Goal: Transaction & Acquisition: Obtain resource

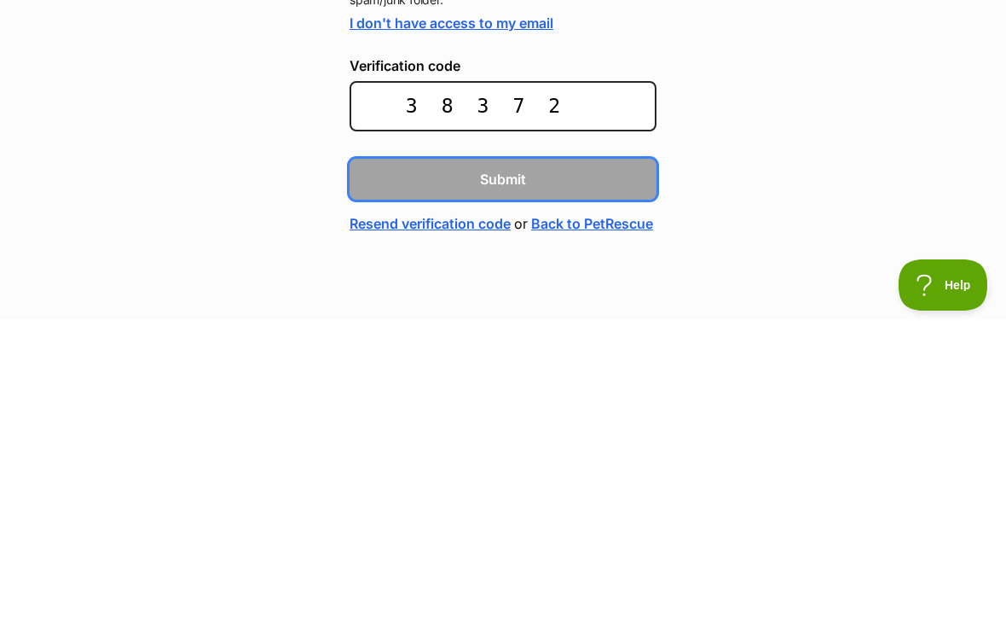
type input "38372e"
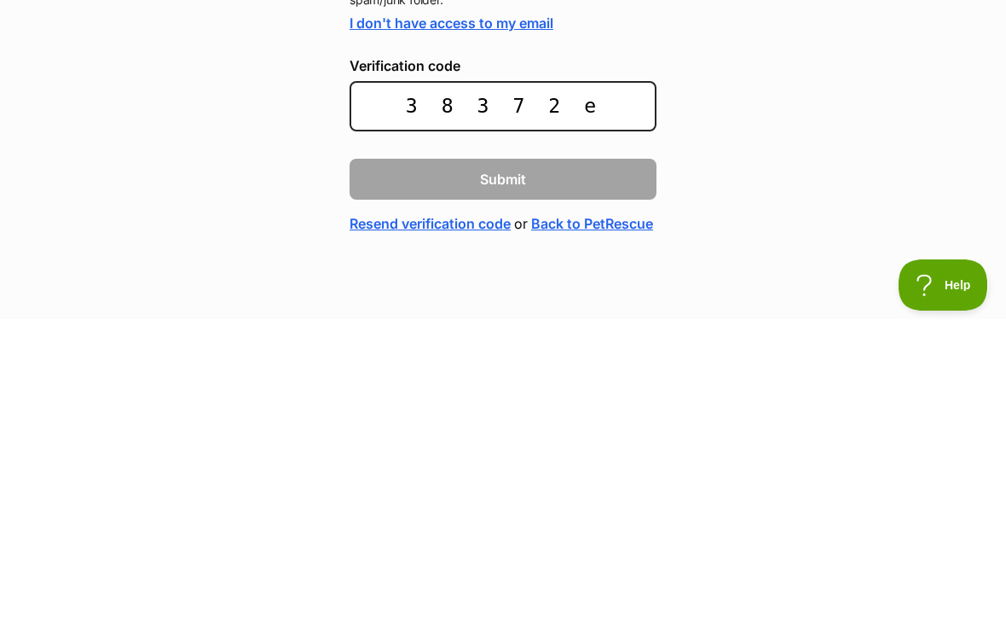
click at [503, 456] on button "Submit" at bounding box center [503, 476] width 307 height 41
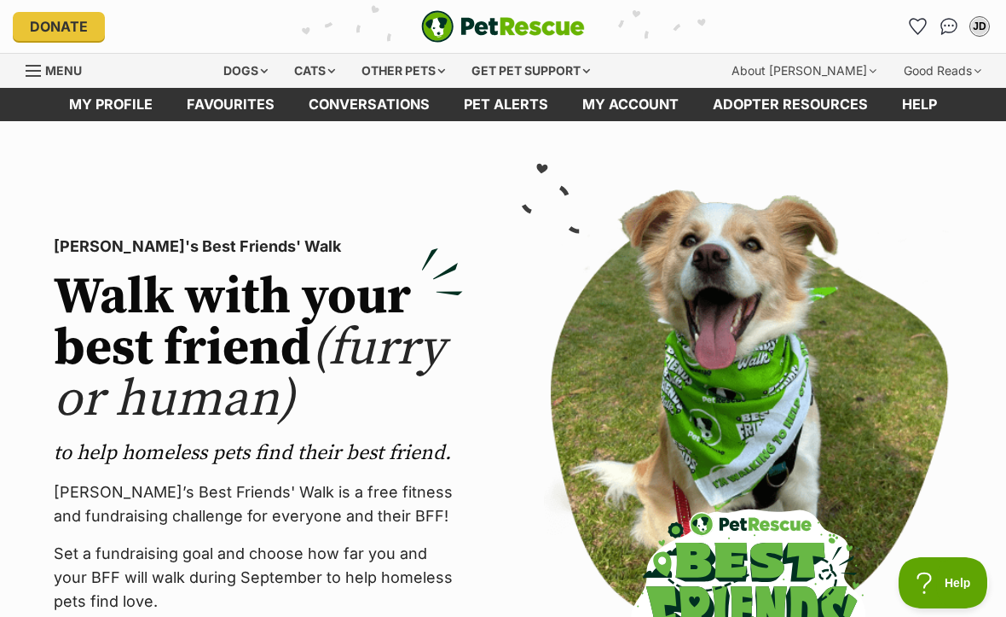
scroll to position [1, 0]
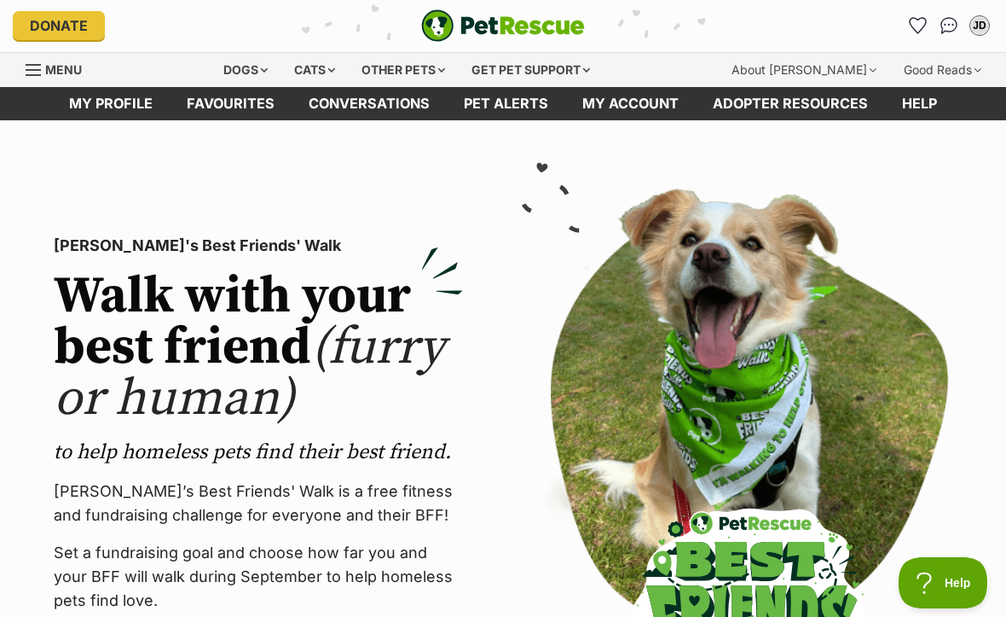
click at [635, 107] on link "My account" at bounding box center [631, 103] width 131 height 33
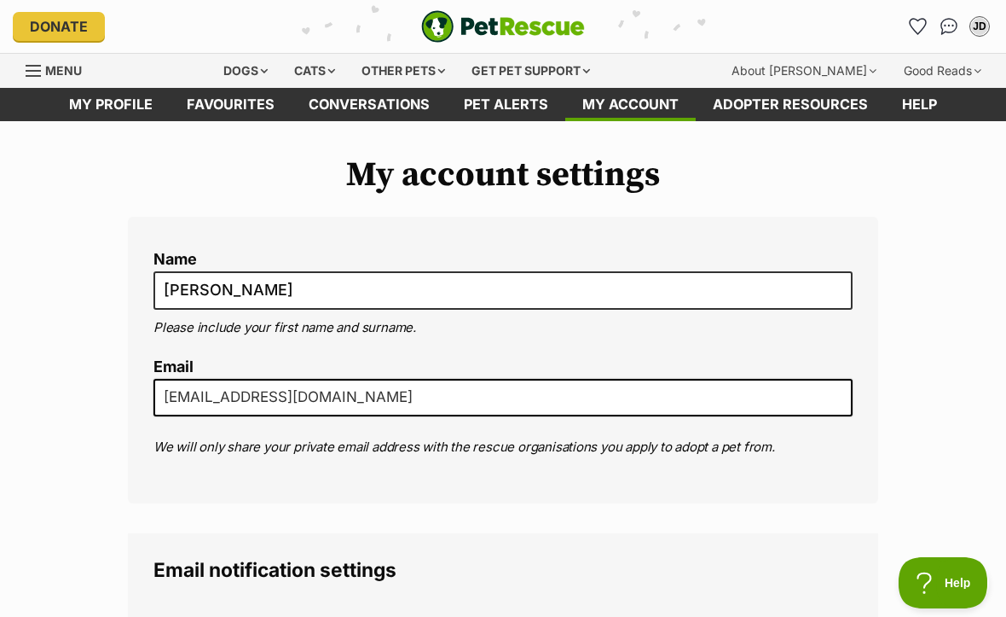
click at [219, 96] on link "Favourites" at bounding box center [231, 104] width 122 height 33
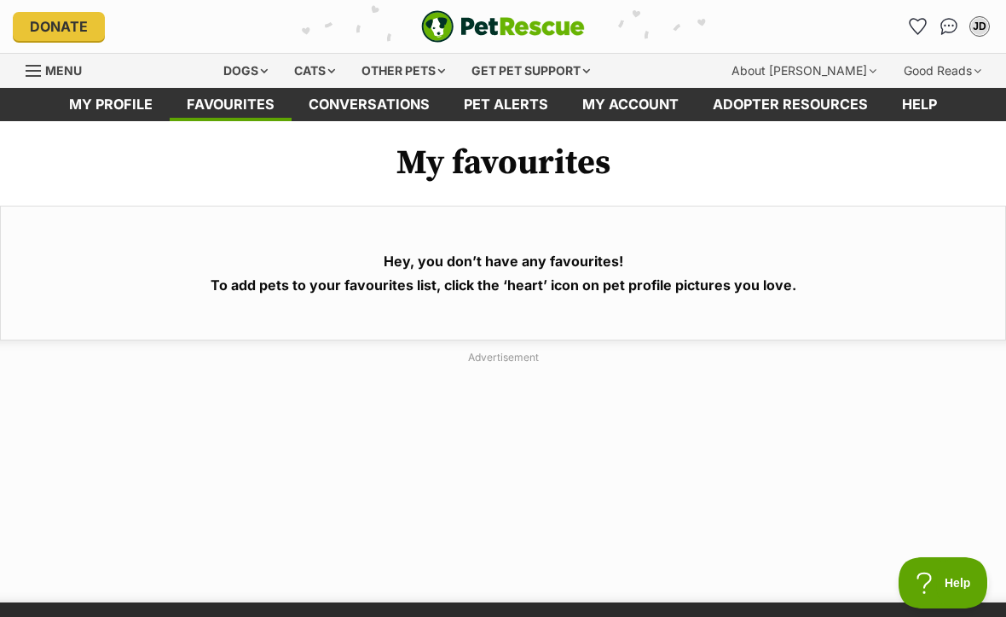
click at [105, 98] on link "My profile" at bounding box center [111, 104] width 118 height 33
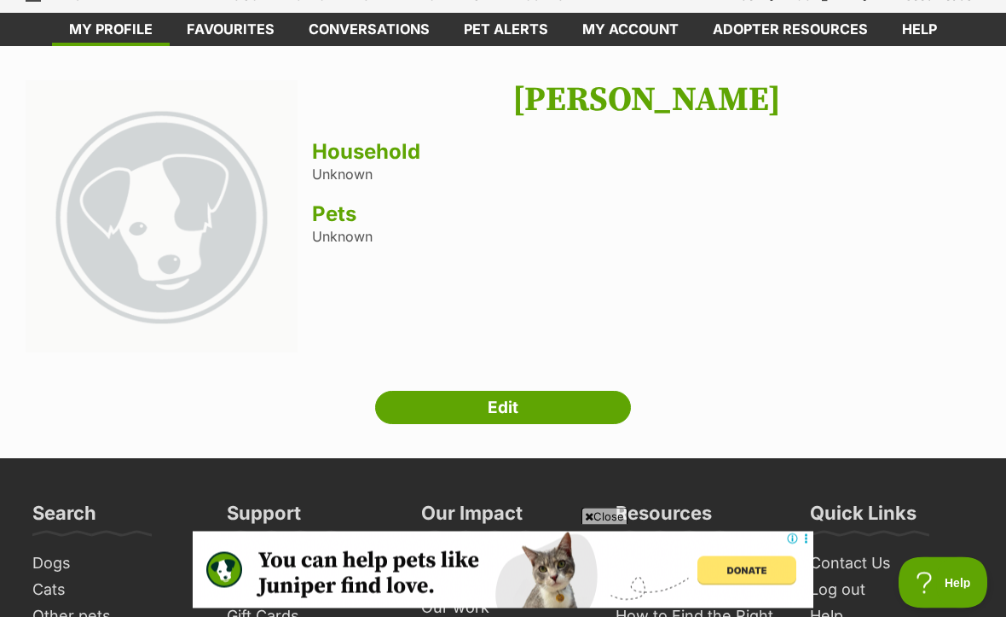
scroll to position [75, 0]
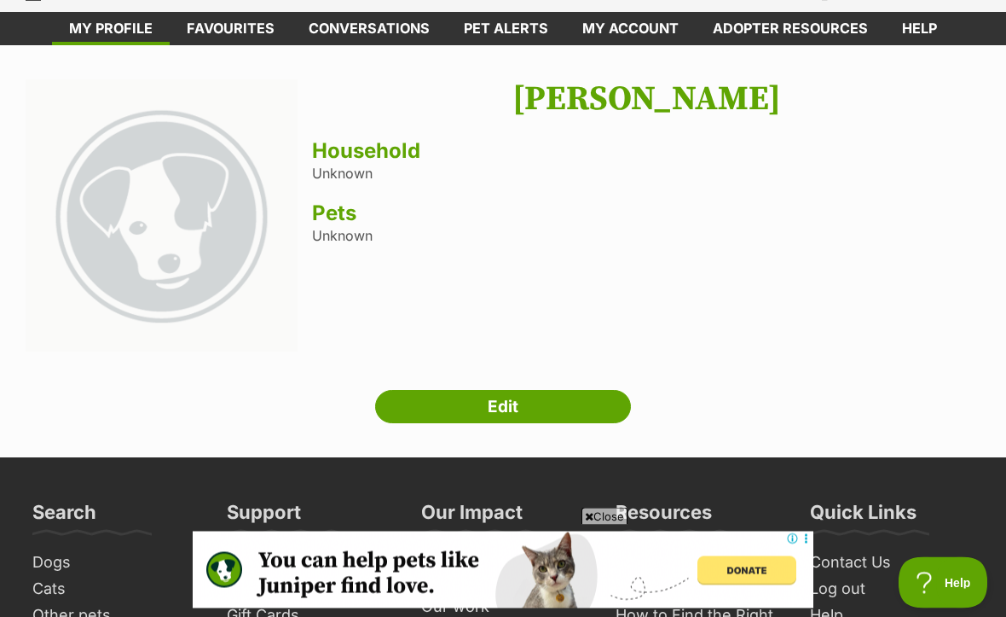
click at [571, 411] on link "Edit" at bounding box center [503, 408] width 256 height 34
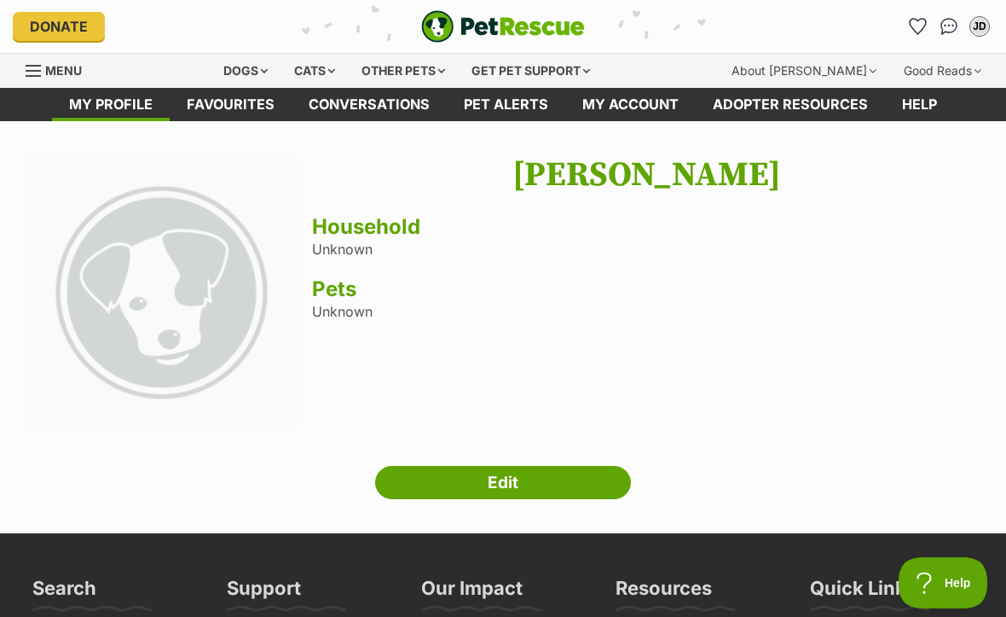
scroll to position [0, 0]
click at [225, 107] on link "Favourites" at bounding box center [231, 104] width 122 height 33
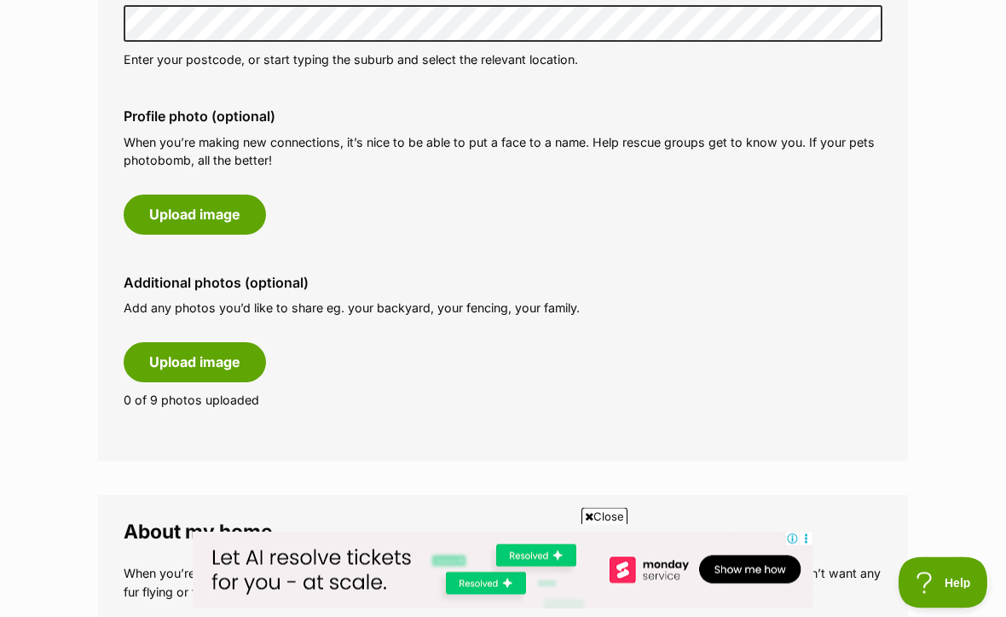
scroll to position [661, 0]
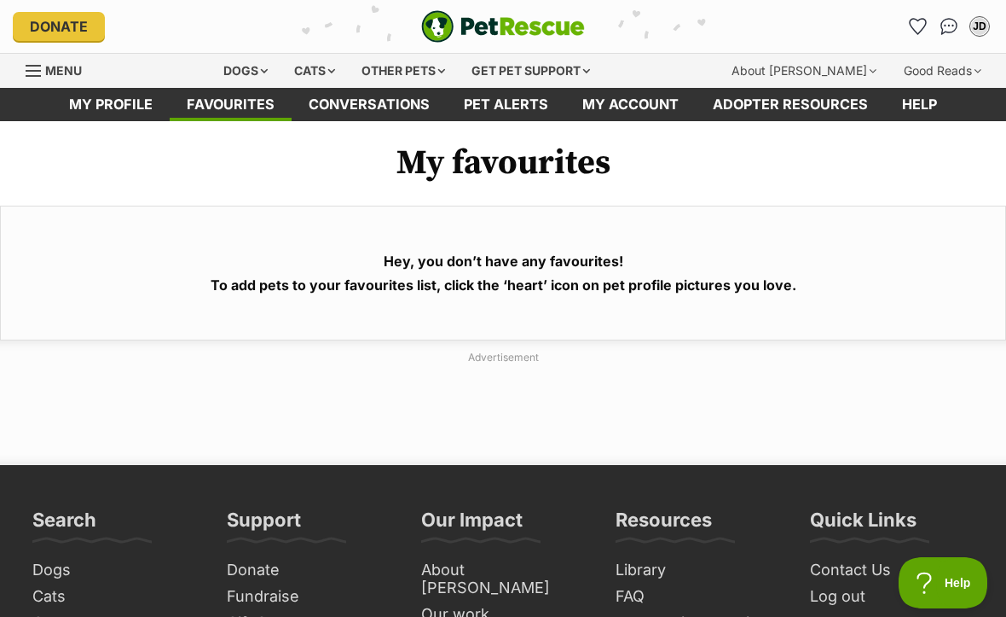
click at [496, 102] on link "Pet alerts" at bounding box center [506, 104] width 119 height 33
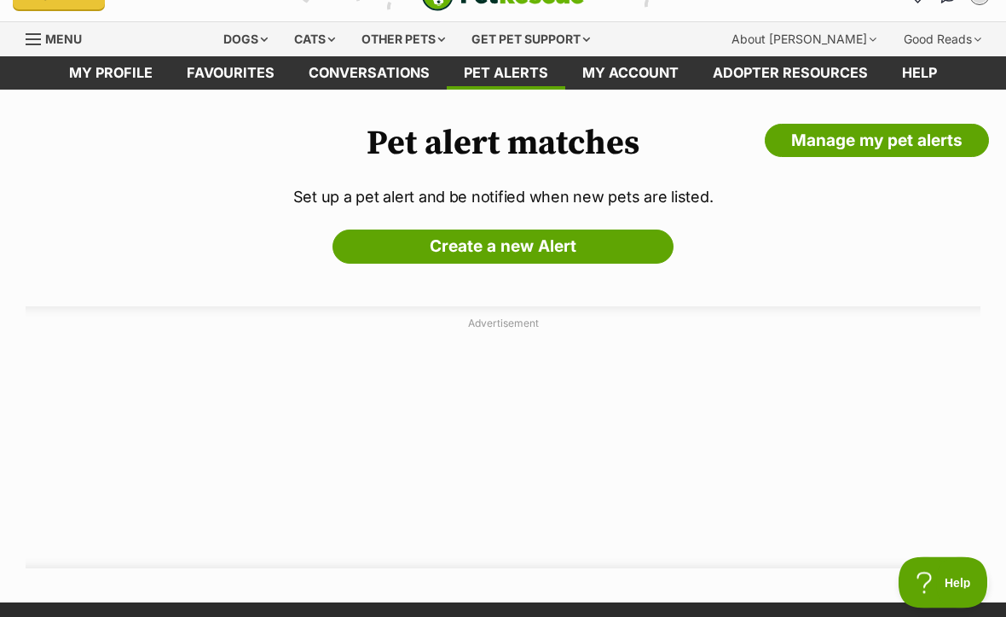
scroll to position [32, 0]
click at [643, 250] on link "Create a new Alert" at bounding box center [503, 246] width 341 height 34
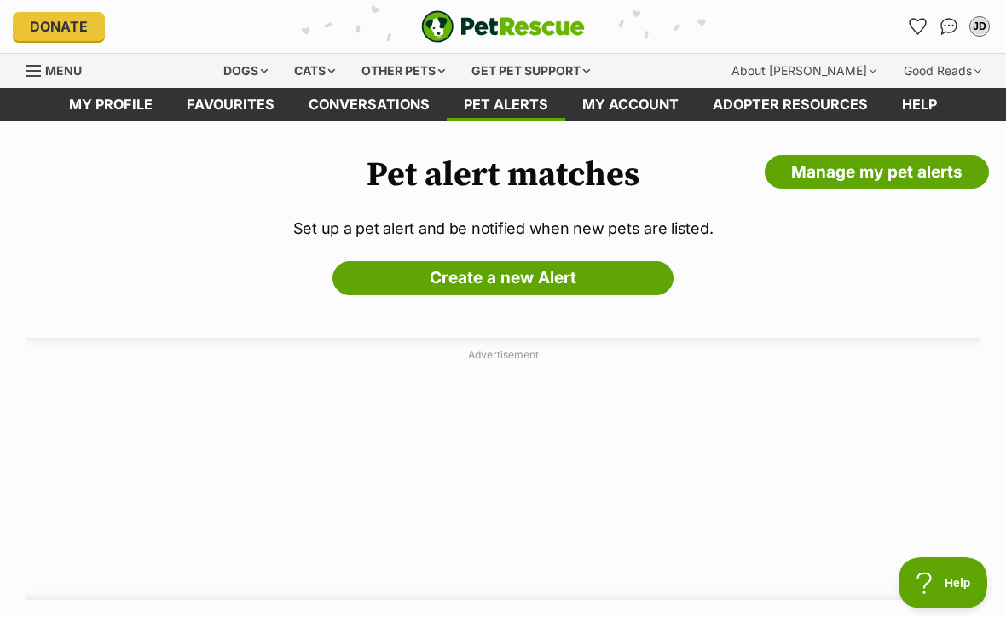
scroll to position [78, 0]
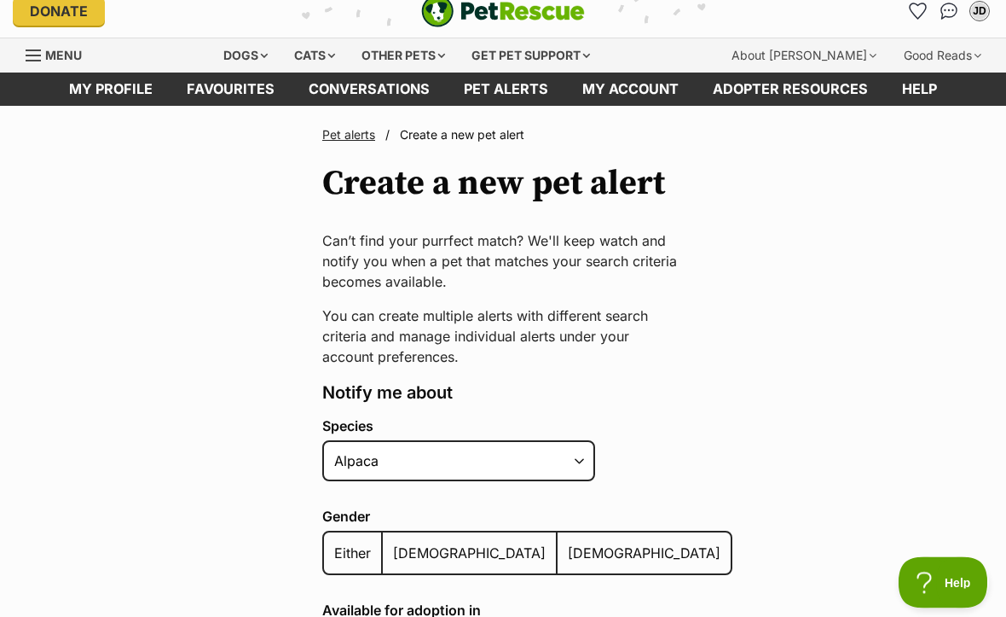
scroll to position [56, 0]
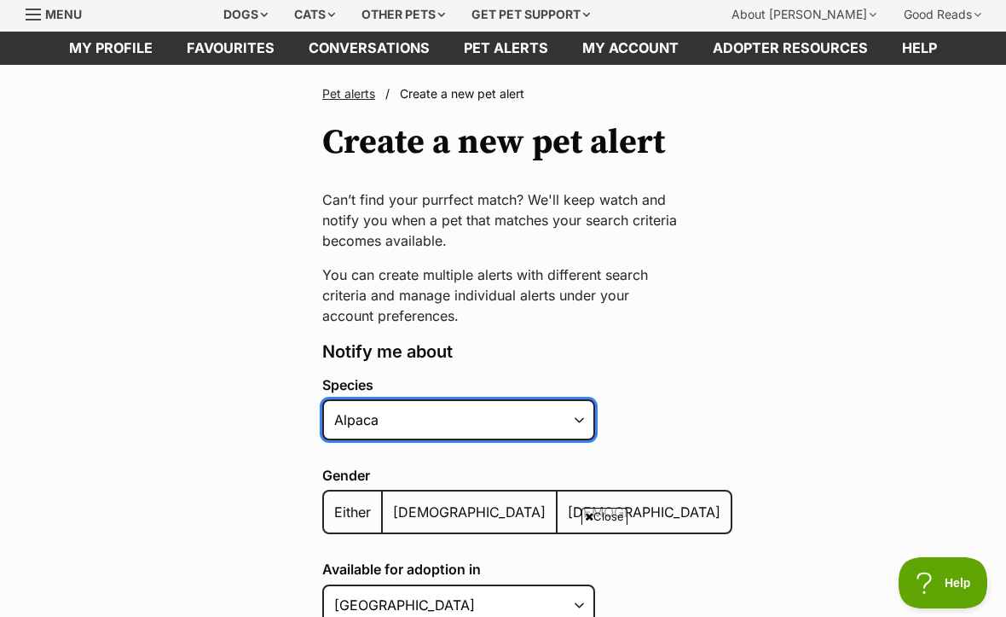
click at [578, 424] on select "Alpaca Bird Cat Chicken Cow Dog Donkey Duck Ferret Fish Goat Goose Guinea Fowl …" at bounding box center [458, 419] width 273 height 41
select select "1"
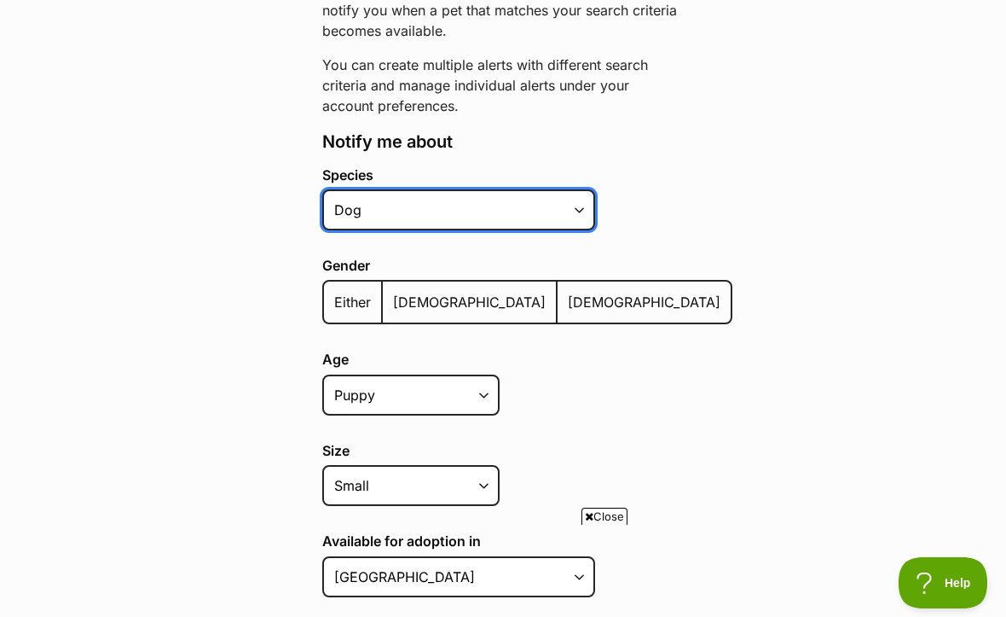
scroll to position [276, 0]
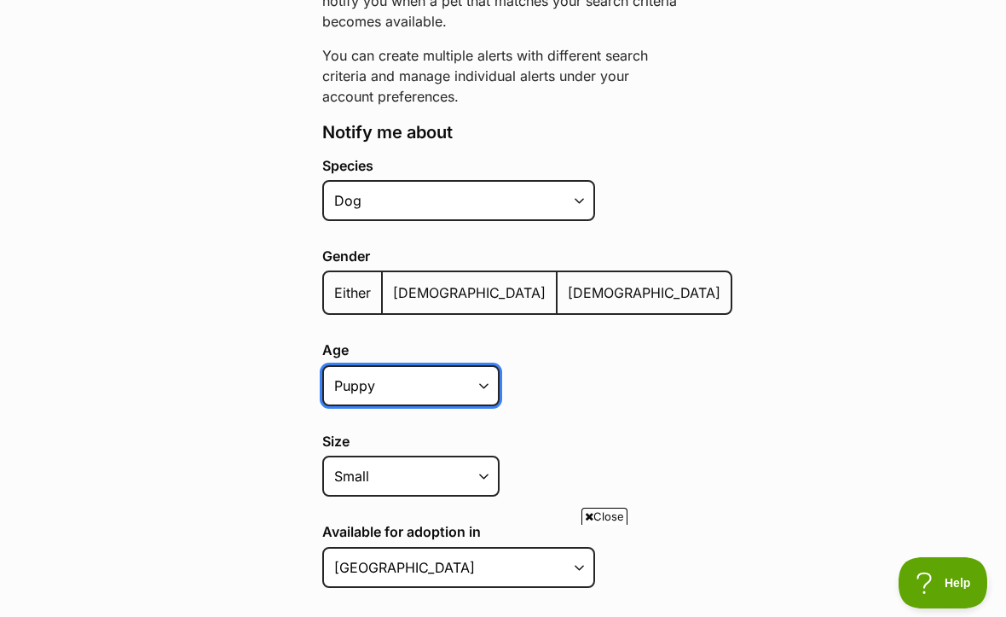
click at [486, 387] on select "Puppy Adult Senior All ages" at bounding box center [410, 385] width 177 height 41
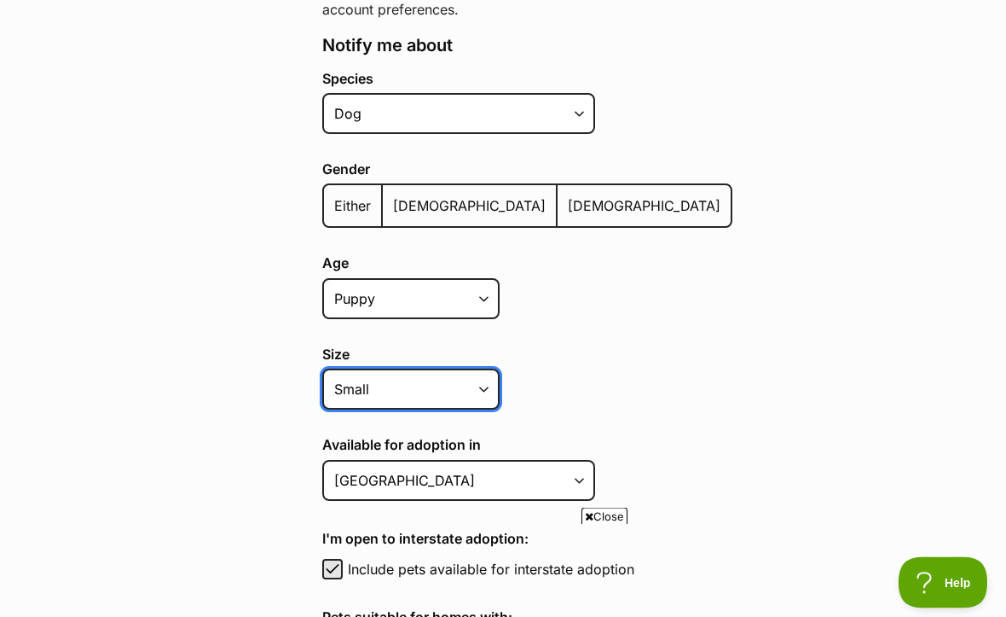
click at [490, 386] on select "Small Medium Large All sizes" at bounding box center [410, 389] width 177 height 41
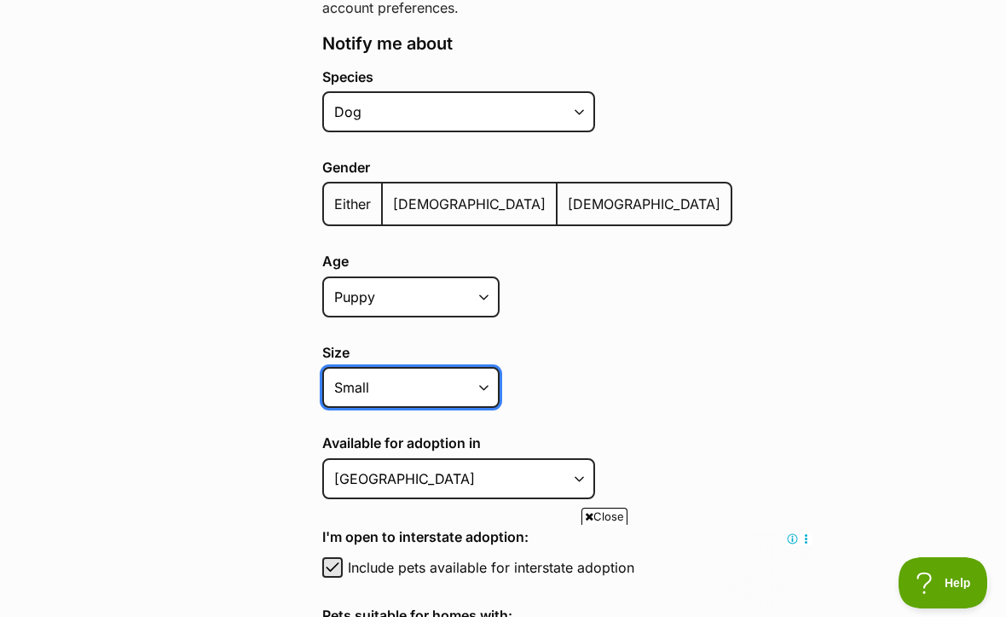
scroll to position [273, 0]
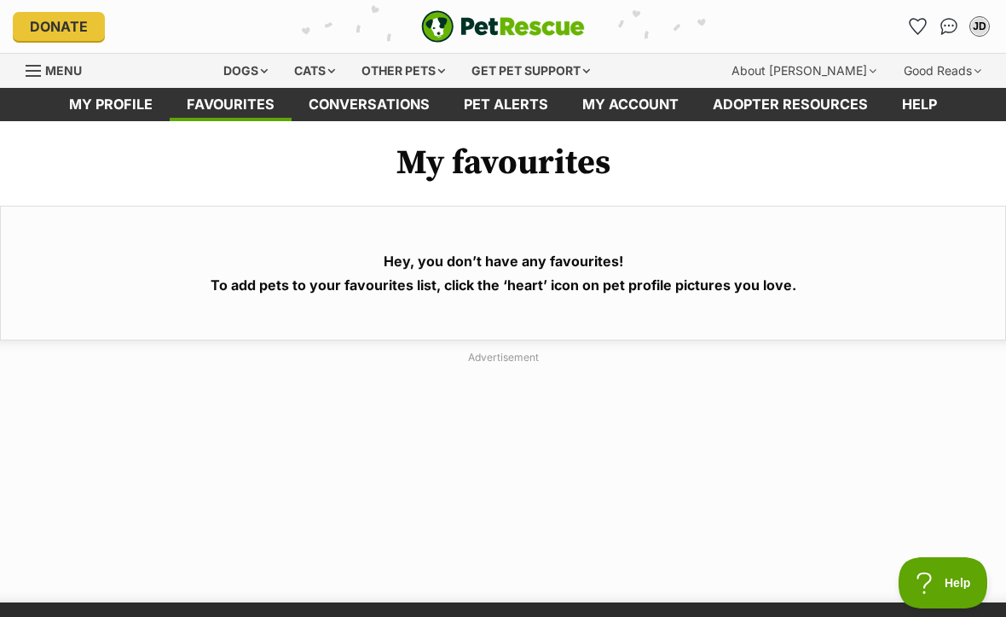
click at [263, 70] on div "Dogs" at bounding box center [246, 71] width 68 height 34
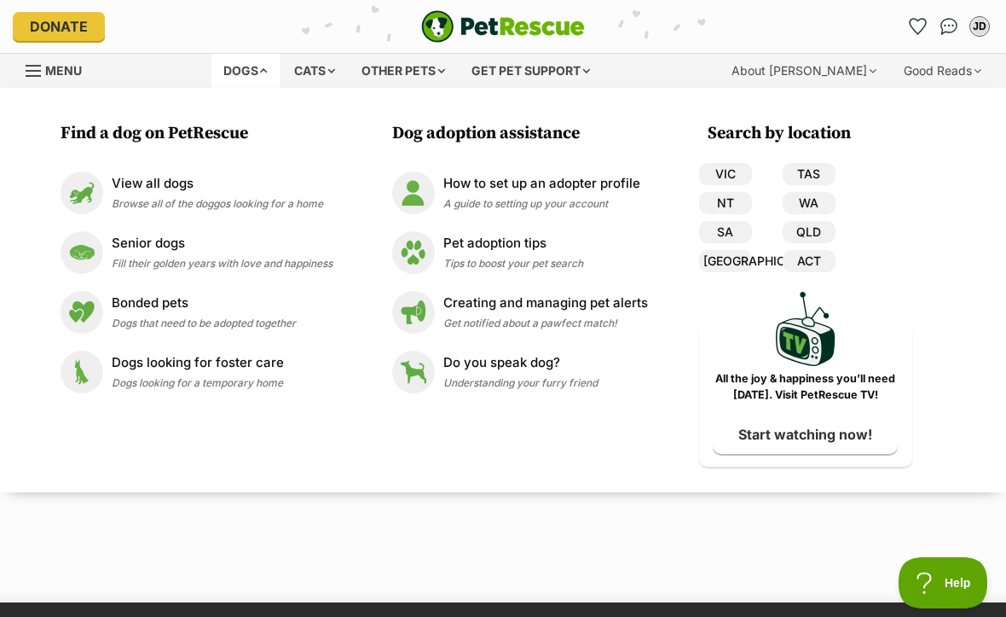
click at [199, 187] on p "View all dogs" at bounding box center [218, 184] width 212 height 20
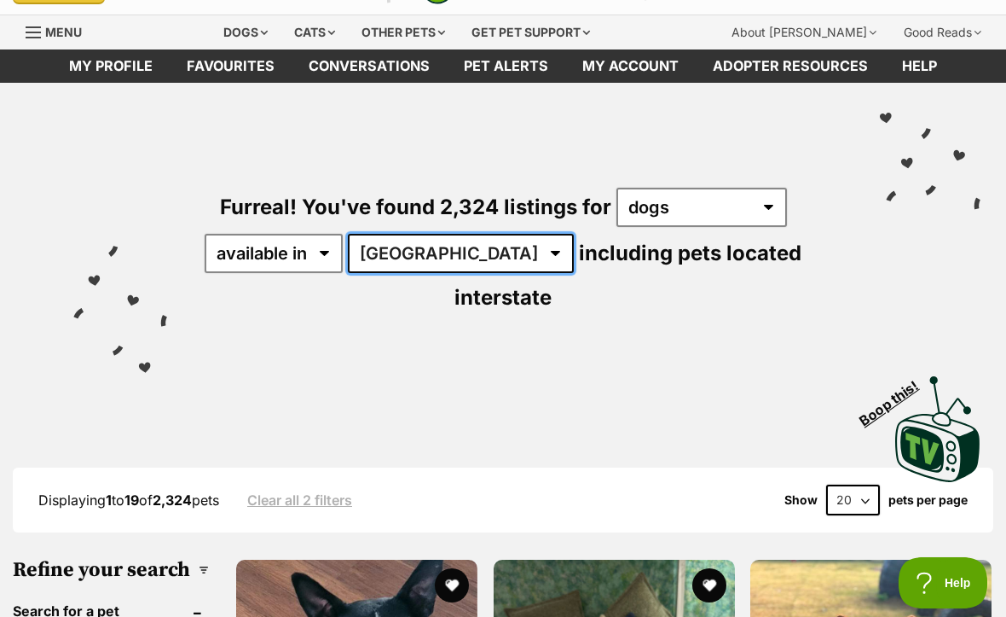
click at [456, 250] on select "Australia ACT NSW NT QLD SA TAS VIC WA" at bounding box center [461, 253] width 226 height 39
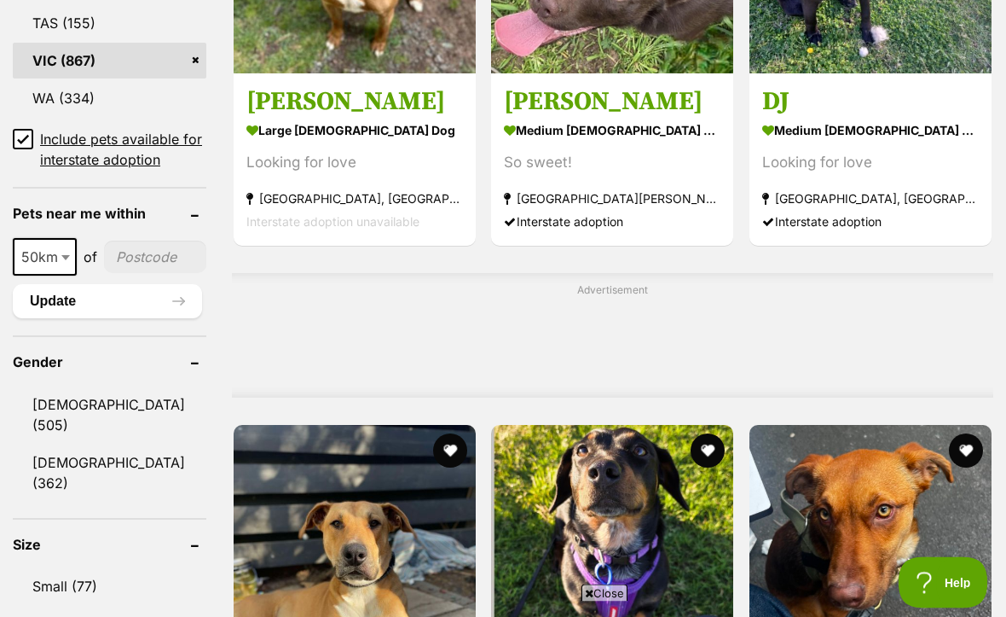
scroll to position [1198, 0]
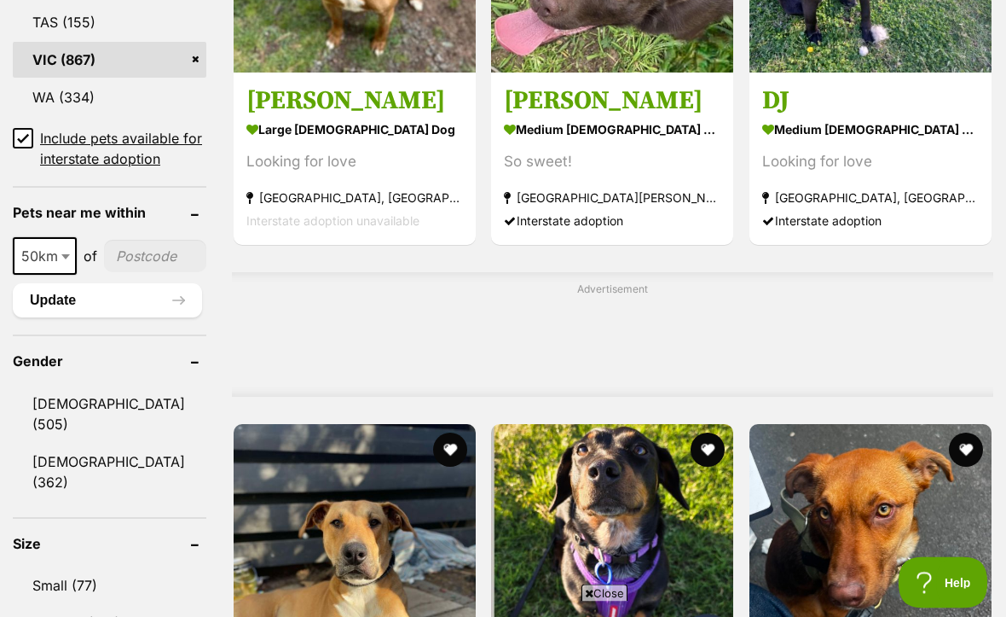
click at [95, 568] on link "Small (77)" at bounding box center [110, 586] width 194 height 36
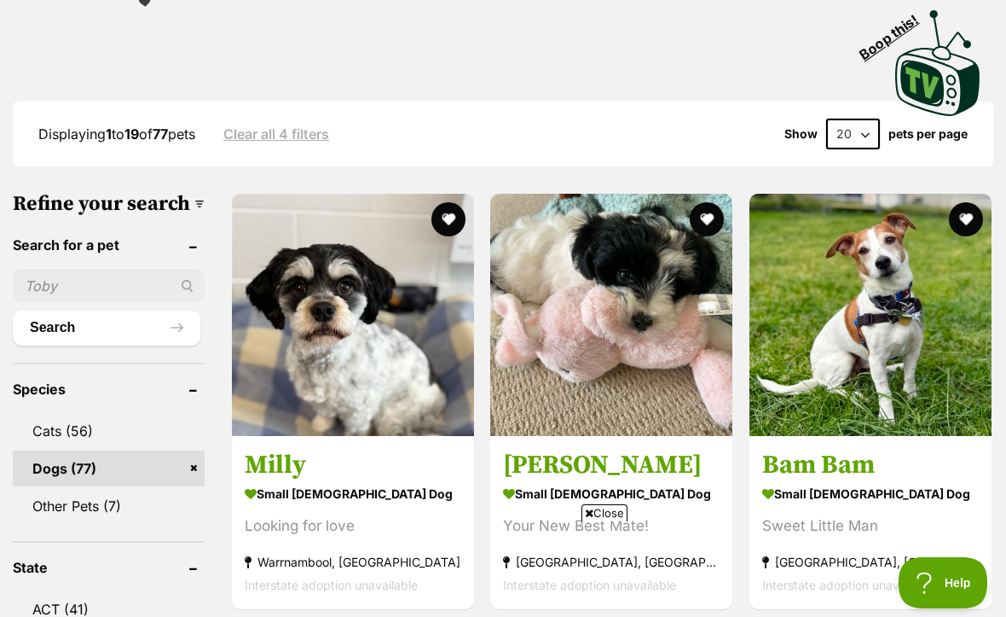
click at [356, 361] on img at bounding box center [353, 315] width 242 height 242
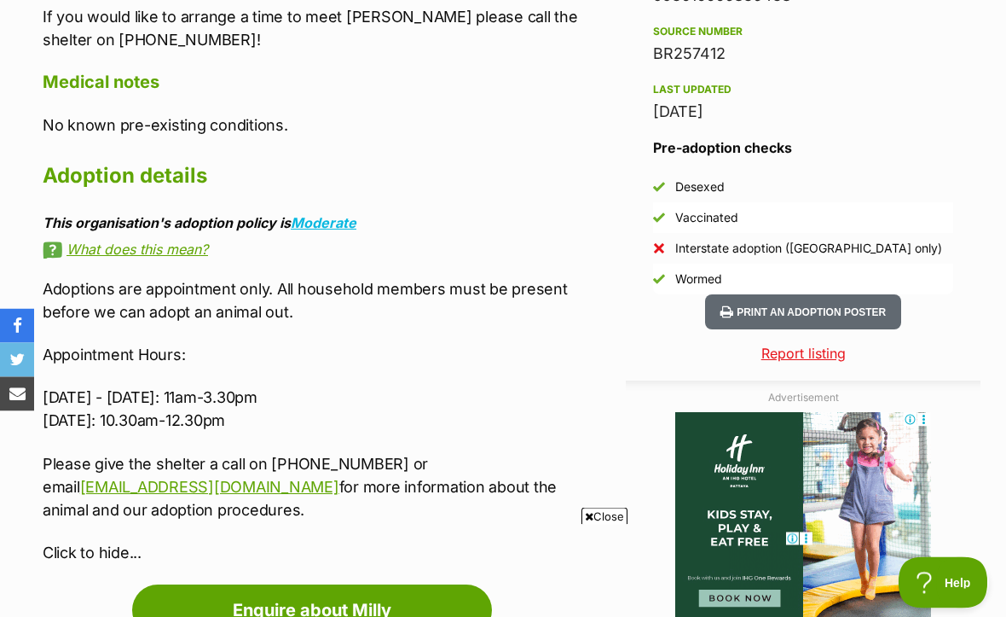
scroll to position [1477, 0]
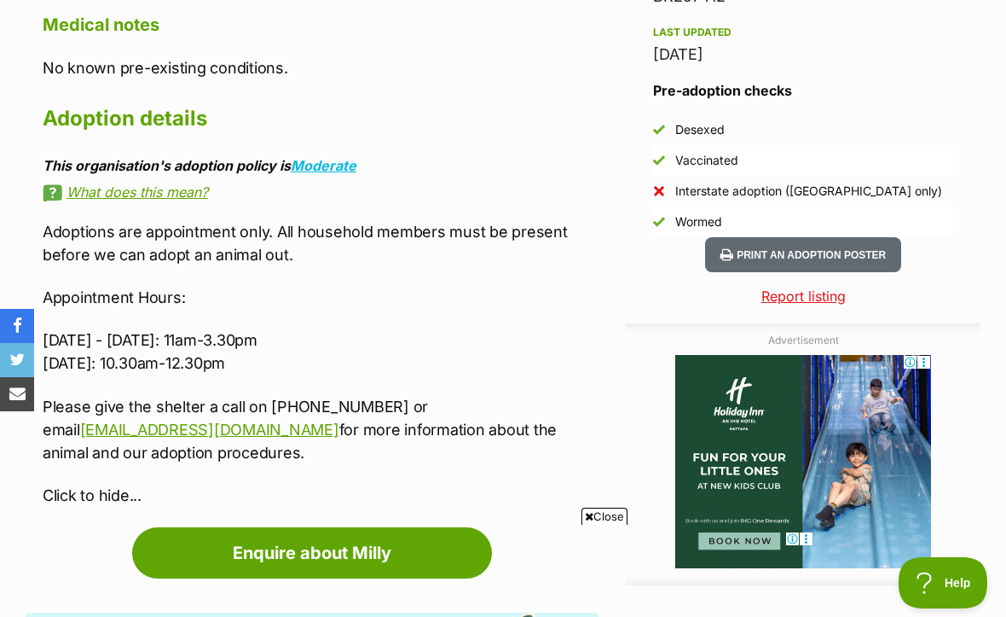
click at [410, 527] on link "Enquire about Milly" at bounding box center [312, 552] width 360 height 51
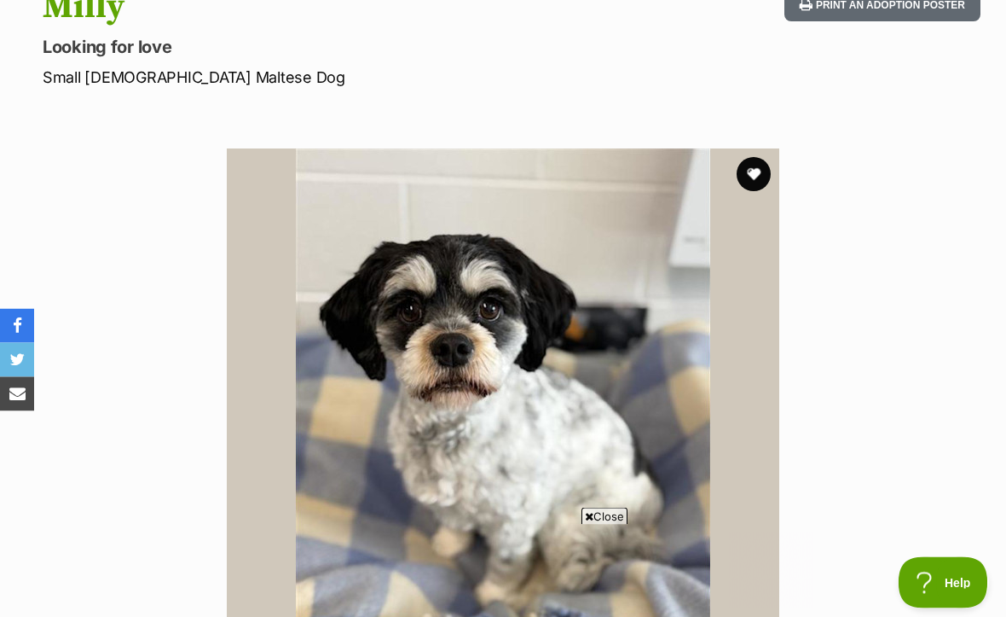
scroll to position [94, 0]
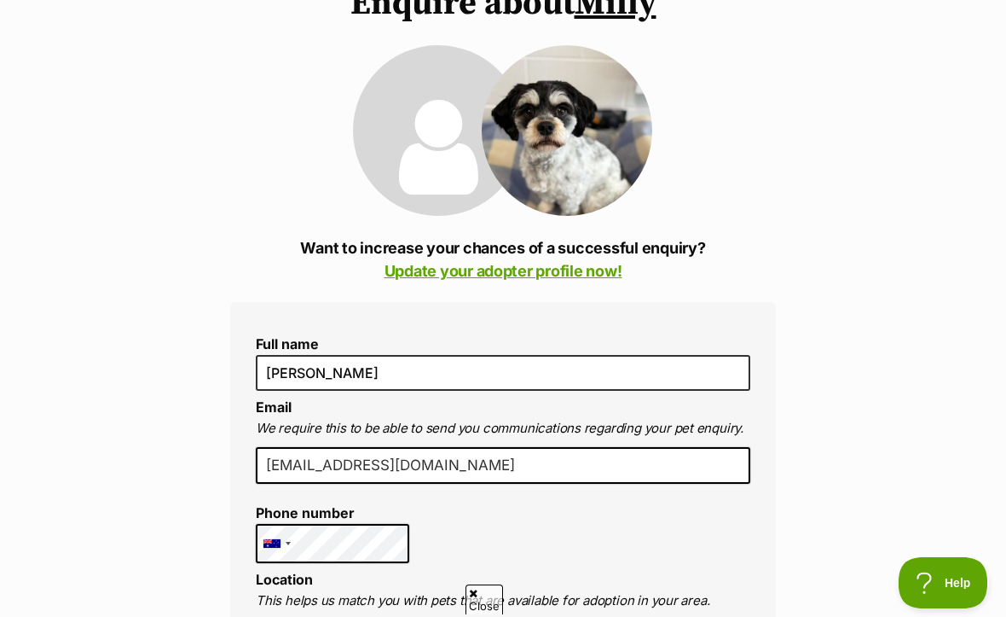
scroll to position [108, 0]
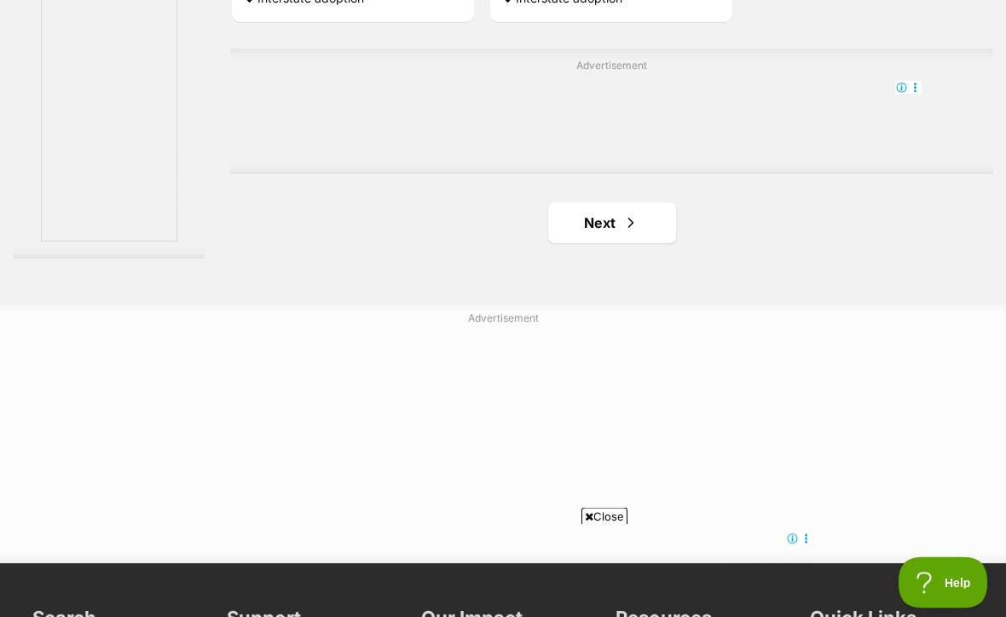
scroll to position [3901, 0]
click at [600, 243] on link "Next" at bounding box center [612, 222] width 128 height 41
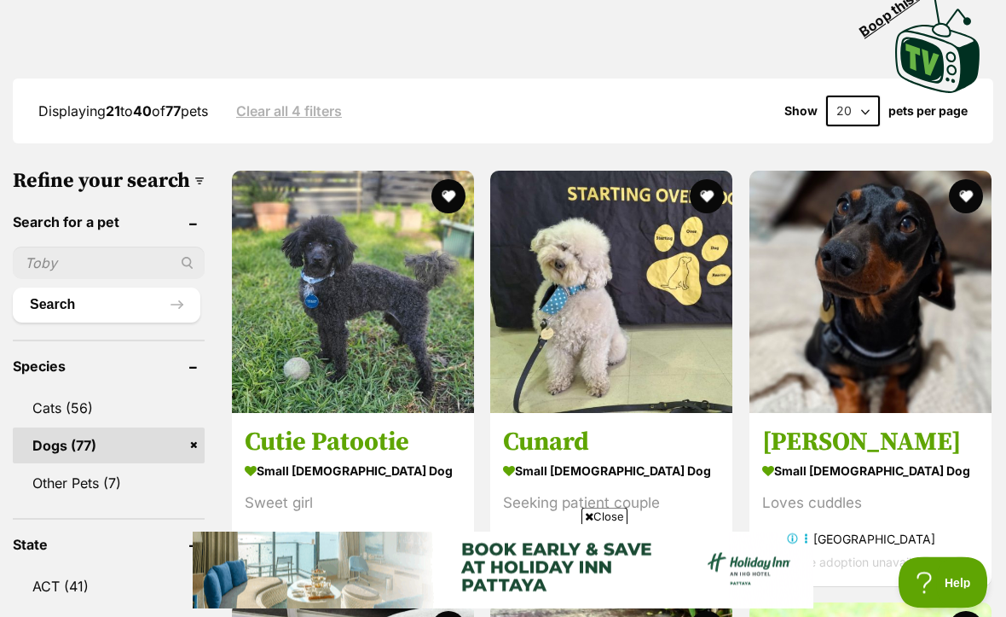
scroll to position [425, 0]
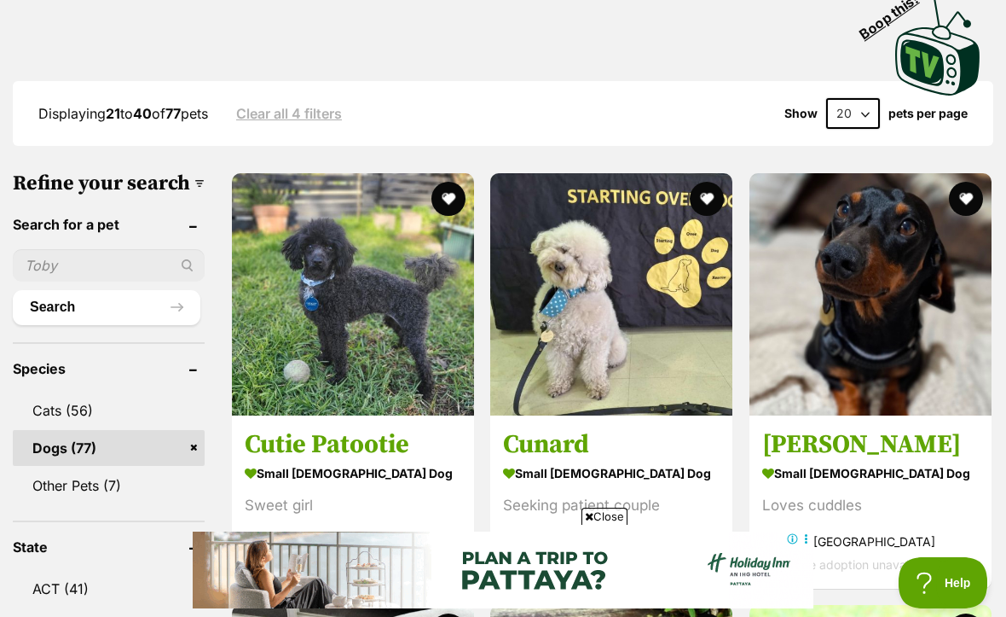
click at [595, 261] on img at bounding box center [611, 294] width 242 height 242
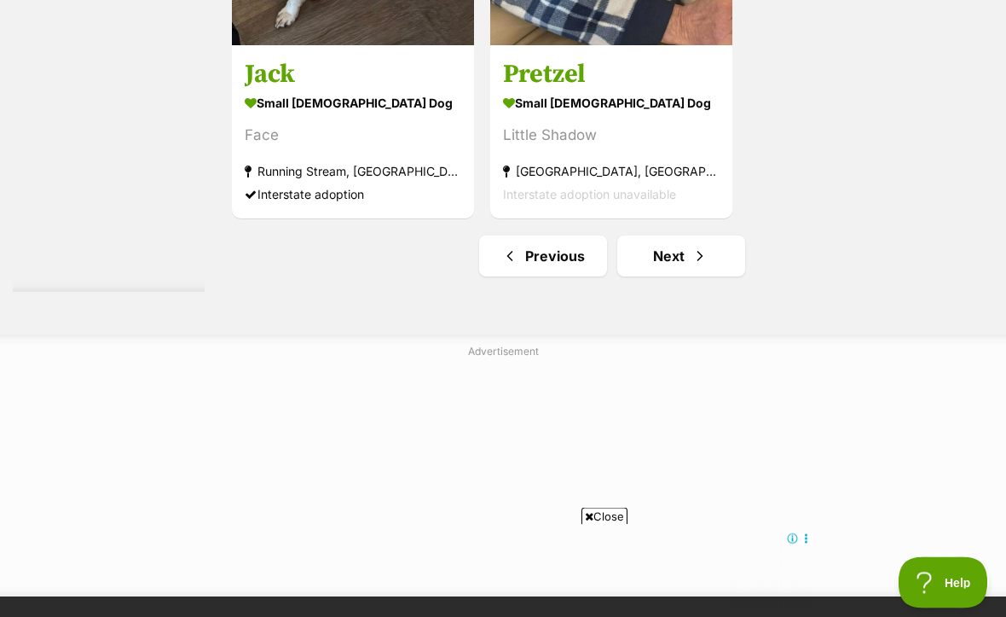
scroll to position [3866, 0]
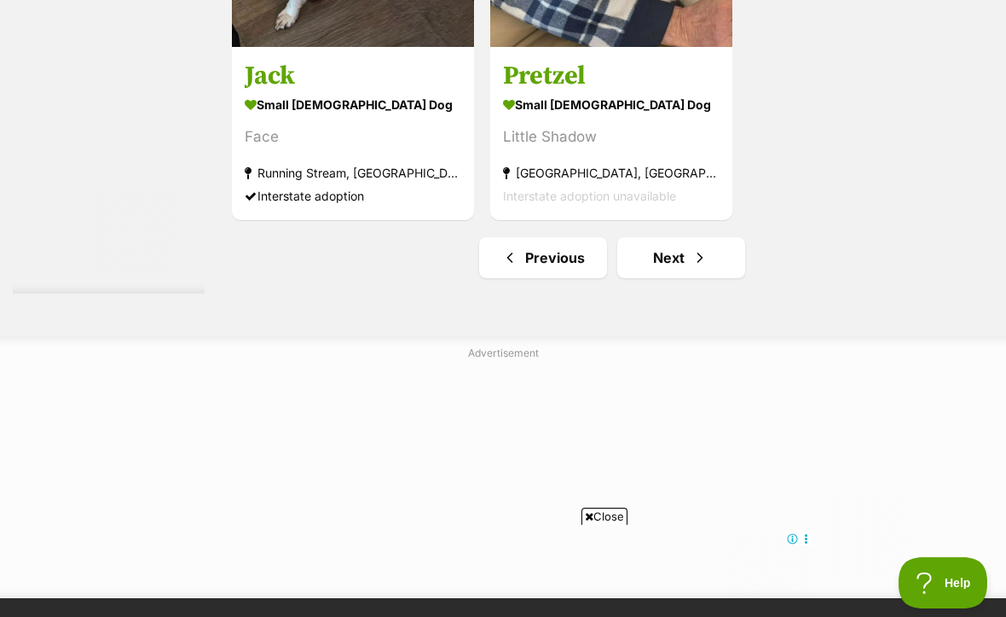
click at [692, 268] on span "Next page" at bounding box center [700, 257] width 17 height 20
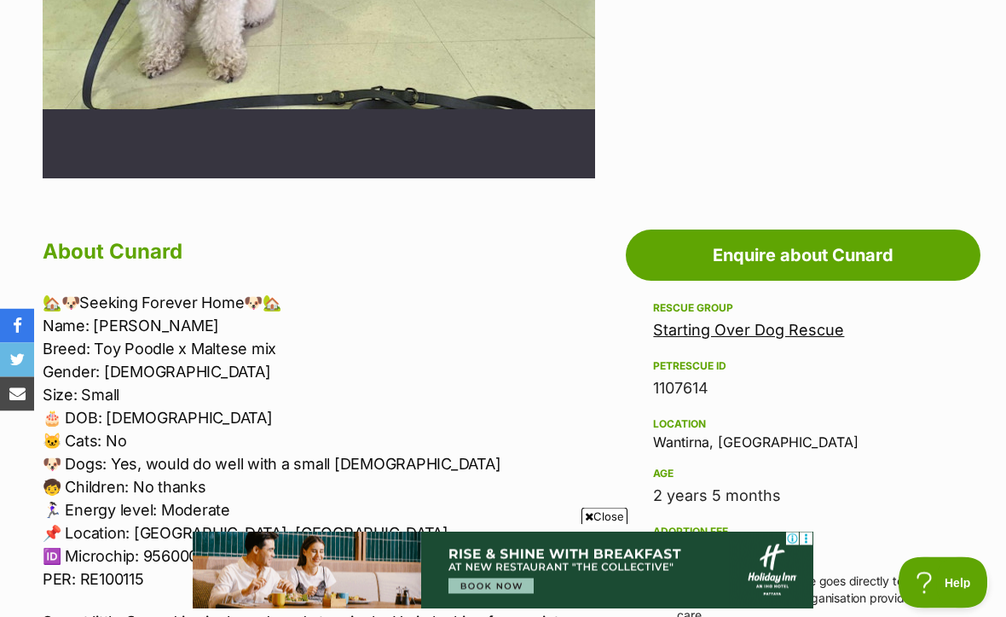
scroll to position [682, 0]
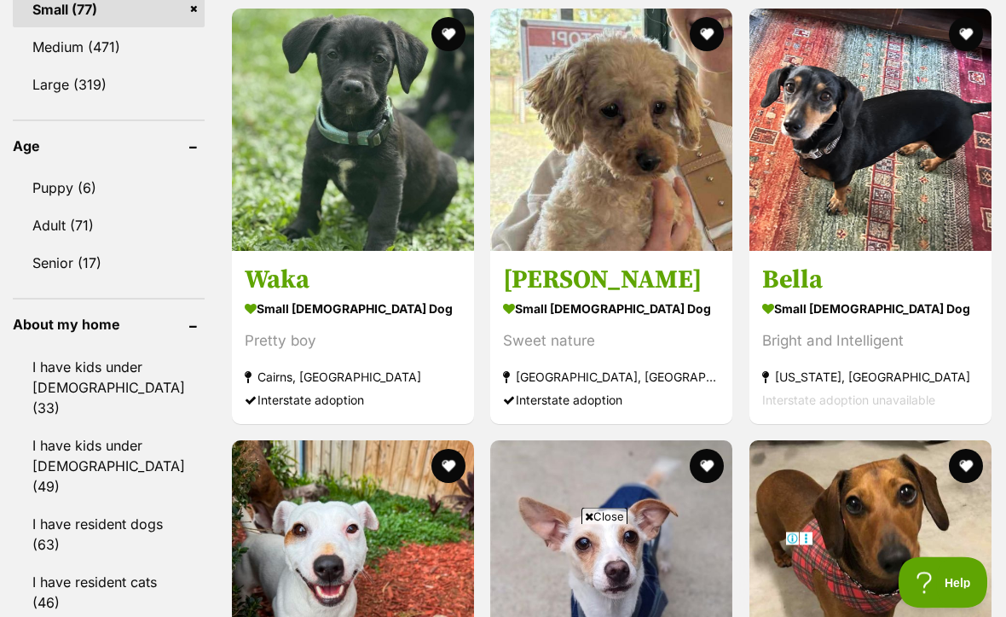
scroll to position [1775, 0]
click at [555, 305] on strong "small [DEMOGRAPHIC_DATA] Dog" at bounding box center [611, 308] width 217 height 25
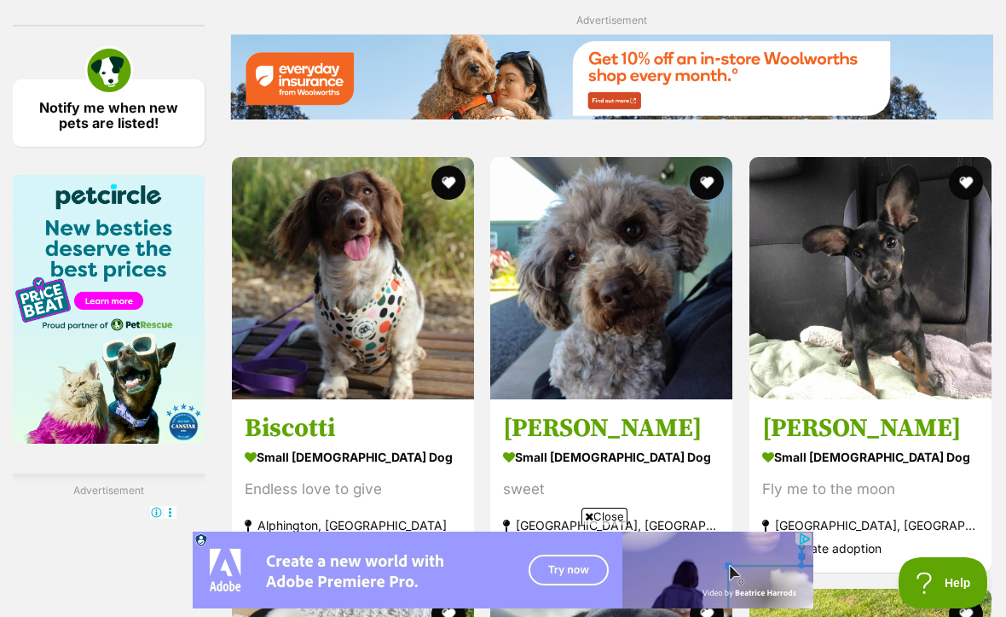
scroll to position [0, 0]
click at [673, 368] on img at bounding box center [611, 278] width 242 height 242
click at [660, 343] on img at bounding box center [611, 278] width 242 height 242
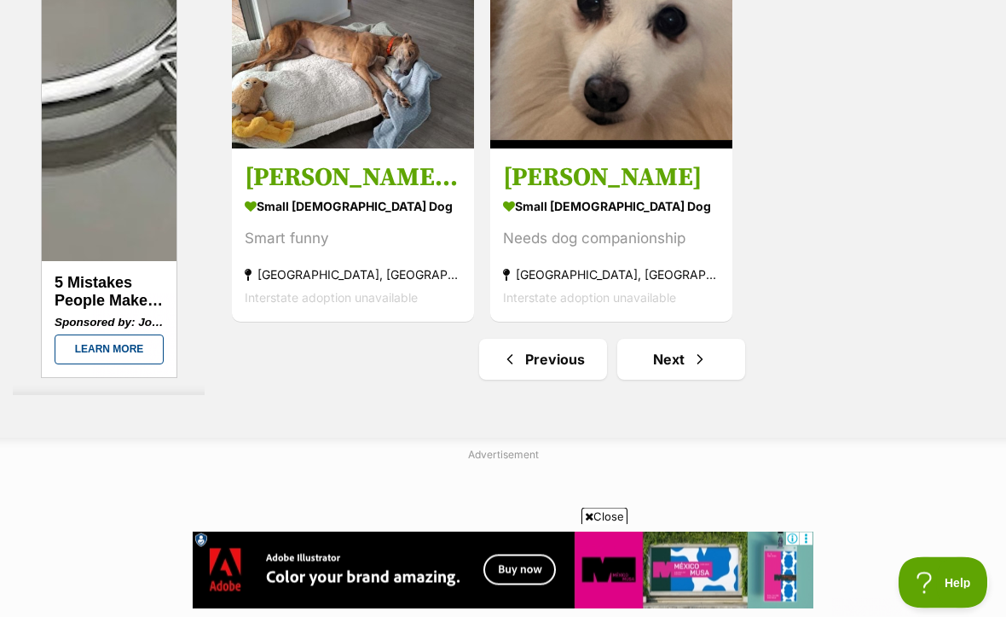
scroll to position [3925, 0]
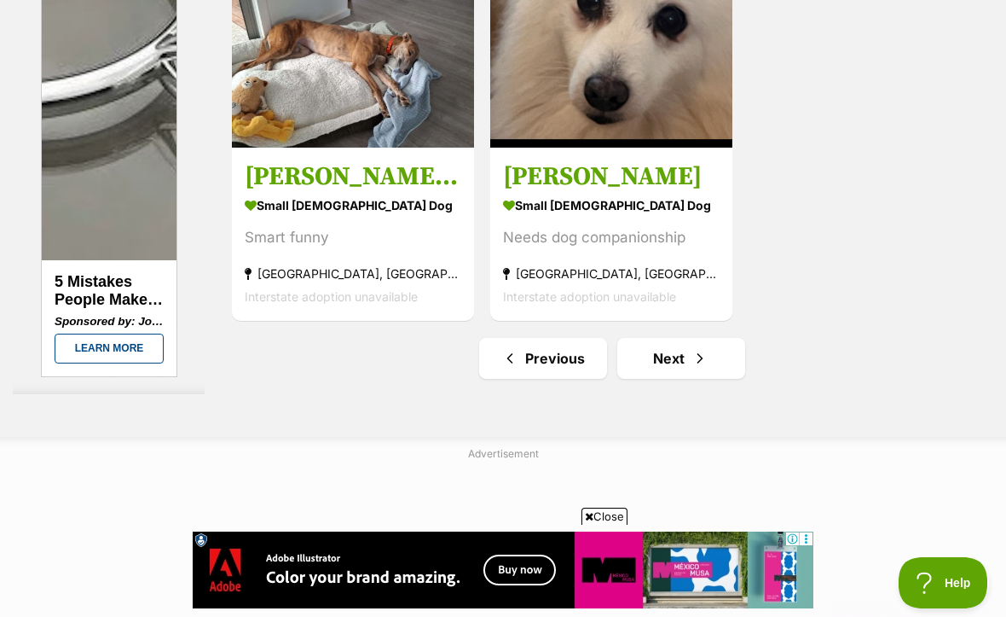
click at [692, 368] on span "Next page" at bounding box center [700, 358] width 17 height 20
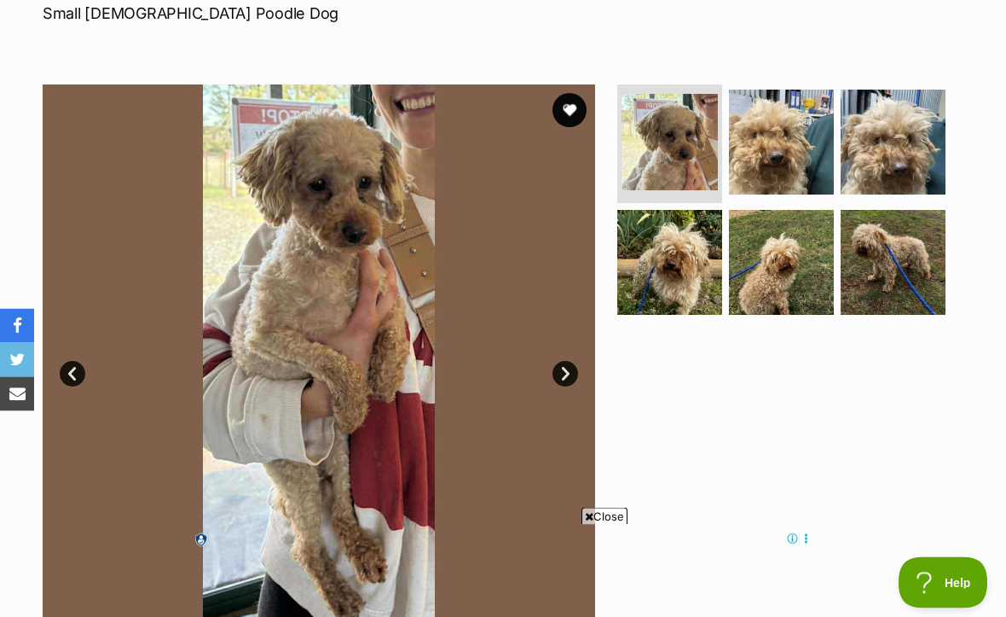
scroll to position [270, 0]
click at [678, 151] on img at bounding box center [670, 142] width 96 height 96
click at [774, 142] on img at bounding box center [781, 142] width 105 height 105
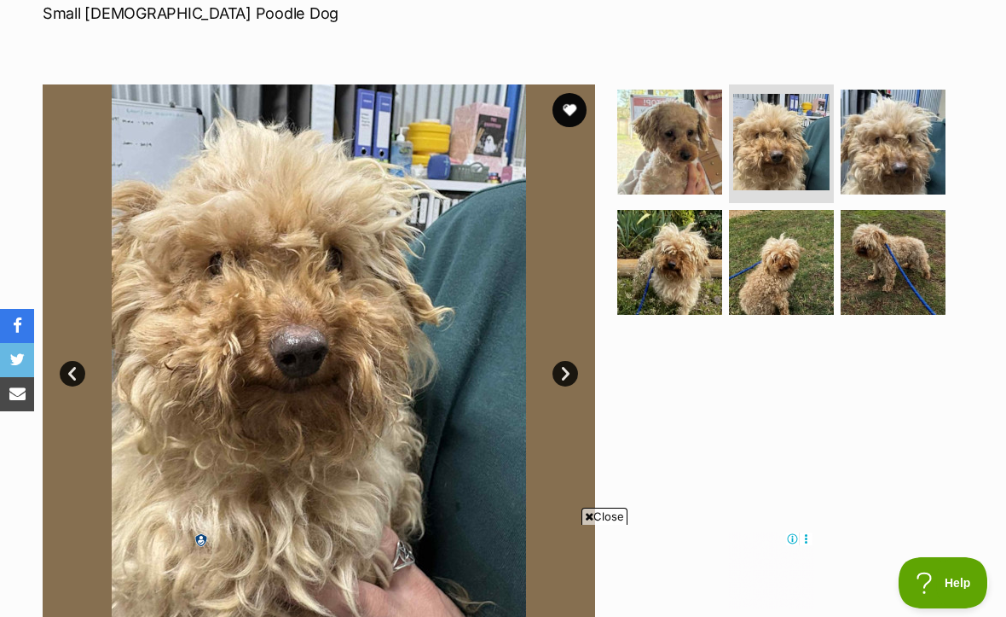
click at [897, 132] on img at bounding box center [893, 142] width 105 height 105
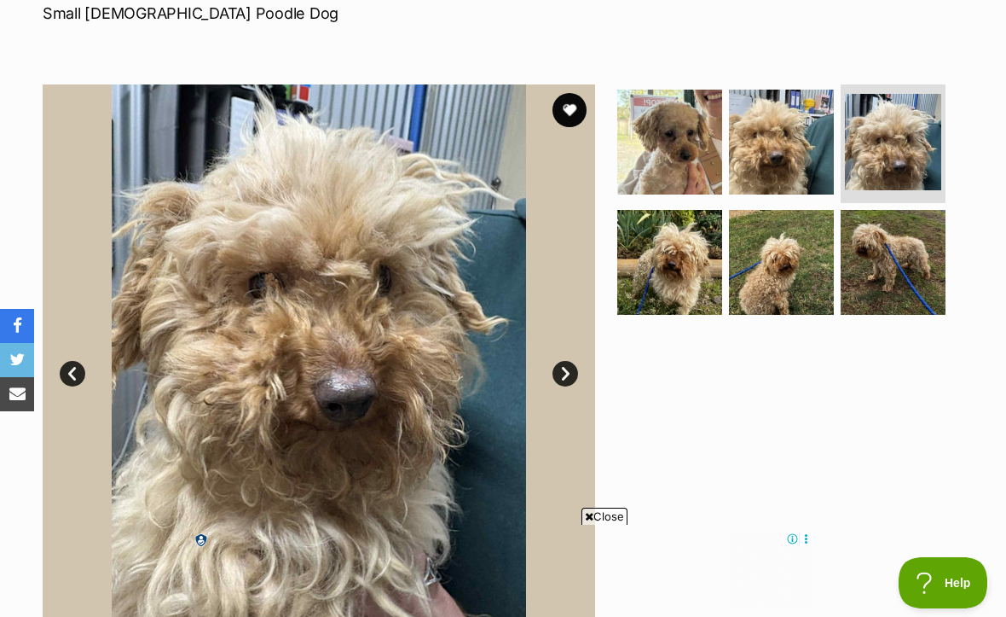
click at [683, 271] on img at bounding box center [670, 262] width 105 height 105
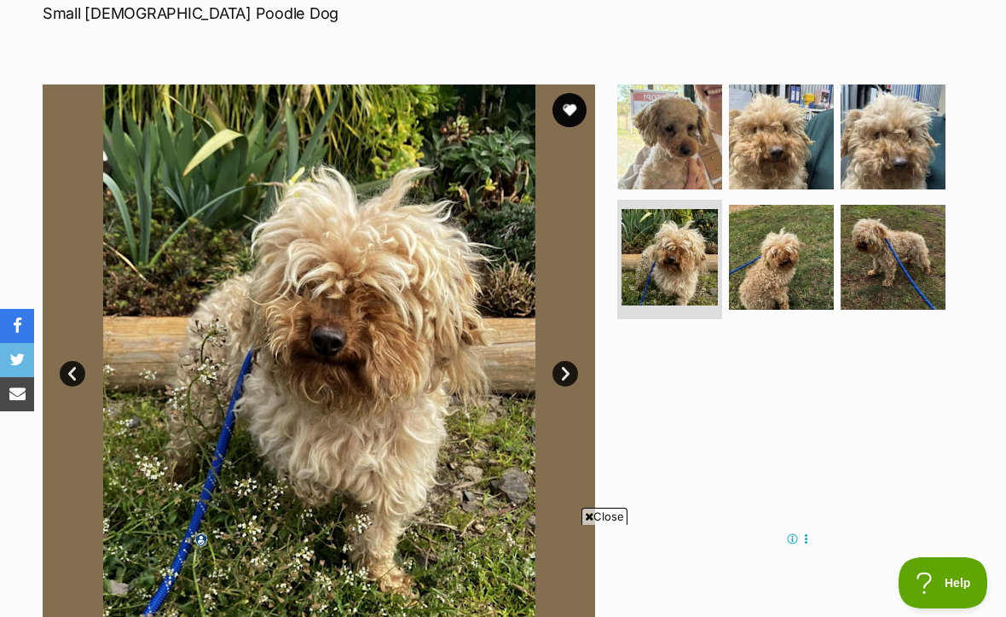
click at [792, 270] on img at bounding box center [781, 257] width 105 height 105
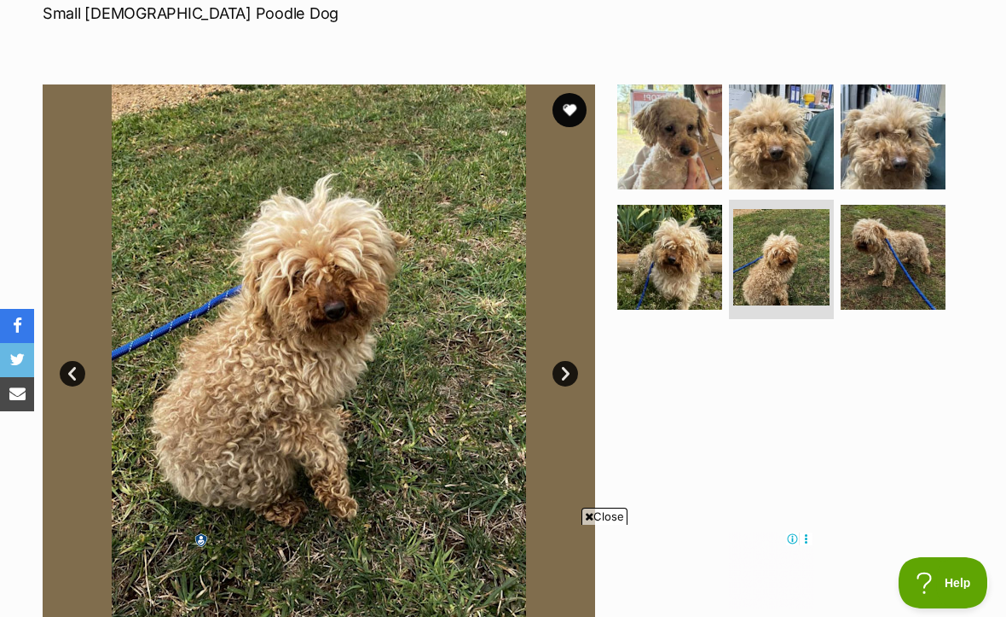
click at [663, 164] on img at bounding box center [670, 136] width 105 height 105
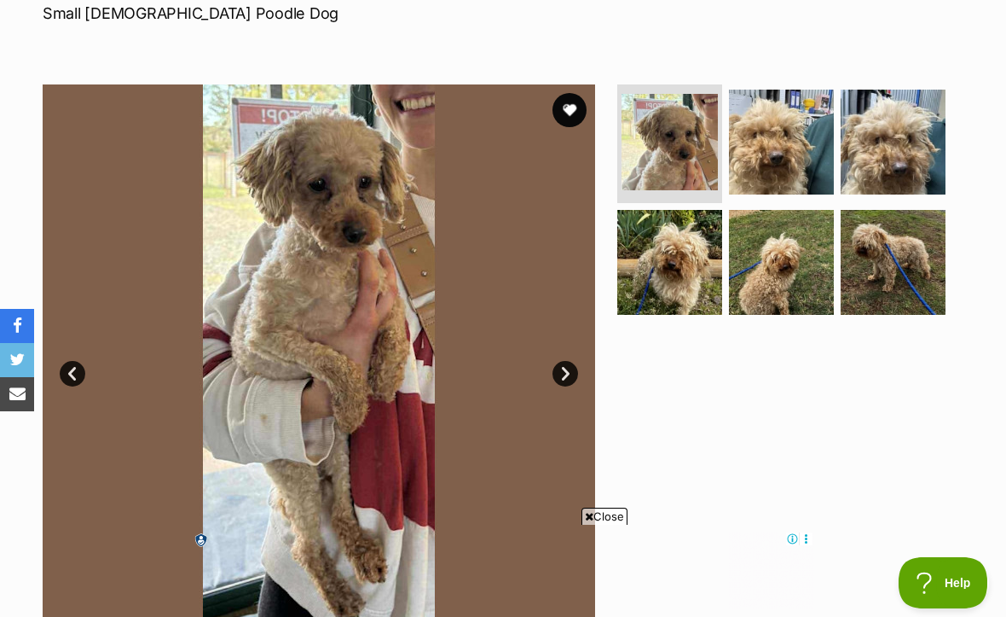
click at [896, 270] on img at bounding box center [893, 262] width 105 height 105
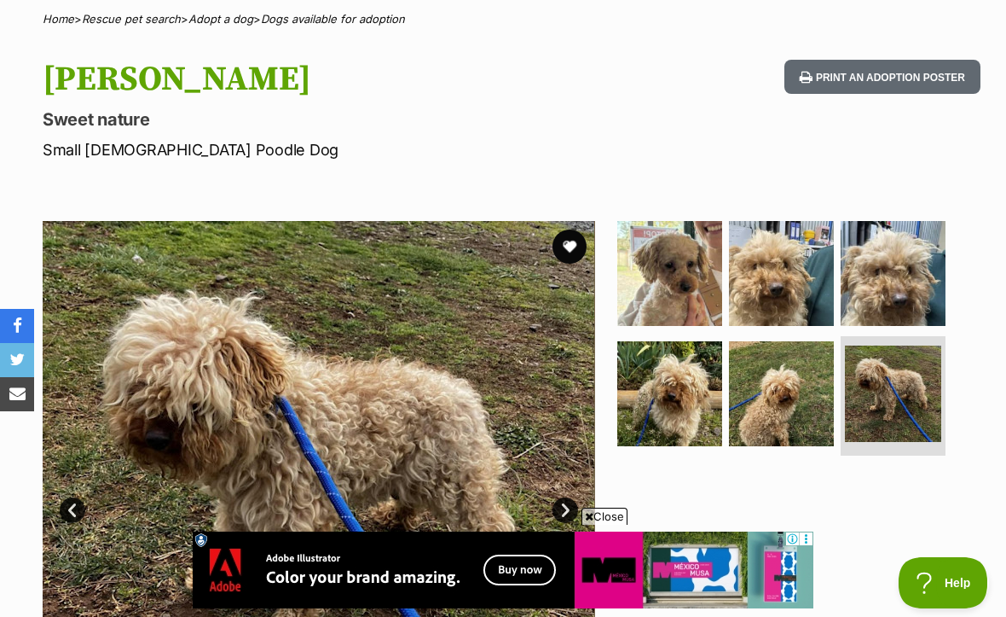
scroll to position [112, 0]
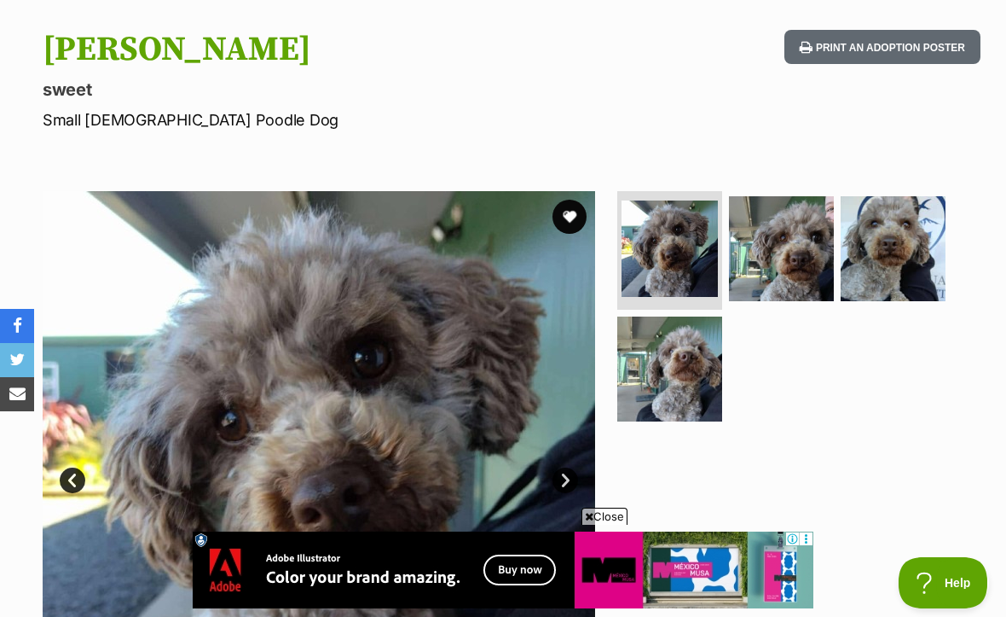
click at [556, 482] on link "Next" at bounding box center [566, 480] width 26 height 26
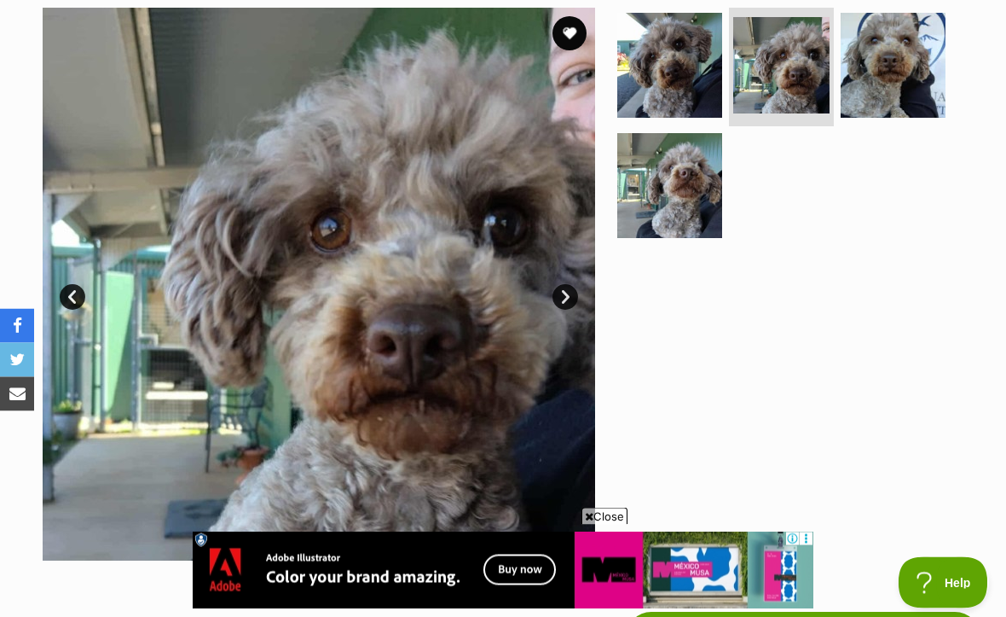
scroll to position [347, 0]
click at [577, 299] on link "Next" at bounding box center [566, 297] width 26 height 26
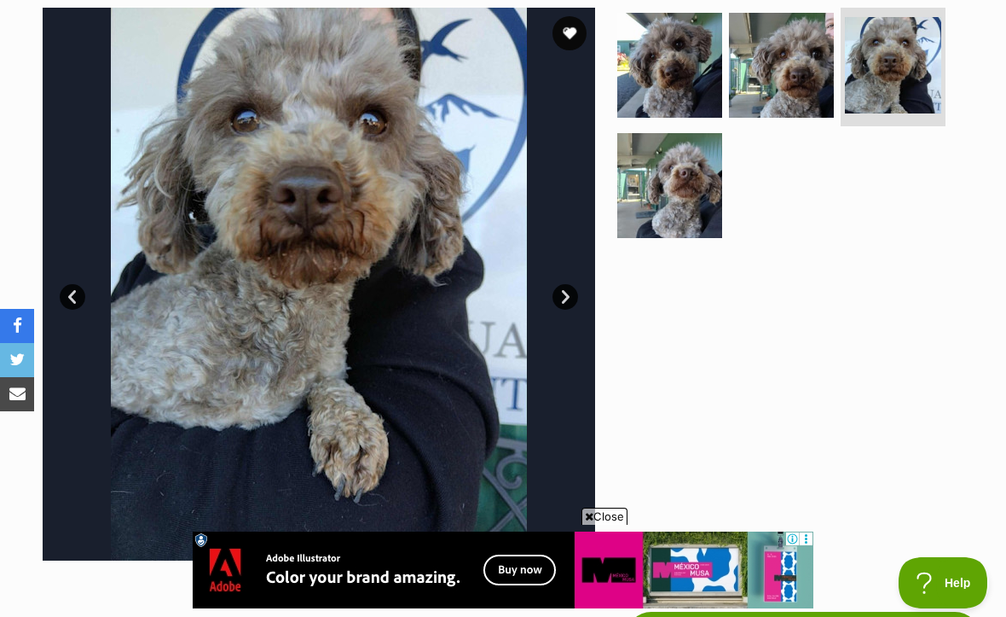
click at [561, 314] on img at bounding box center [319, 284] width 553 height 553
click at [566, 314] on img at bounding box center [319, 284] width 553 height 553
click at [575, 300] on link "Next" at bounding box center [566, 297] width 26 height 26
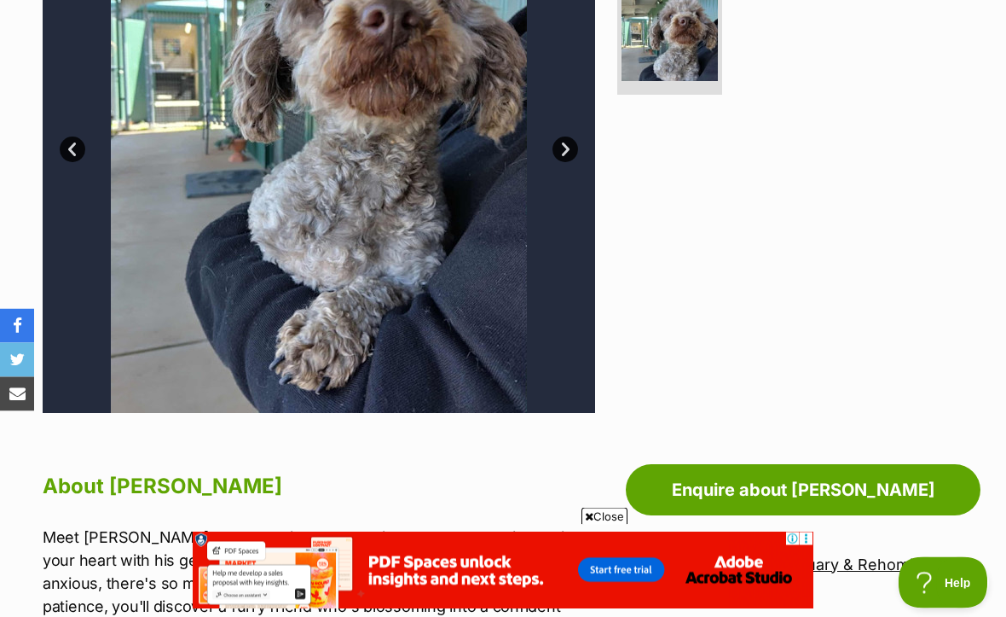
scroll to position [465, 0]
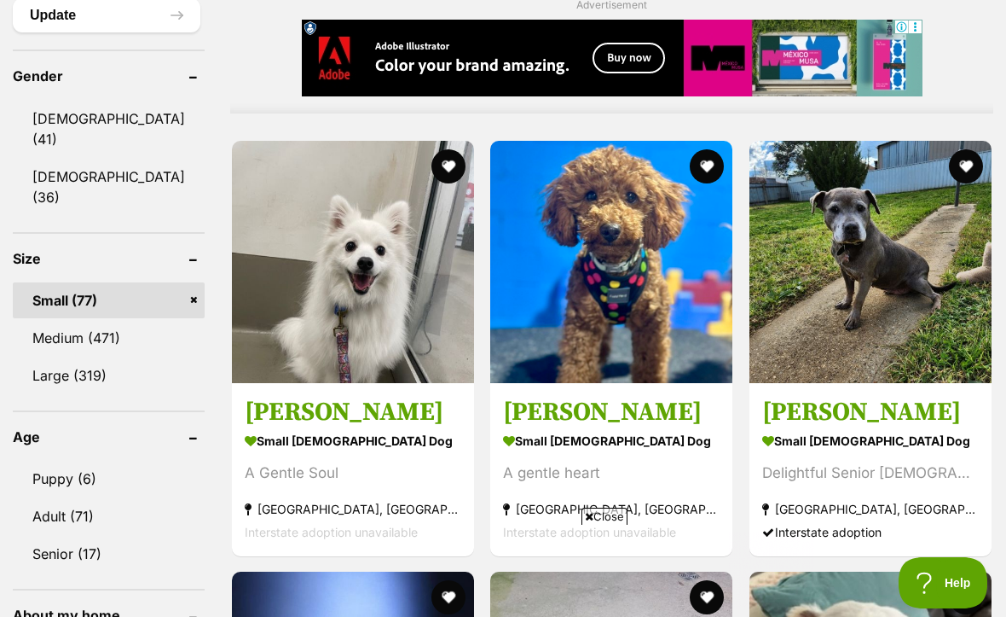
click at [628, 306] on img at bounding box center [611, 262] width 242 height 242
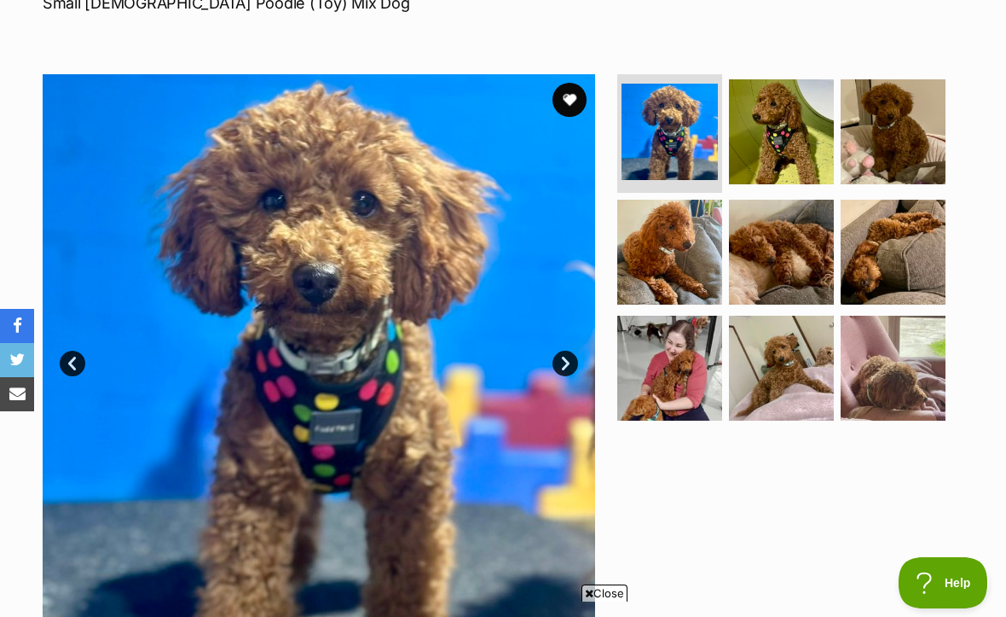
click at [686, 142] on img at bounding box center [670, 132] width 96 height 96
click at [785, 146] on img at bounding box center [781, 131] width 105 height 105
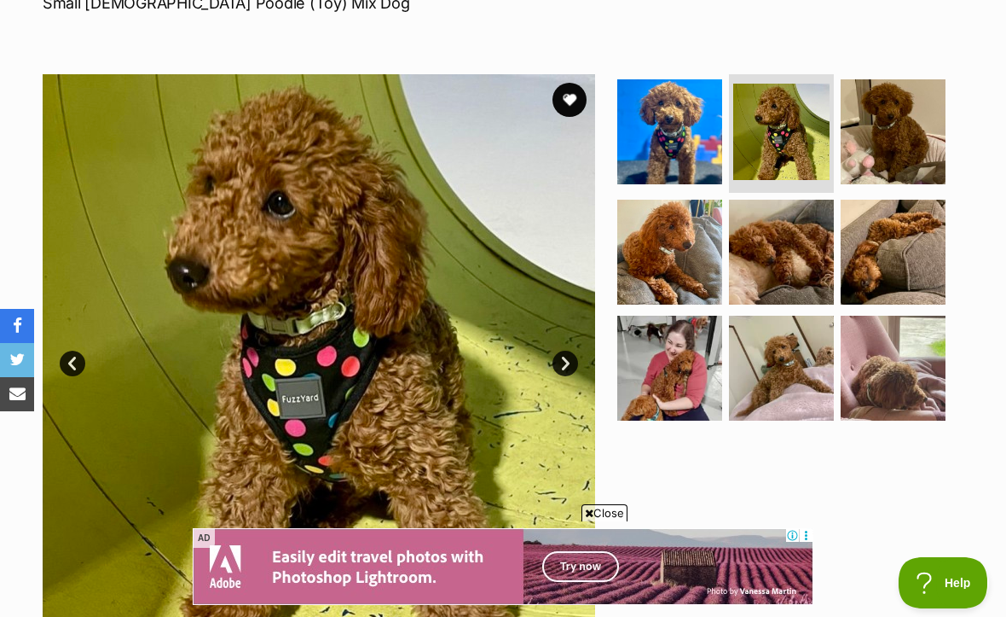
click at [788, 256] on img at bounding box center [781, 252] width 105 height 105
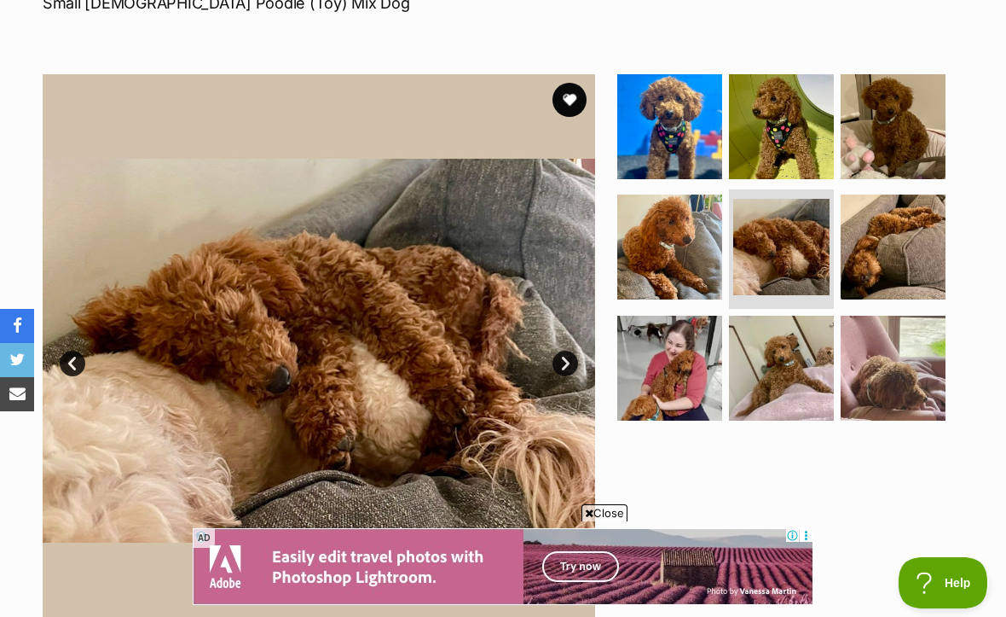
click at [682, 369] on img at bounding box center [670, 368] width 105 height 105
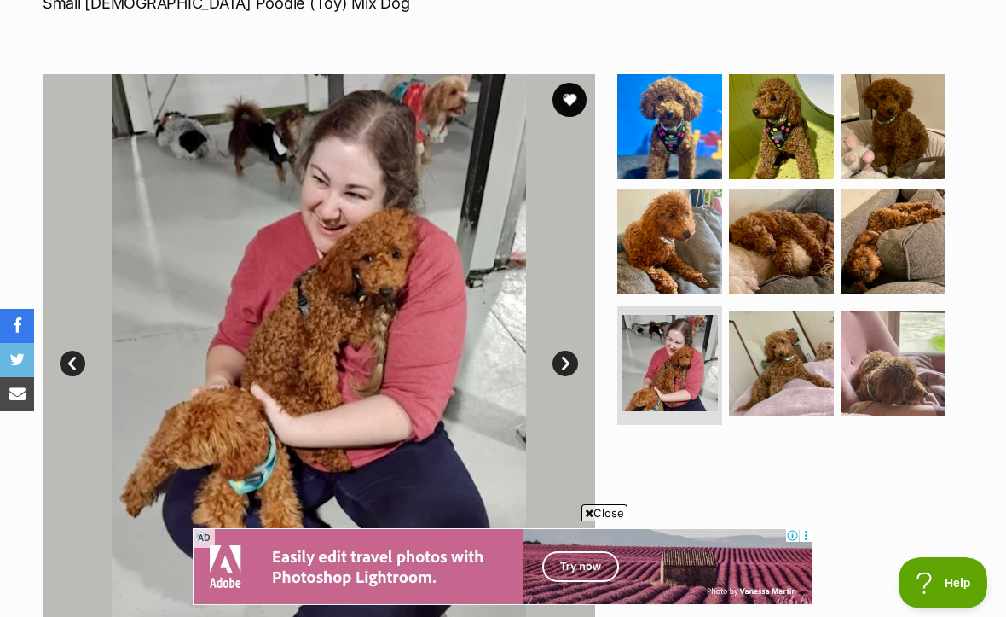
click at [791, 363] on img at bounding box center [781, 362] width 105 height 105
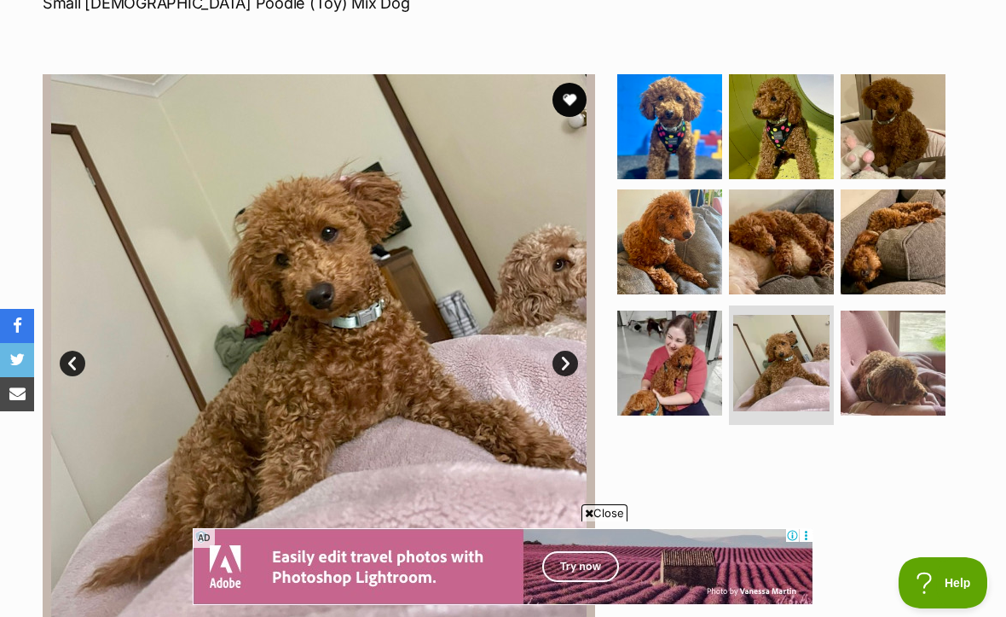
click at [887, 366] on img at bounding box center [893, 362] width 105 height 105
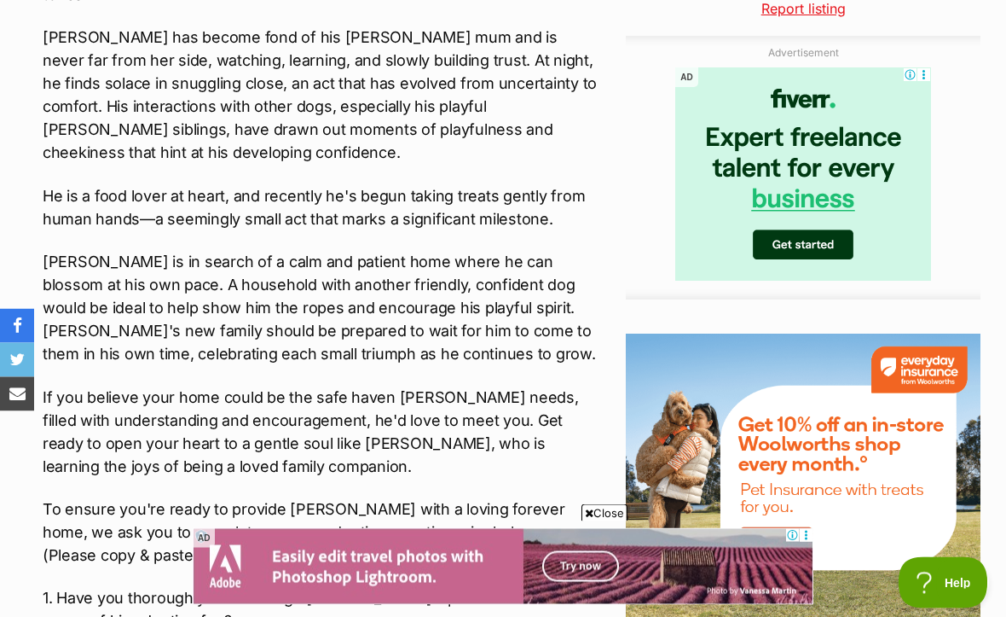
scroll to position [1807, 0]
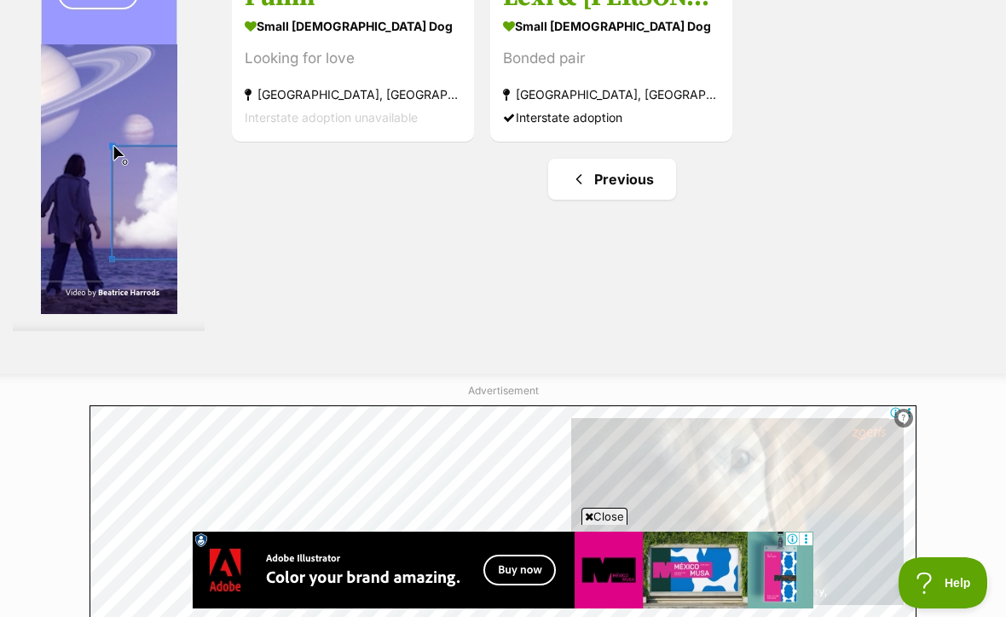
scroll to position [3338, 0]
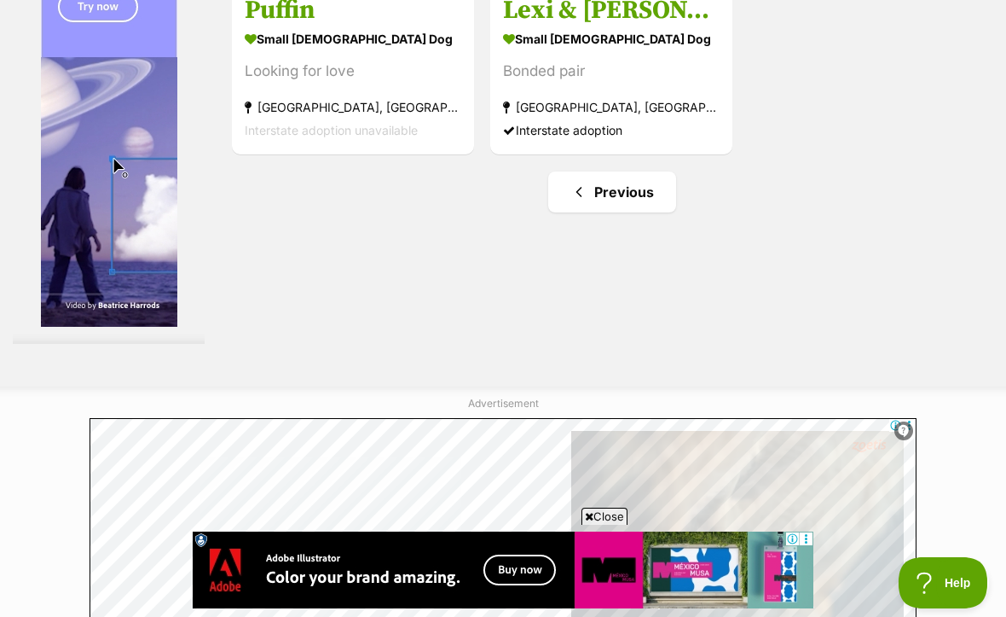
click at [583, 212] on link "Previous" at bounding box center [612, 191] width 128 height 41
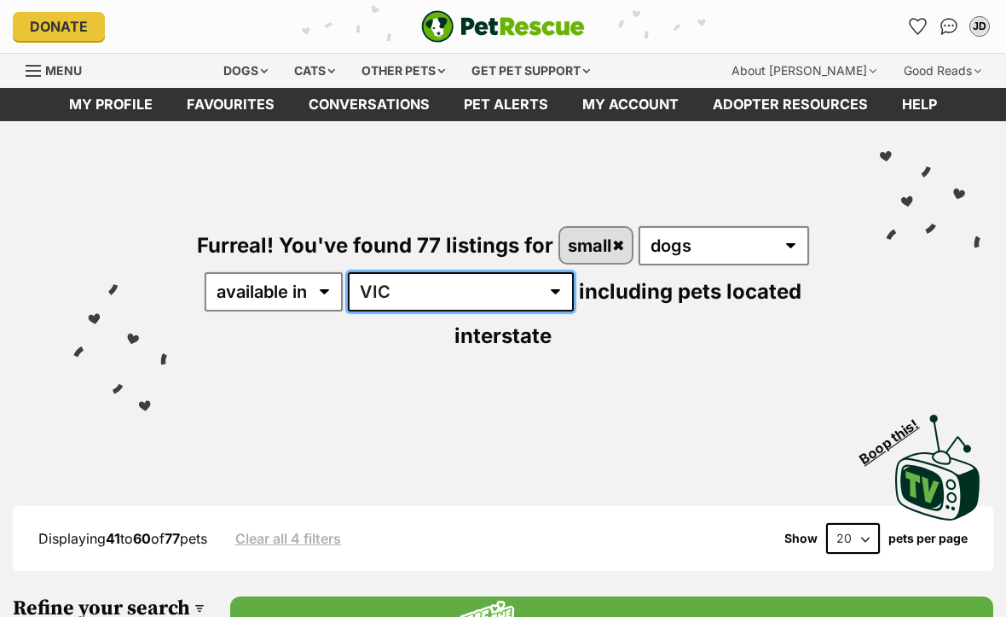
click at [448, 282] on select "[GEOGRAPHIC_DATA] [GEOGRAPHIC_DATA] [GEOGRAPHIC_DATA] [GEOGRAPHIC_DATA] [GEOGRA…" at bounding box center [461, 291] width 226 height 39
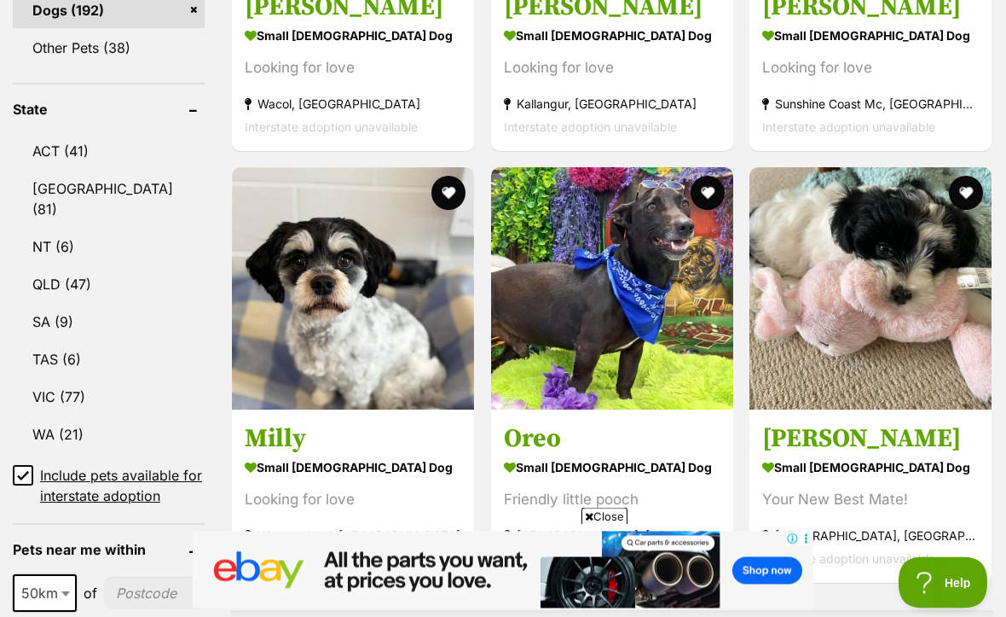
scroll to position [863, 0]
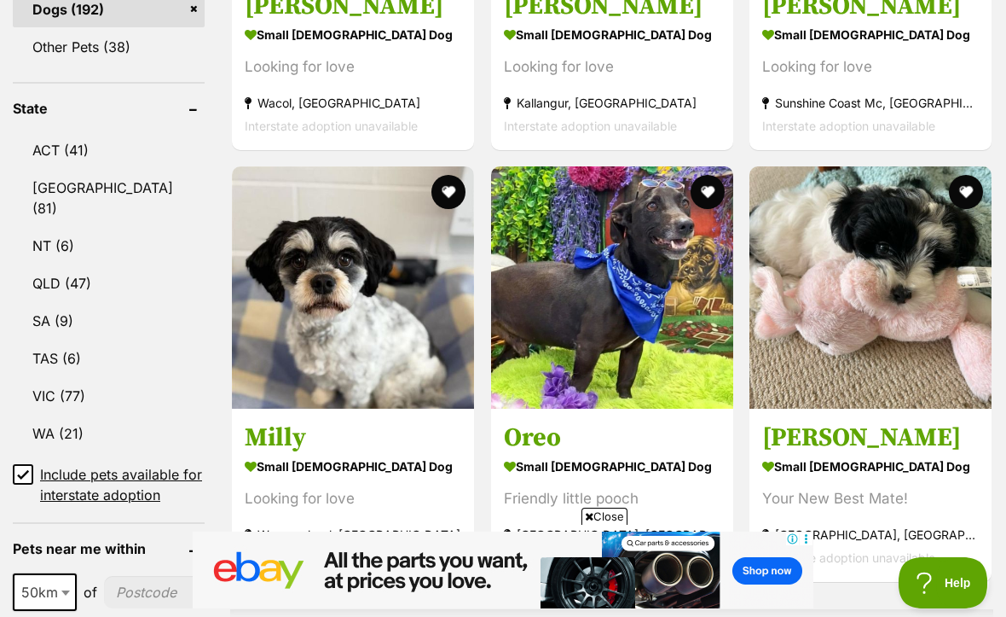
click at [882, 296] on img at bounding box center [871, 287] width 242 height 242
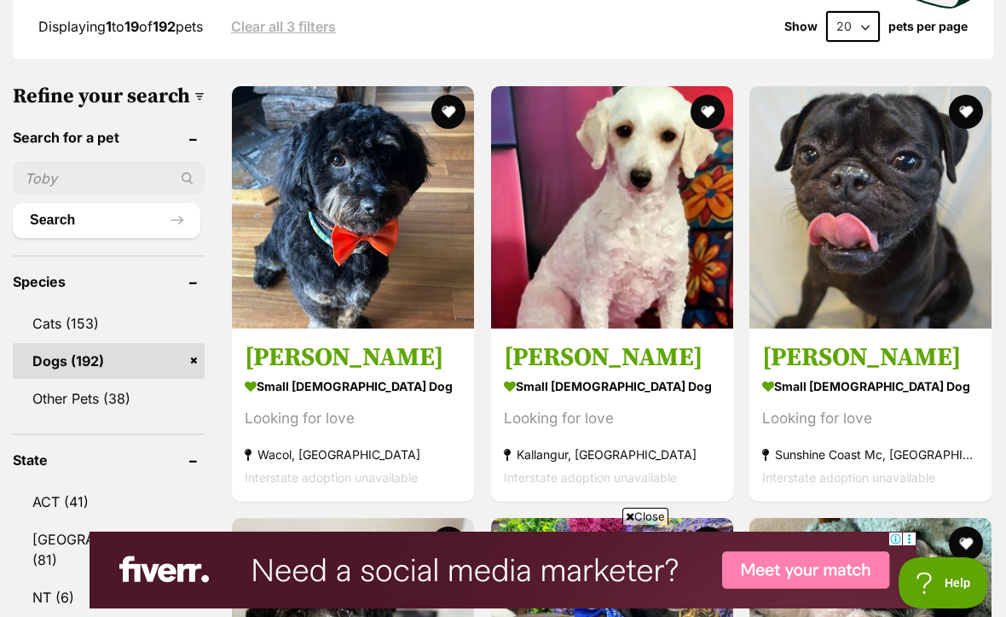
scroll to position [518, 0]
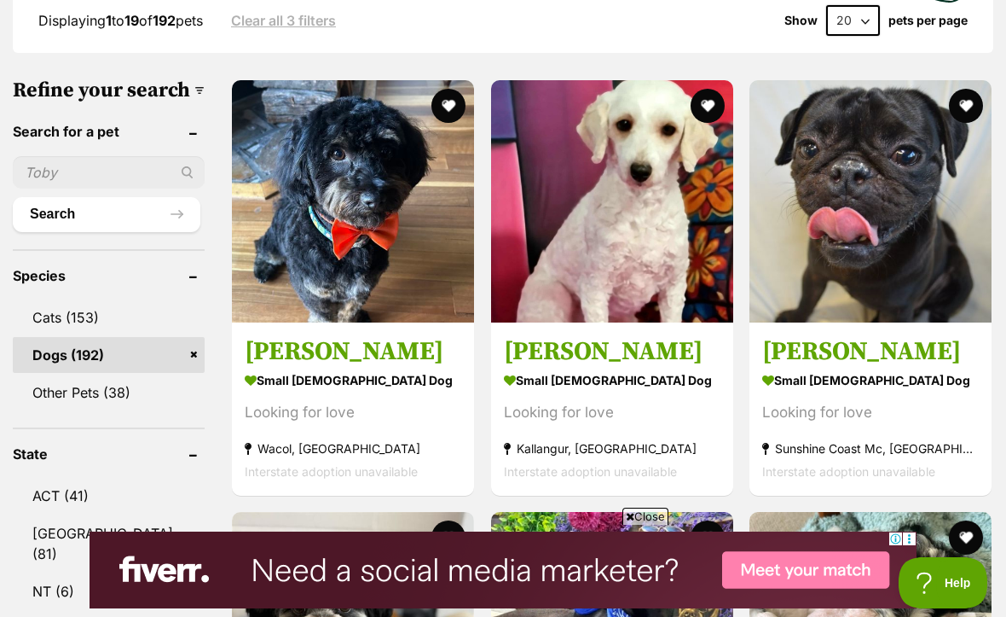
click at [651, 279] on img at bounding box center [612, 201] width 242 height 242
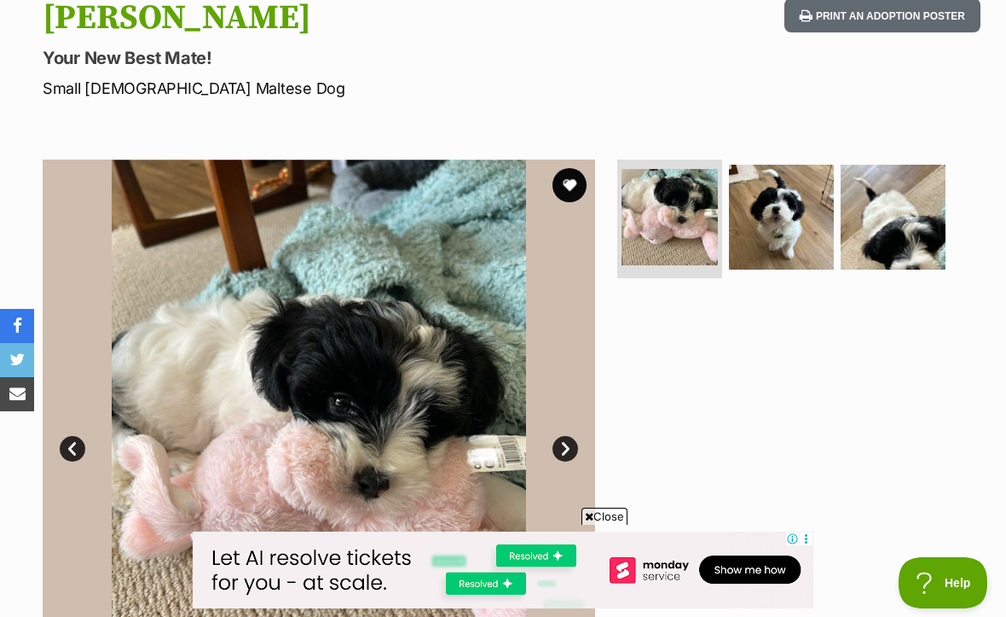
click at [788, 200] on img at bounding box center [781, 217] width 105 height 105
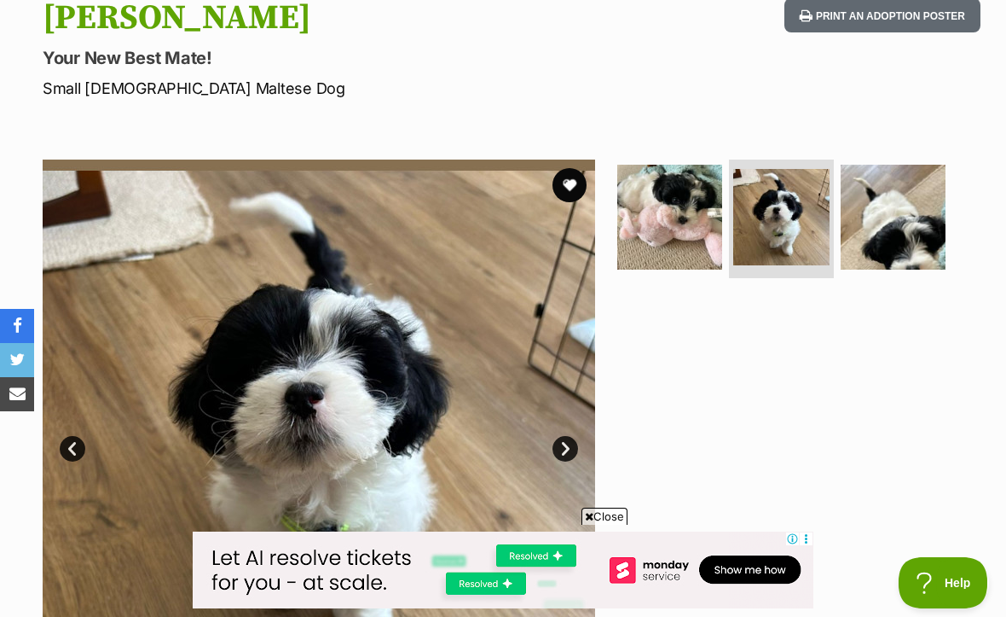
click at [896, 211] on img at bounding box center [893, 217] width 105 height 105
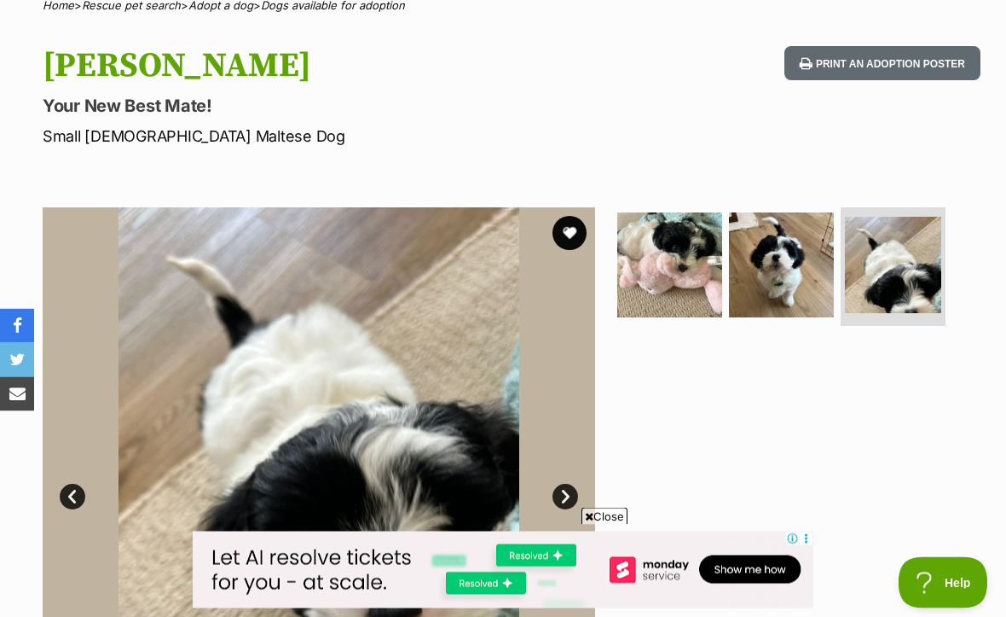
scroll to position [130, 0]
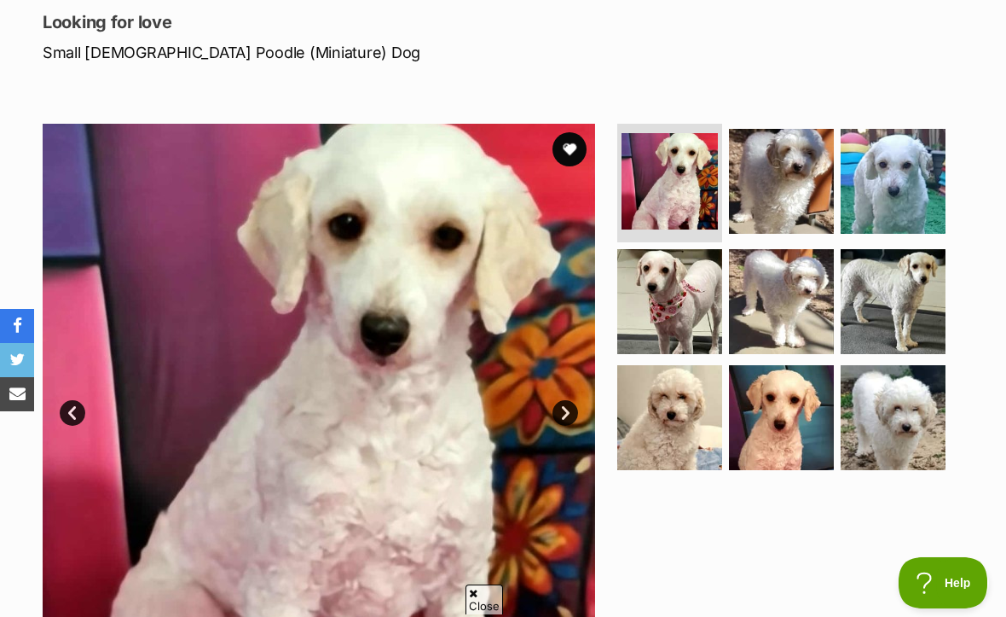
click at [687, 206] on img at bounding box center [670, 181] width 96 height 96
click at [912, 178] on img at bounding box center [893, 181] width 105 height 105
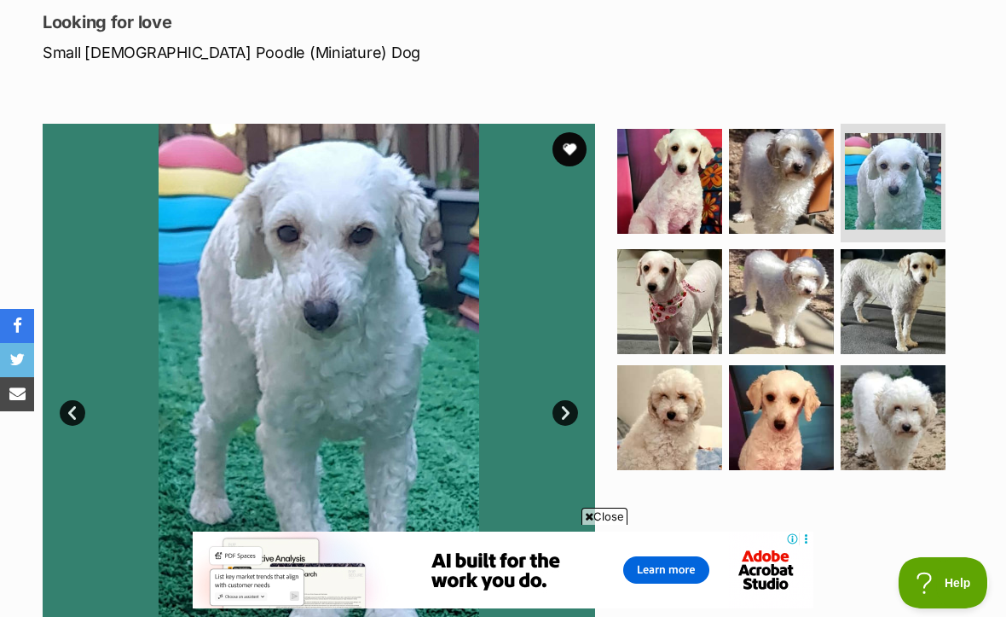
click at [589, 369] on img at bounding box center [319, 400] width 553 height 553
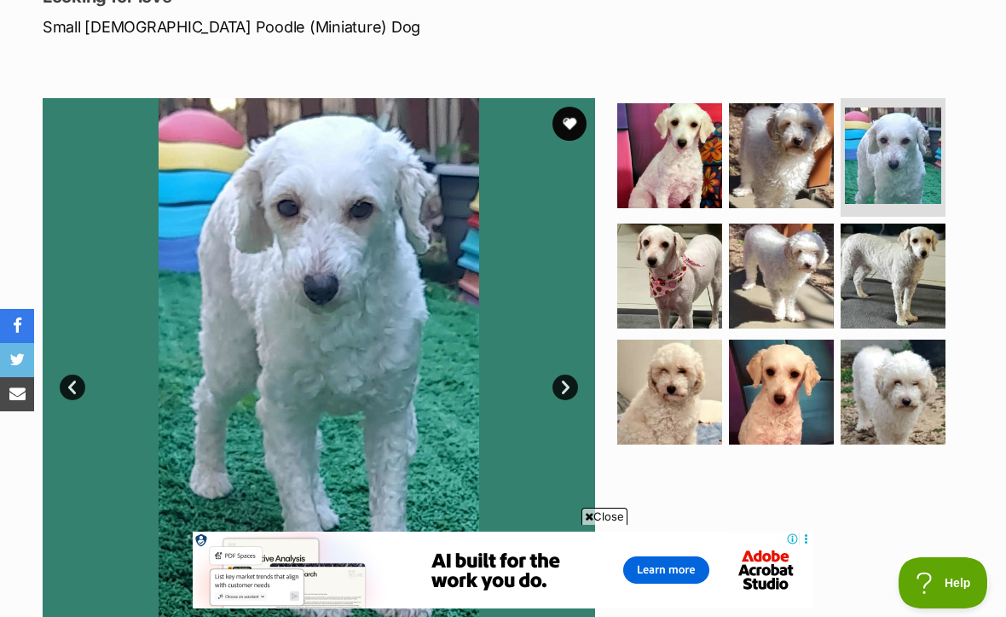
click at [577, 383] on link "Next" at bounding box center [566, 387] width 26 height 26
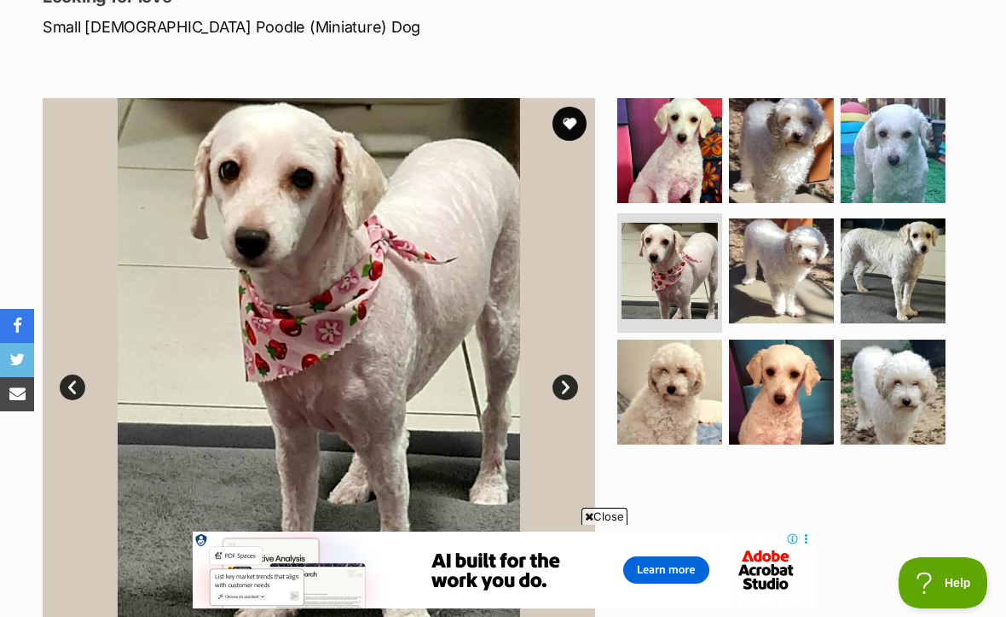
click at [566, 381] on link "Next" at bounding box center [566, 387] width 26 height 26
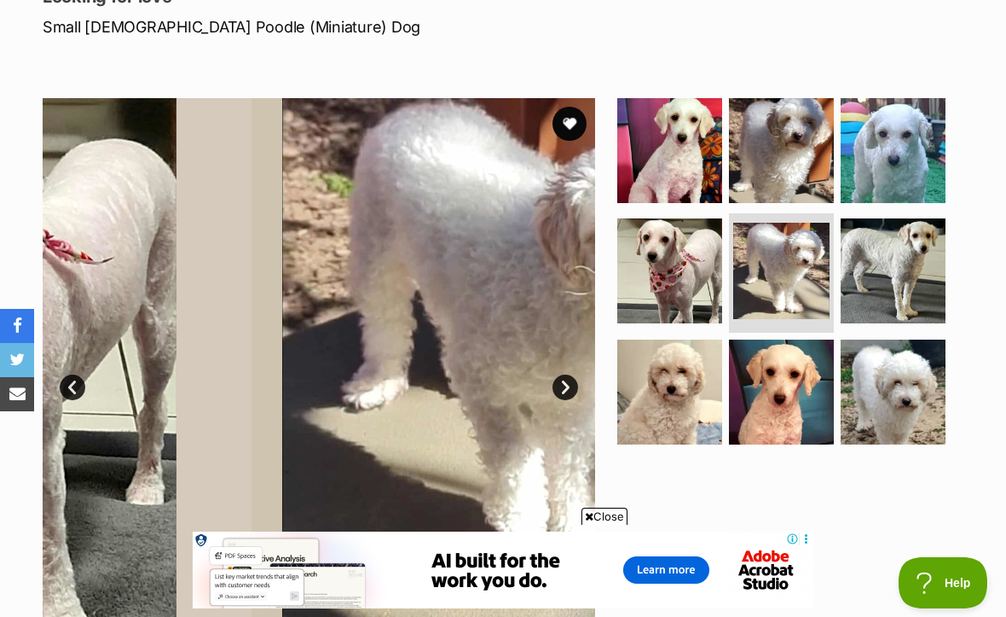
click at [569, 392] on link "Next" at bounding box center [566, 387] width 26 height 26
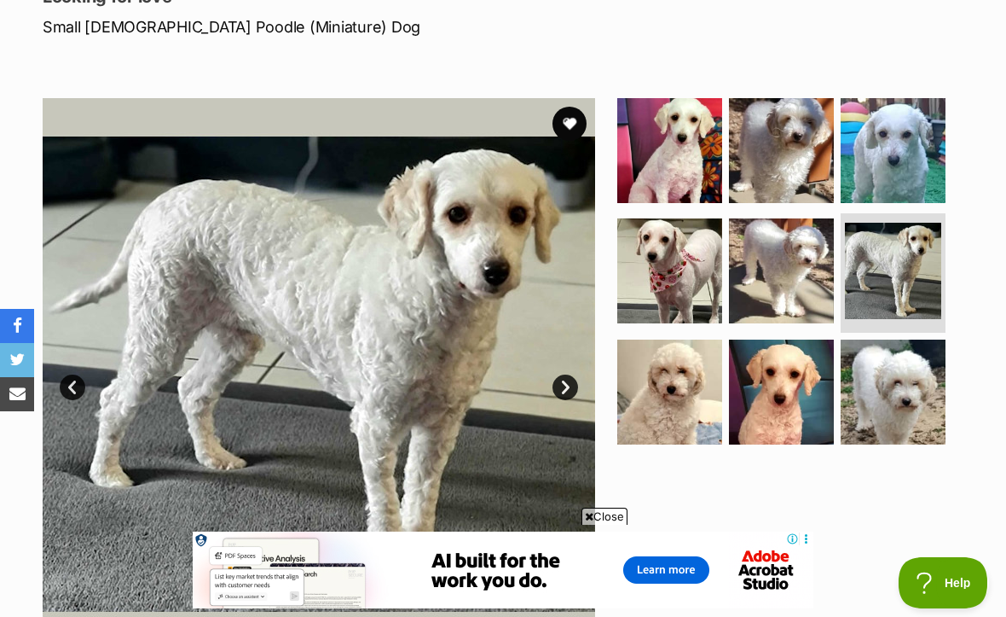
click at [590, 375] on img at bounding box center [319, 374] width 553 height 553
click at [567, 387] on link "Next" at bounding box center [566, 387] width 26 height 26
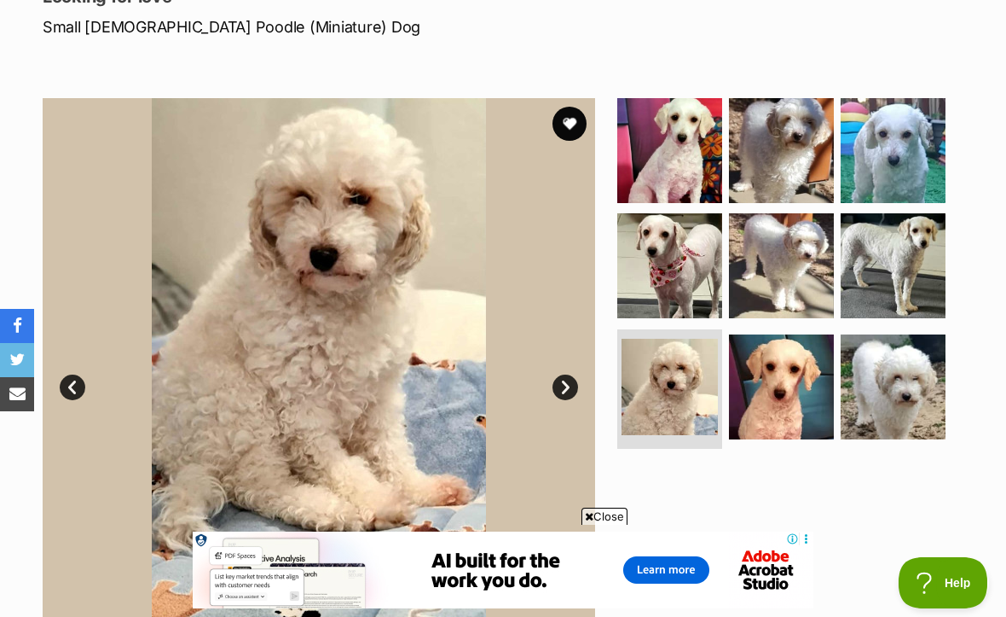
click at [569, 387] on link "Next" at bounding box center [566, 387] width 26 height 26
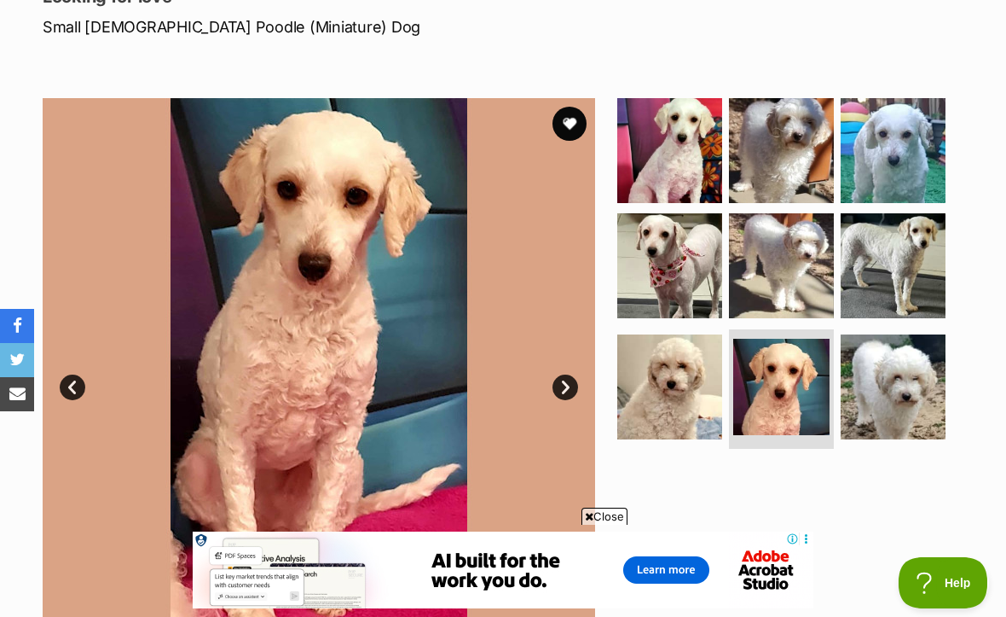
click at [562, 387] on link "Next" at bounding box center [566, 387] width 26 height 26
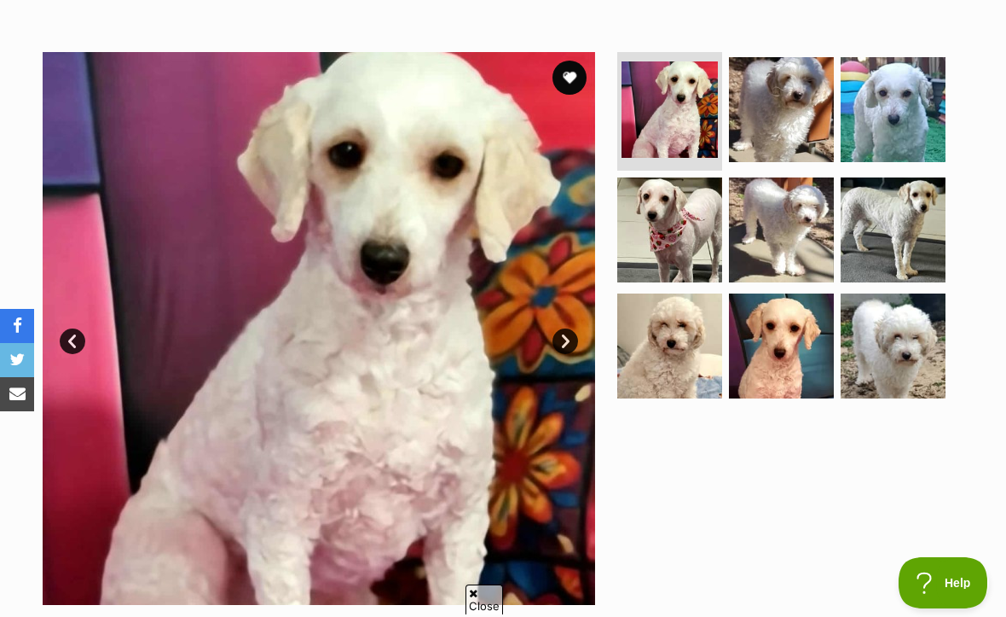
click at [689, 353] on img at bounding box center [670, 345] width 105 height 105
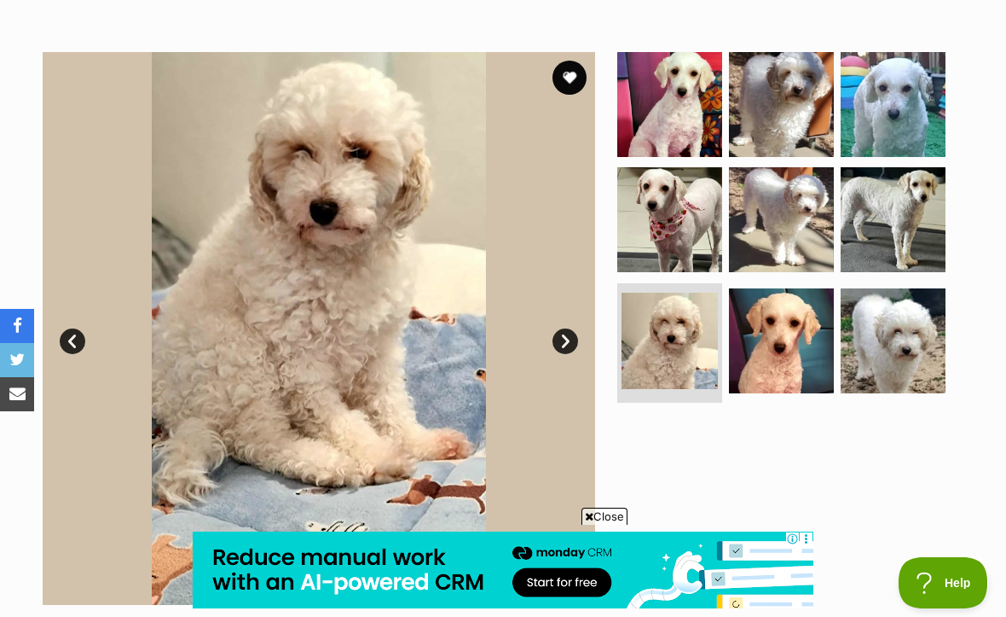
click at [798, 344] on img at bounding box center [781, 340] width 105 height 105
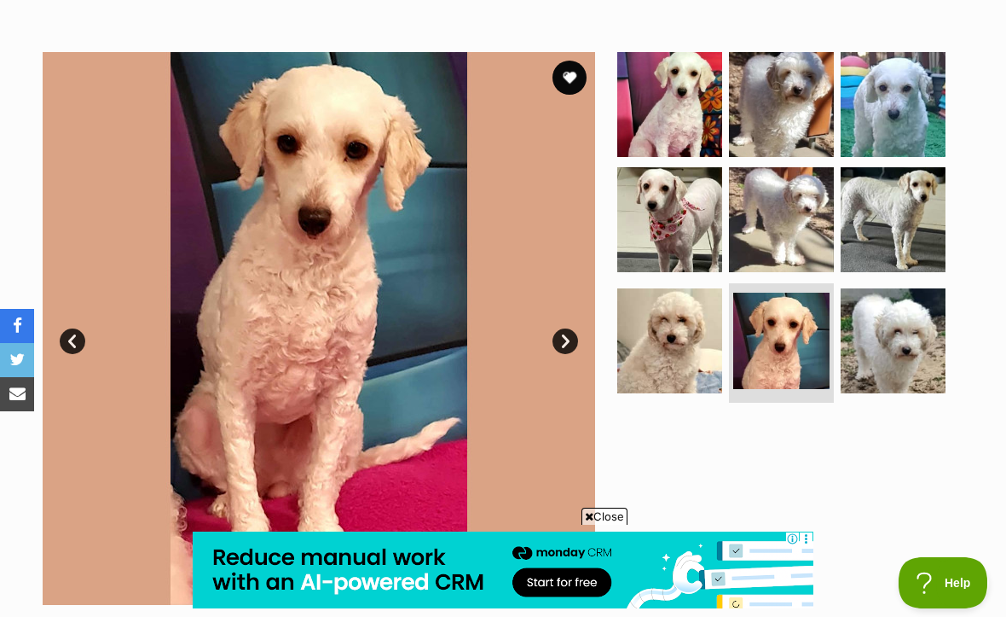
click at [902, 338] on img at bounding box center [893, 340] width 105 height 105
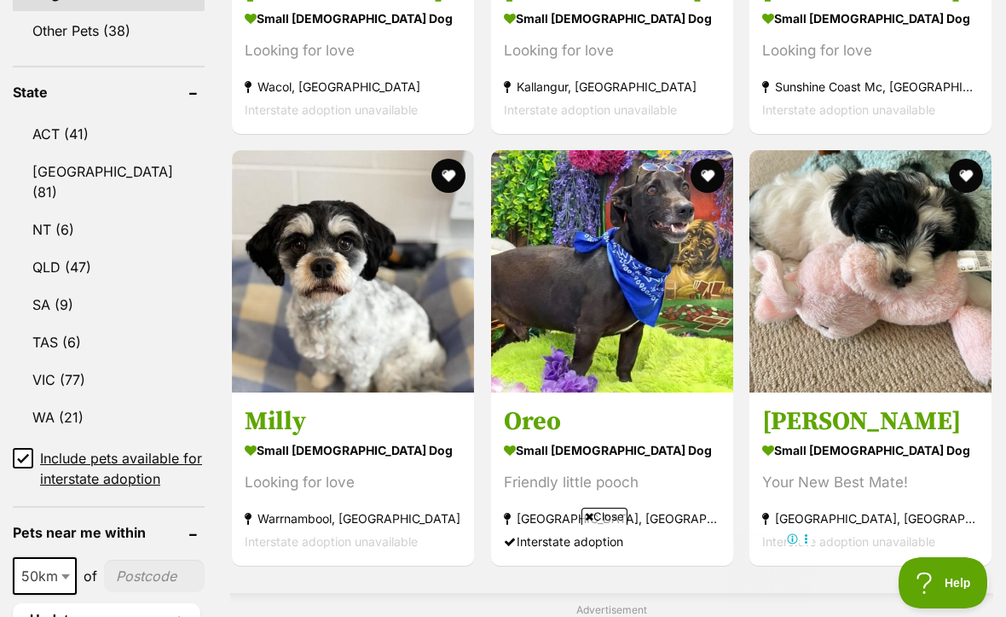
scroll to position [873, 0]
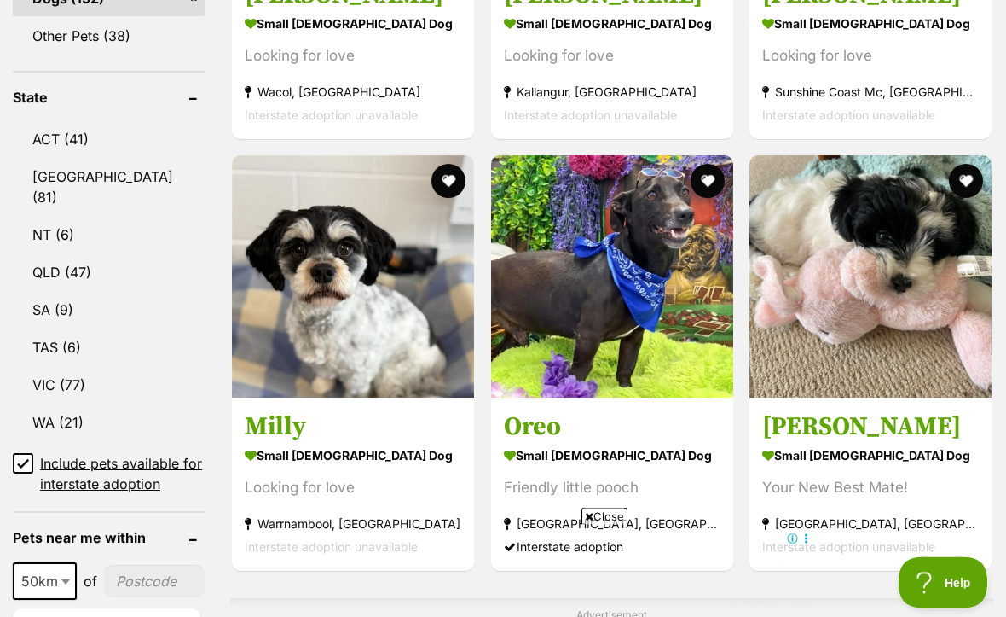
click at [910, 289] on img at bounding box center [871, 277] width 242 height 242
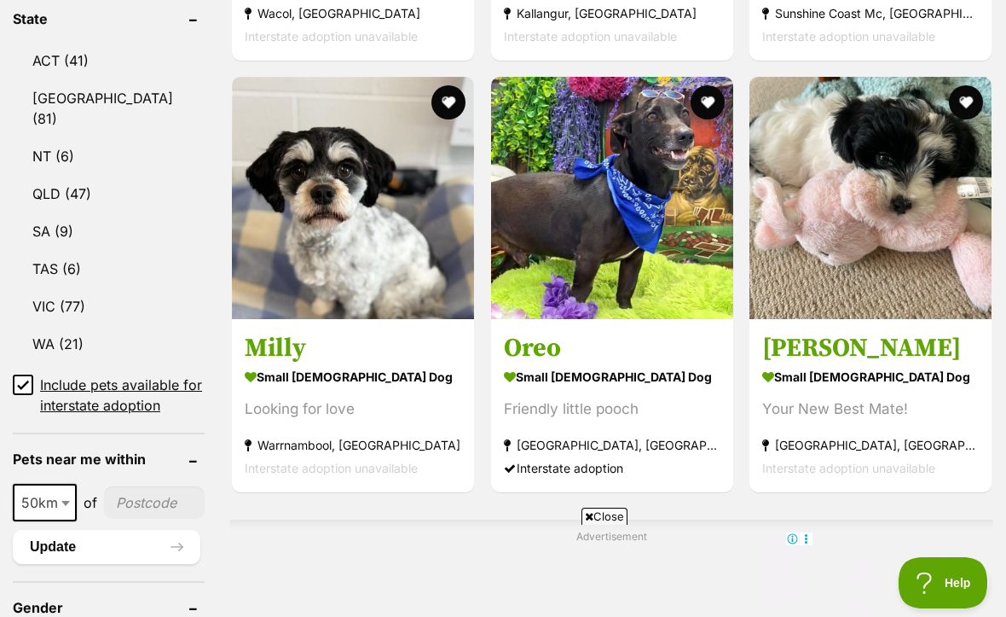
scroll to position [0, 0]
click at [334, 227] on img at bounding box center [353, 198] width 242 height 242
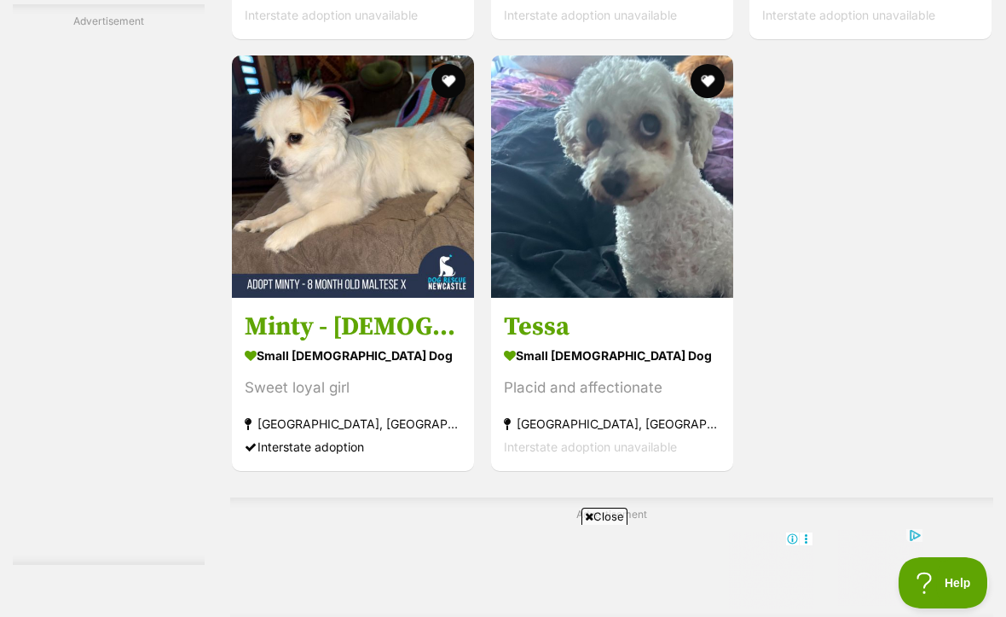
click at [664, 298] on img at bounding box center [612, 176] width 242 height 242
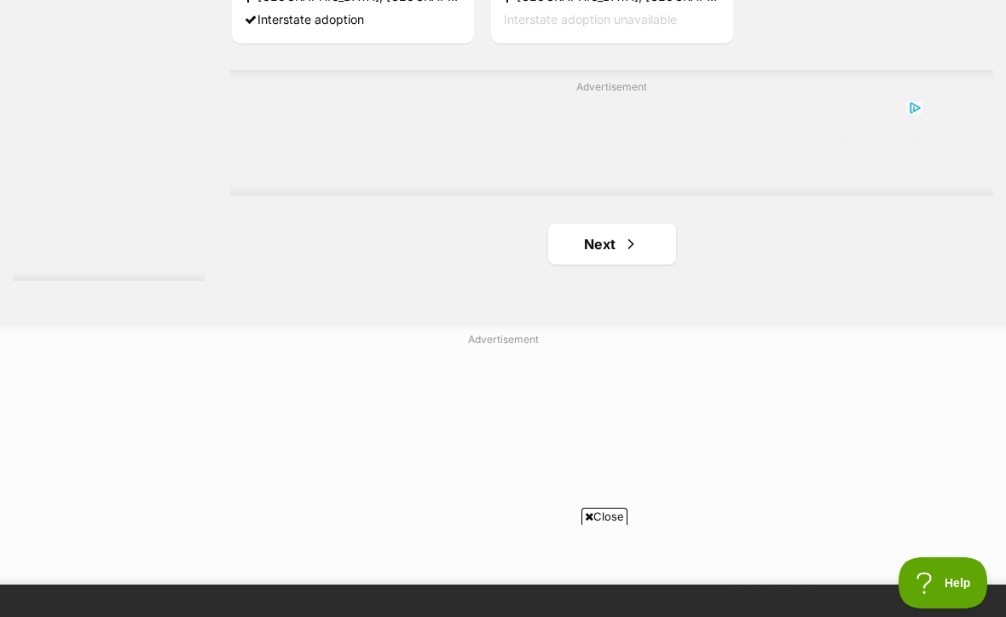
click at [592, 264] on link "Next" at bounding box center [612, 243] width 128 height 41
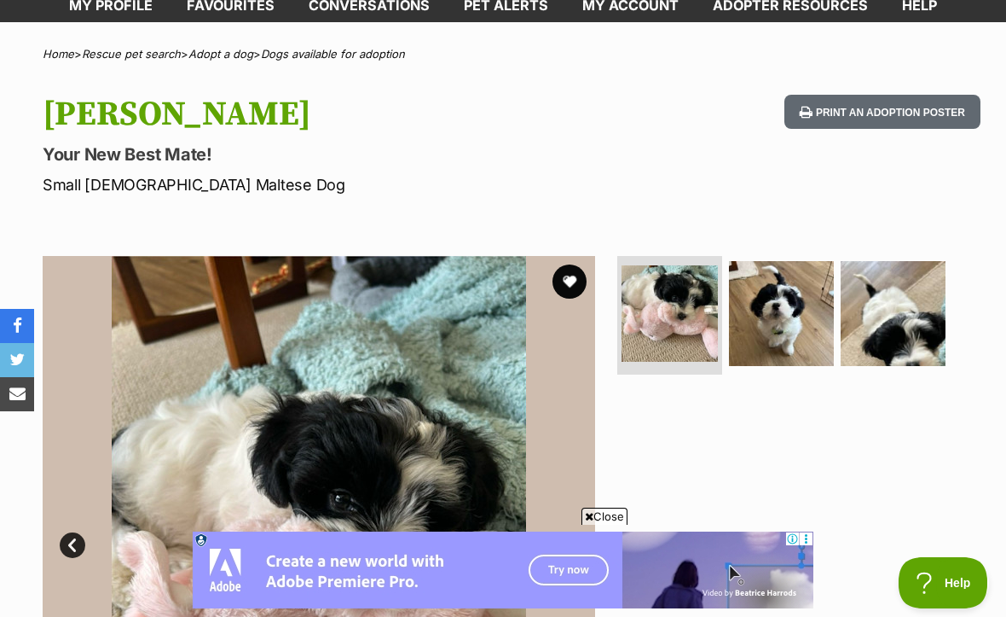
scroll to position [103, 0]
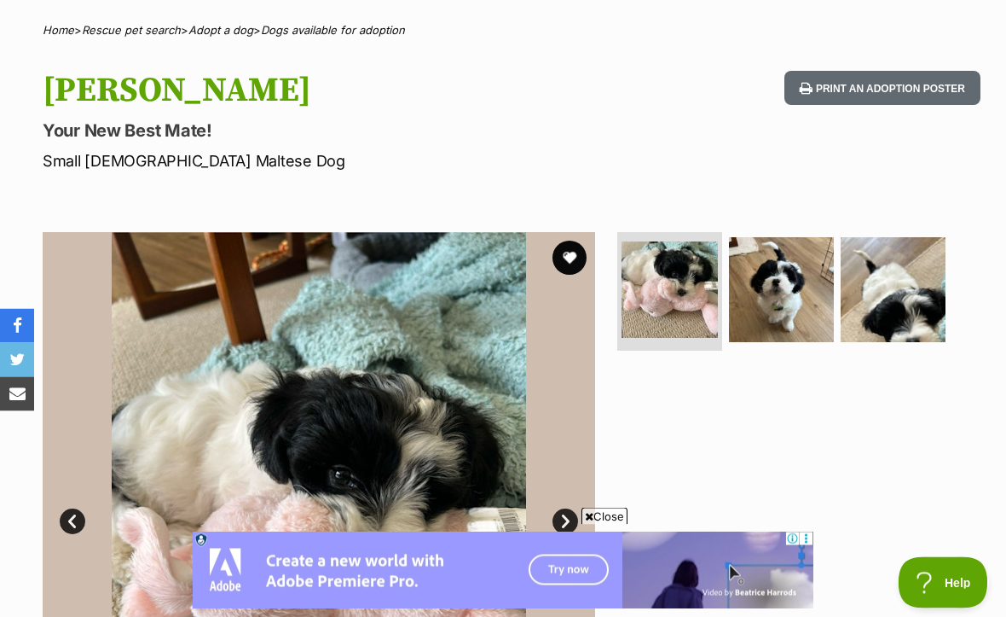
click at [697, 292] on img at bounding box center [670, 290] width 96 height 96
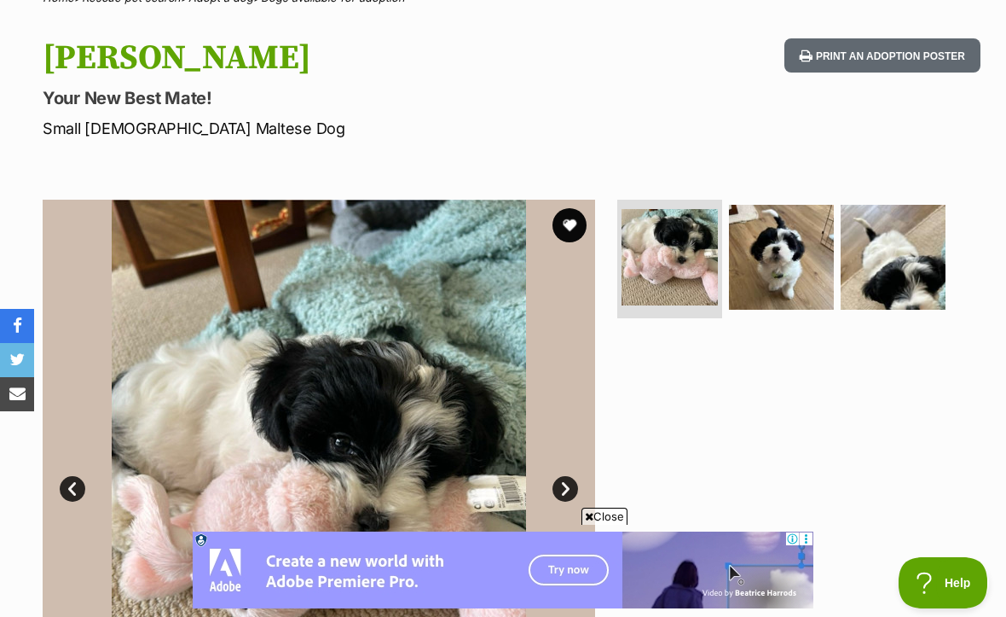
scroll to position [217, 0]
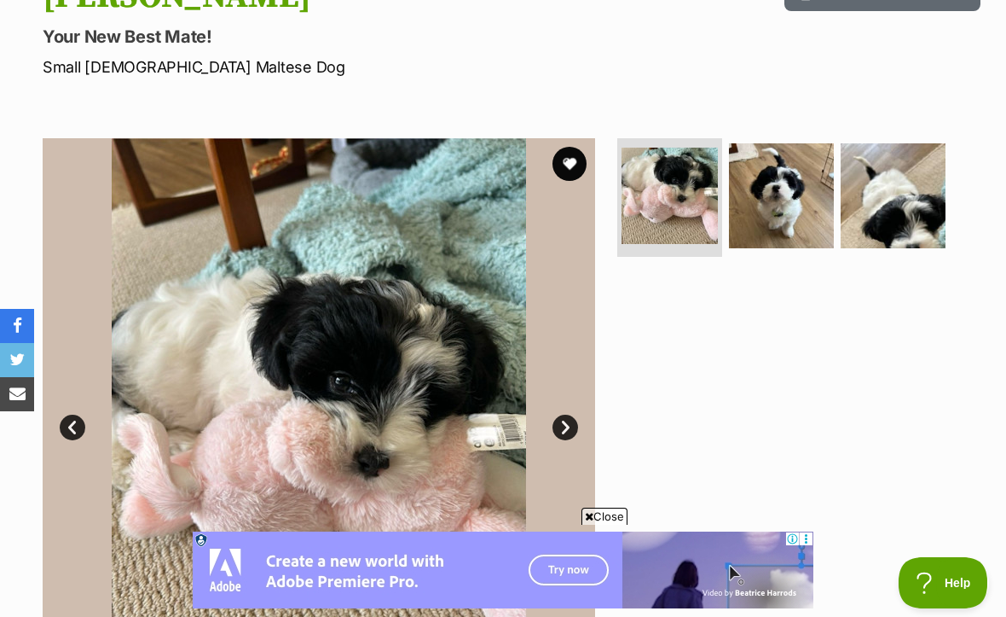
click at [560, 429] on link "Next" at bounding box center [566, 428] width 26 height 26
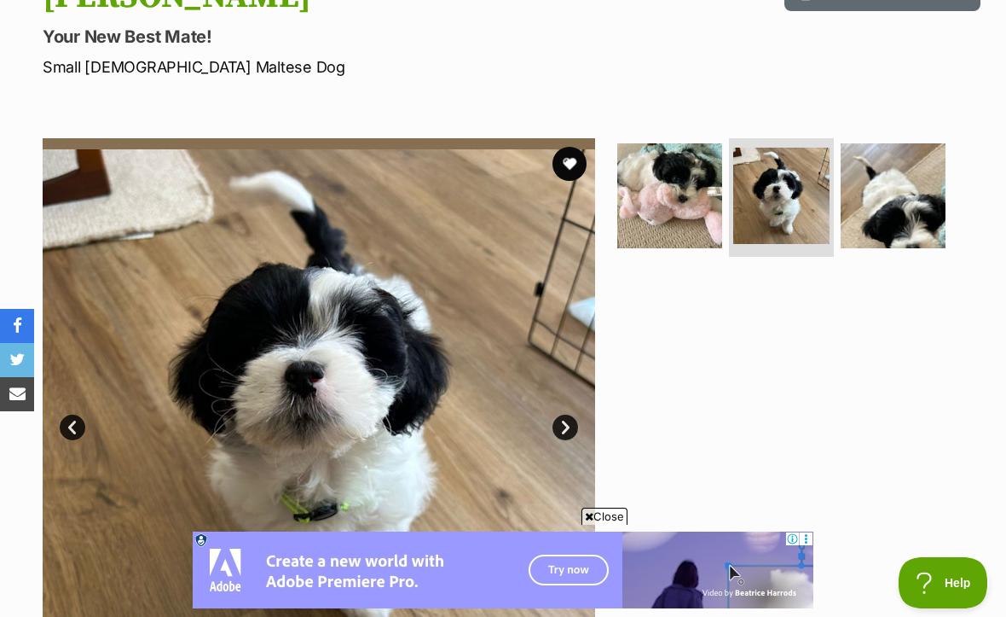
click at [564, 434] on link "Next" at bounding box center [566, 428] width 26 height 26
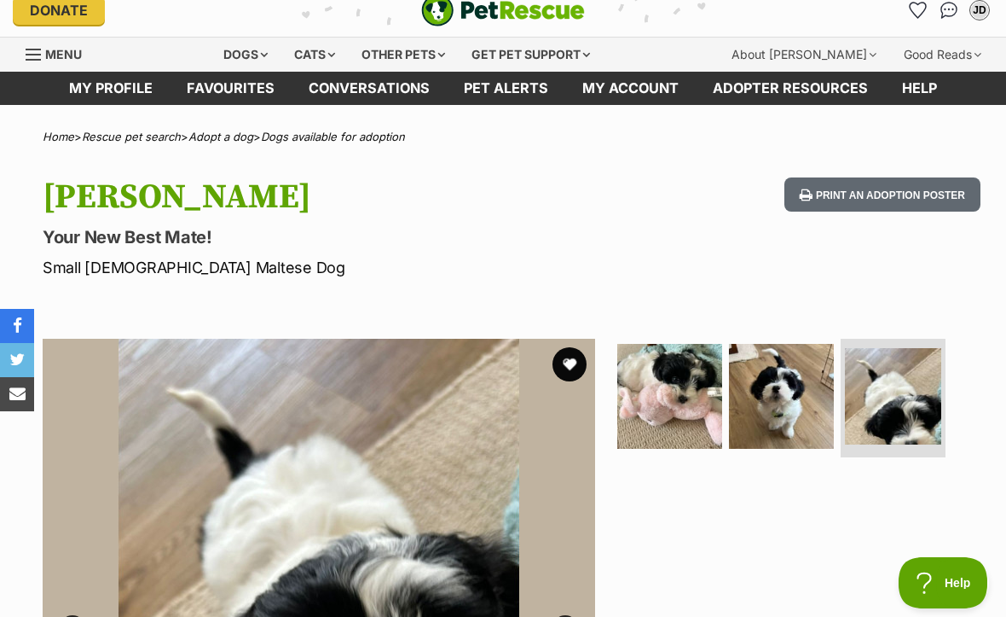
scroll to position [0, 0]
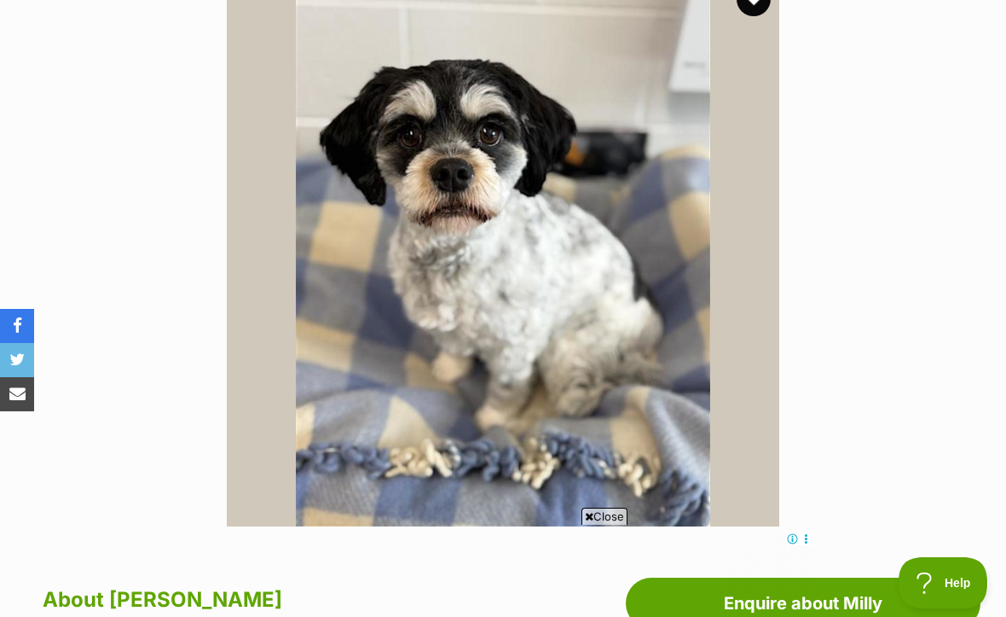
scroll to position [380, 0]
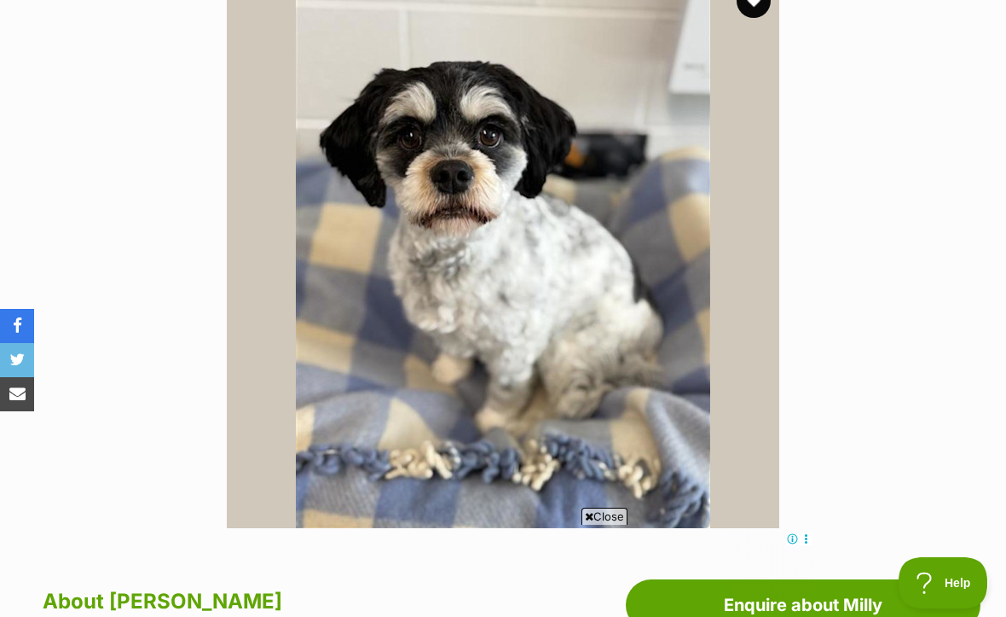
click at [676, 304] on img at bounding box center [503, 251] width 553 height 553
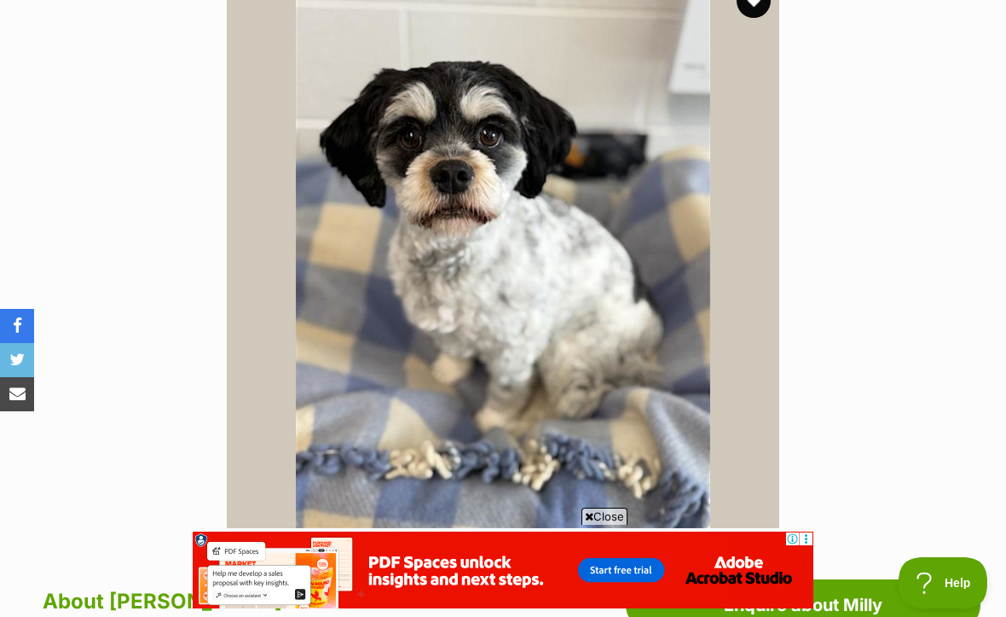
scroll to position [0, 0]
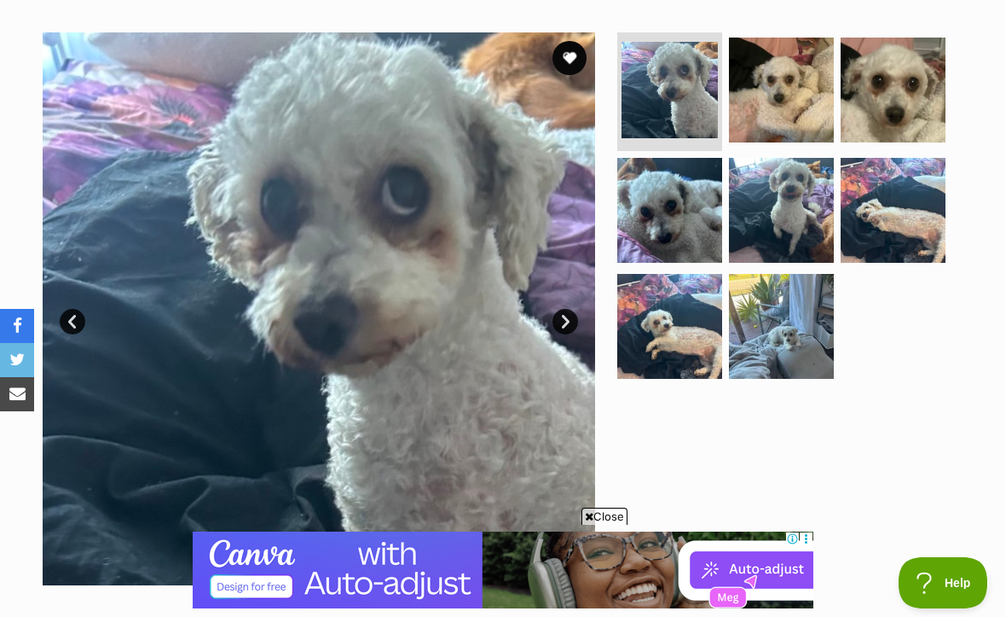
click at [692, 100] on img at bounding box center [670, 90] width 96 height 96
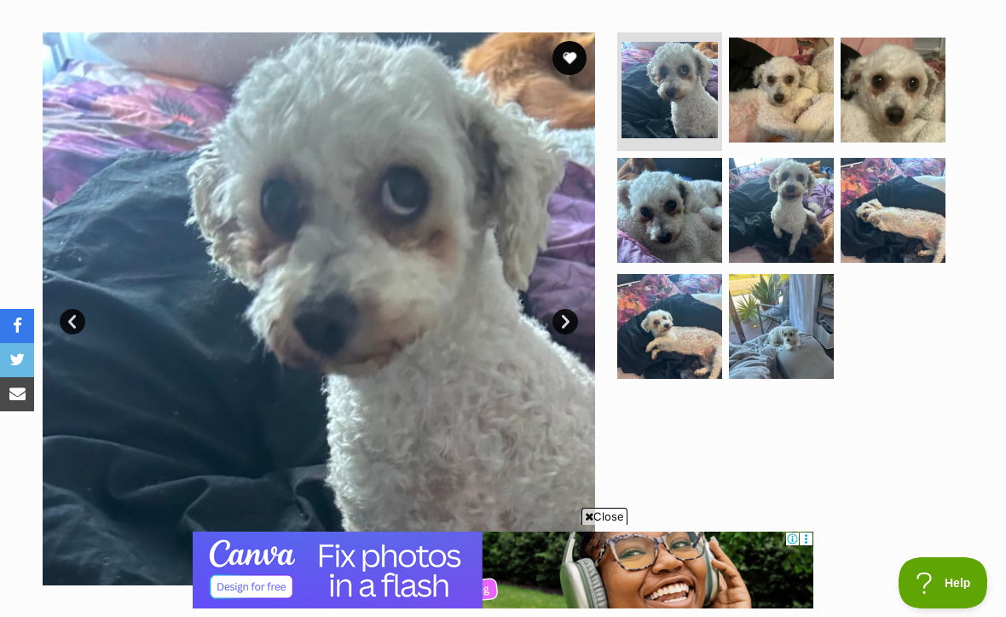
click at [799, 97] on img at bounding box center [781, 90] width 105 height 105
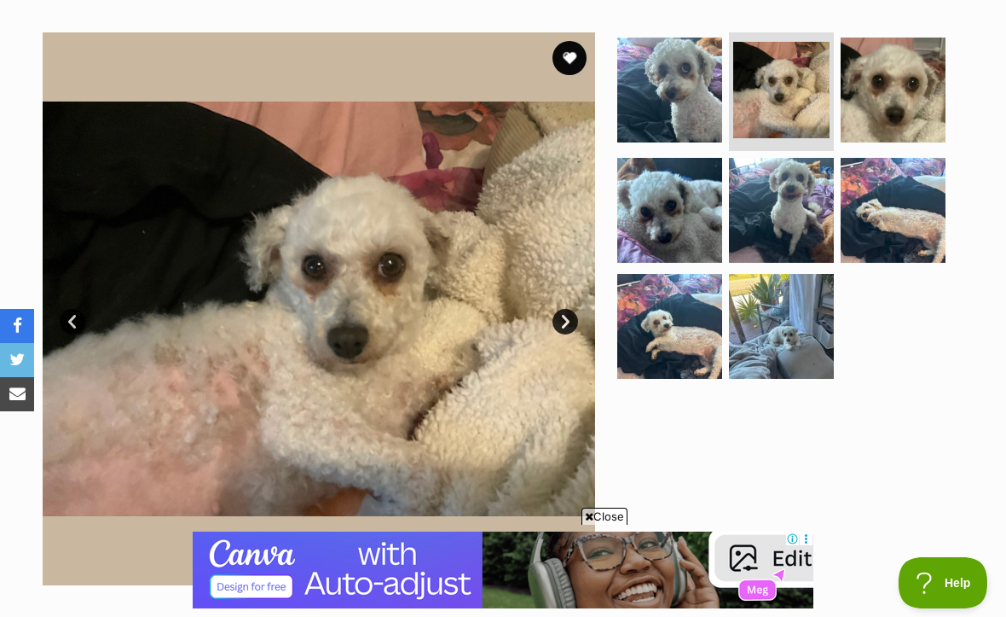
click at [893, 74] on img at bounding box center [893, 90] width 105 height 105
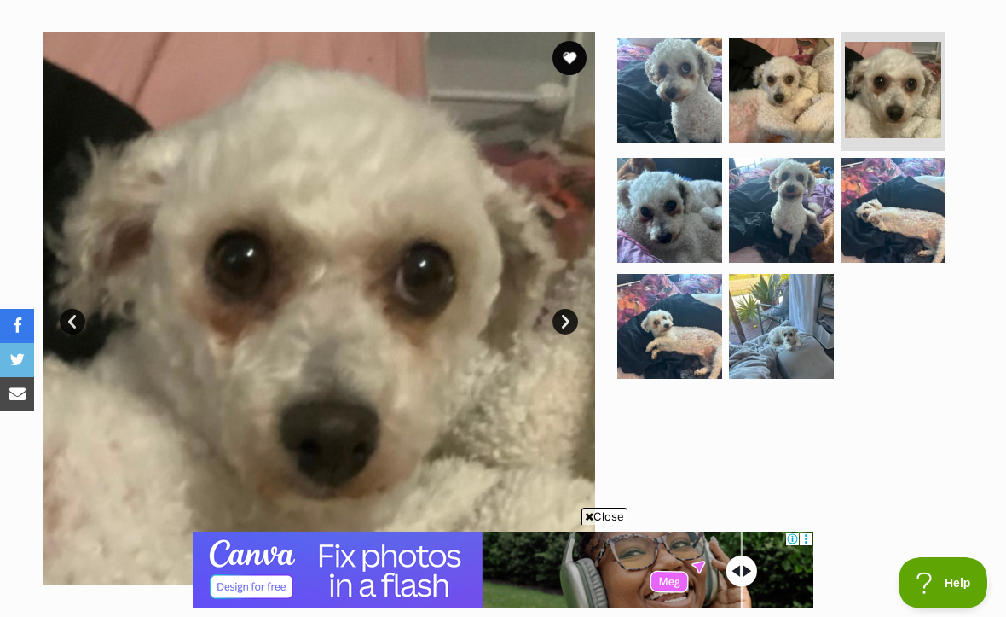
click at [699, 190] on img at bounding box center [670, 210] width 105 height 105
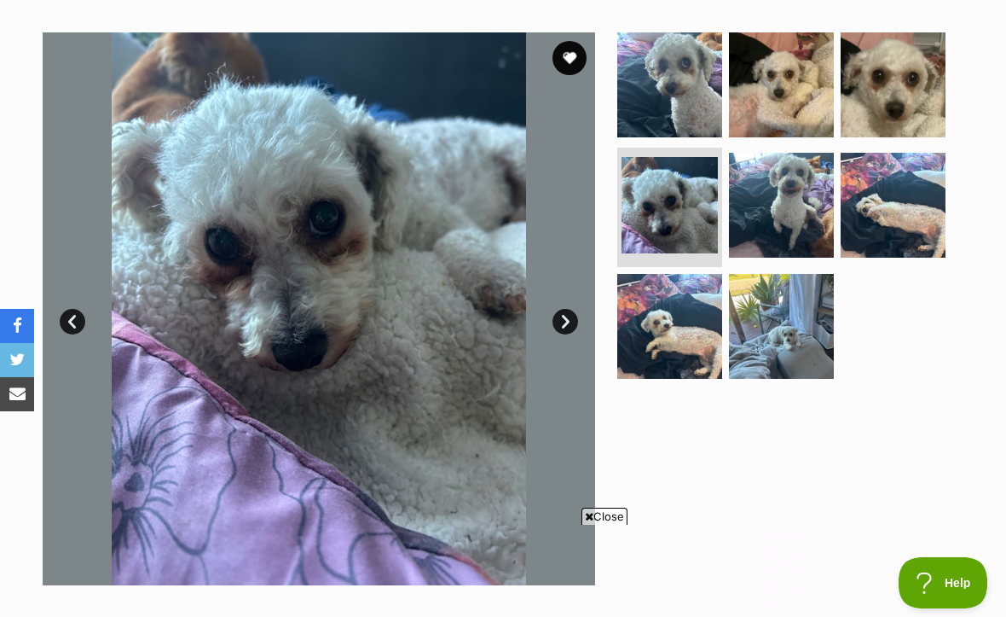
click at [783, 194] on img at bounding box center [781, 205] width 105 height 105
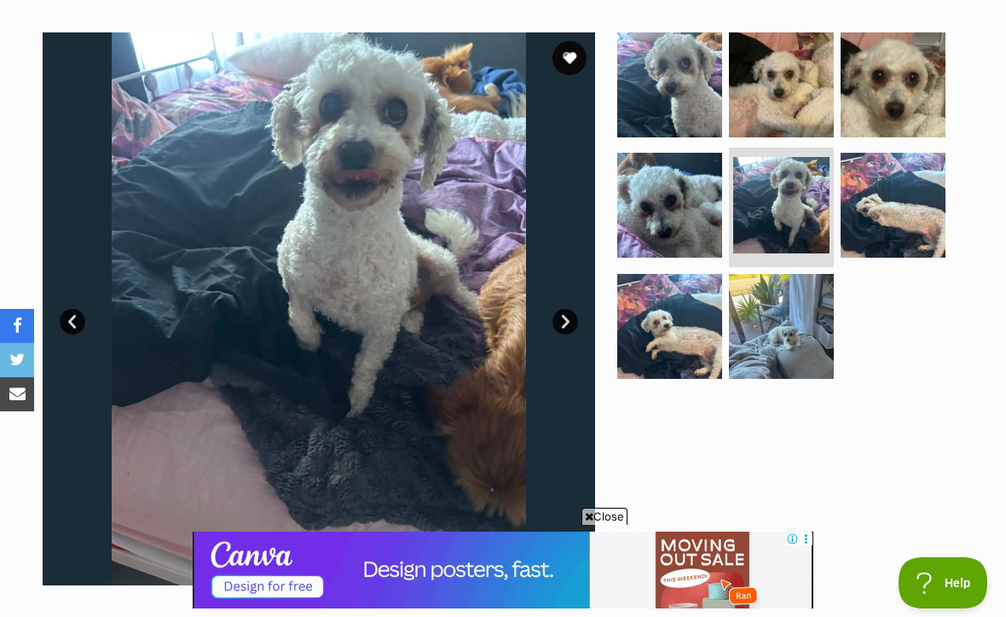
click at [890, 192] on img at bounding box center [893, 205] width 105 height 105
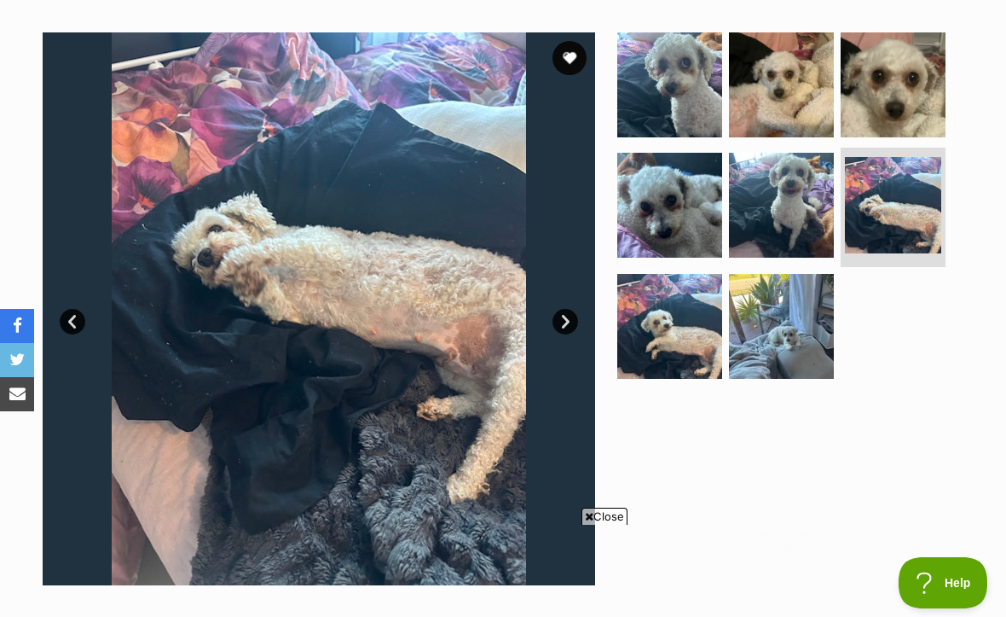
click at [676, 338] on img at bounding box center [670, 326] width 105 height 105
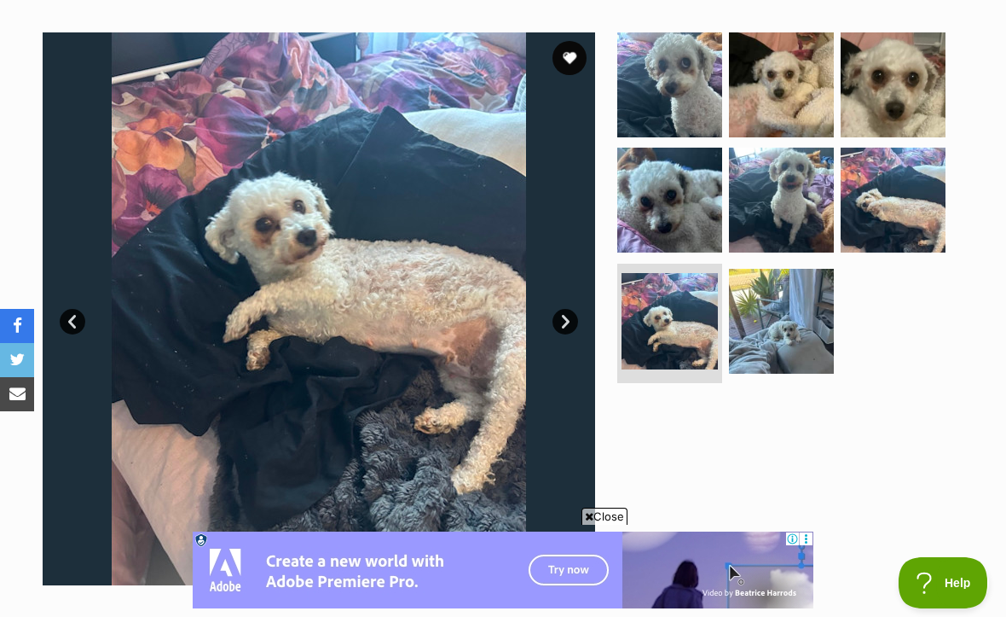
click at [799, 322] on img at bounding box center [781, 321] width 105 height 105
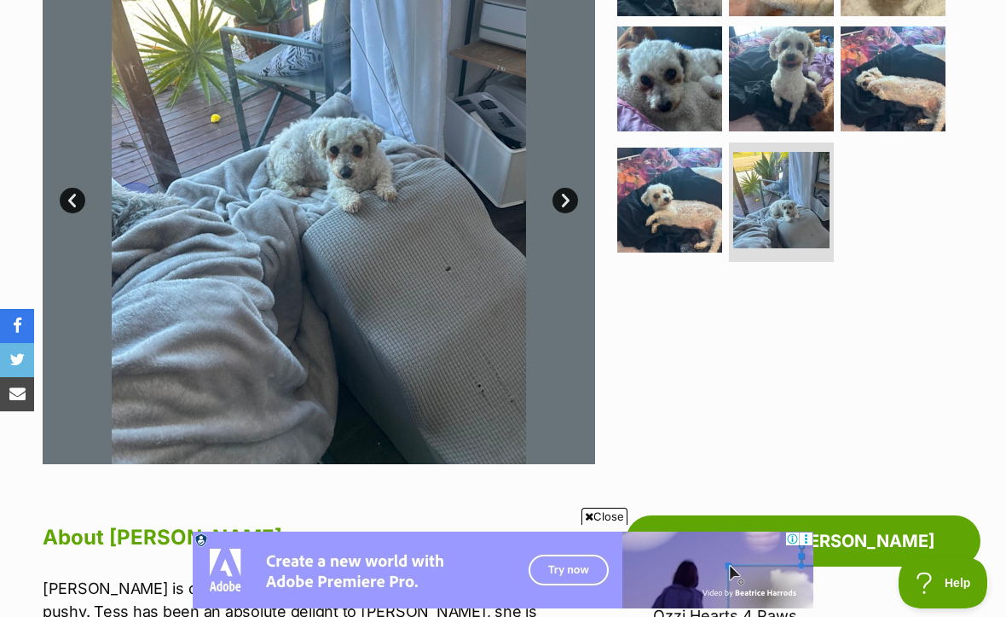
scroll to position [418, 0]
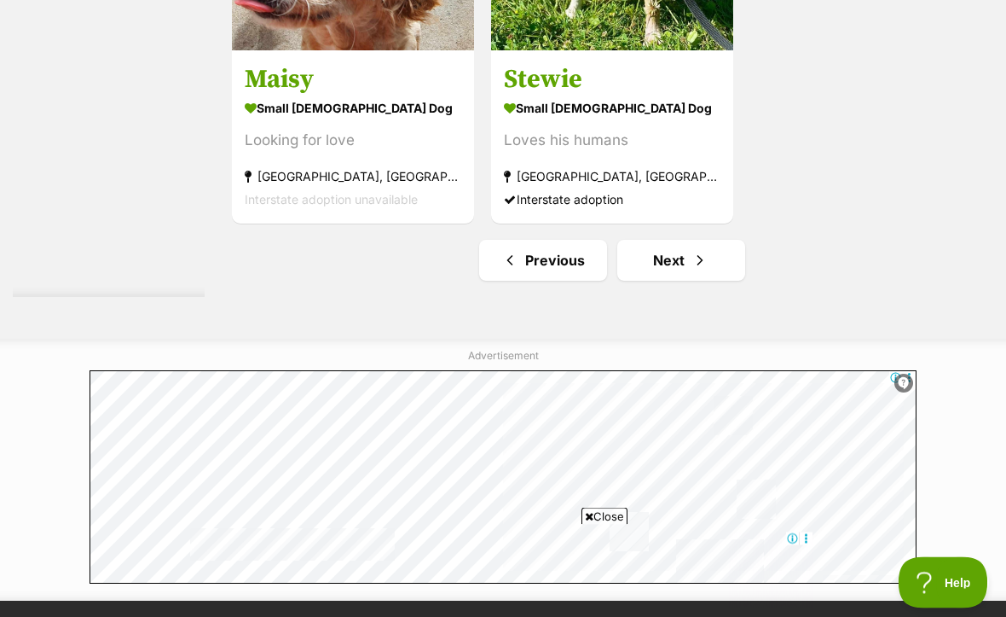
click at [665, 281] on link "Next" at bounding box center [682, 261] width 128 height 41
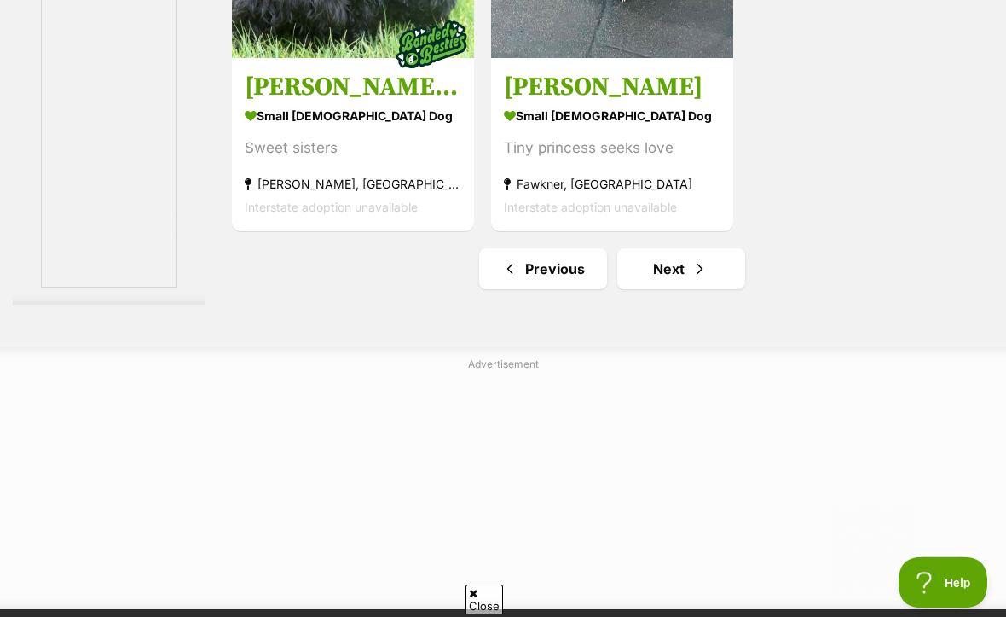
scroll to position [4014, 0]
click at [670, 289] on link "Next" at bounding box center [682, 268] width 128 height 41
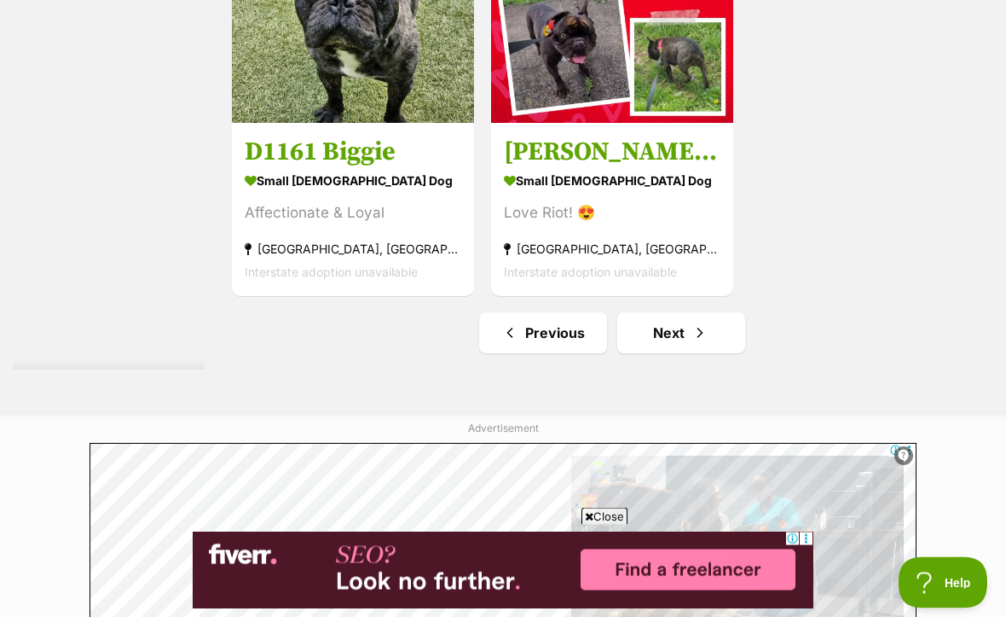
scroll to position [3791, 0]
click at [664, 353] on link "Next" at bounding box center [682, 332] width 128 height 41
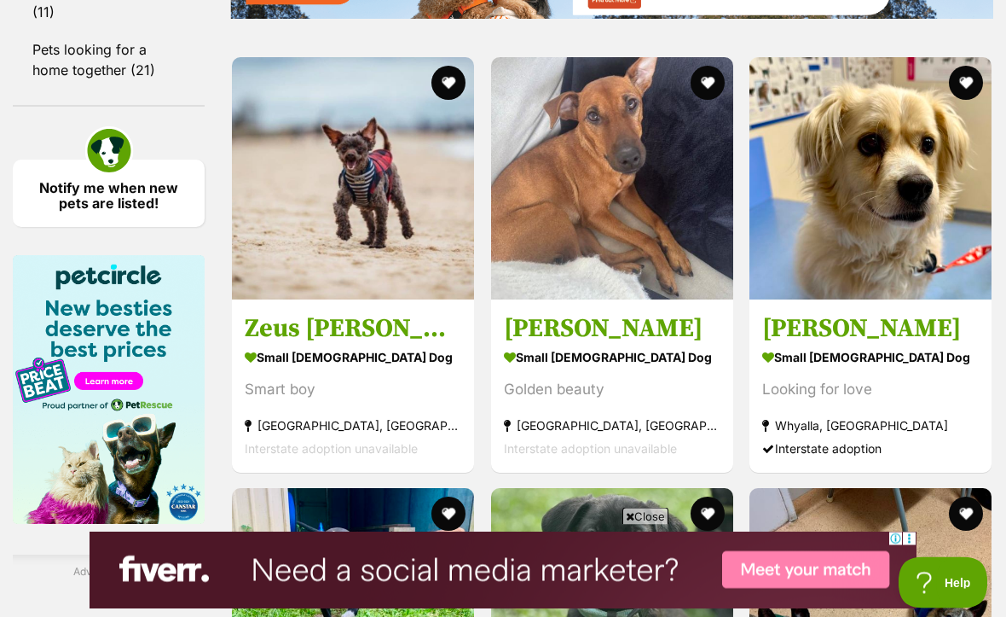
click at [914, 235] on img at bounding box center [871, 179] width 242 height 242
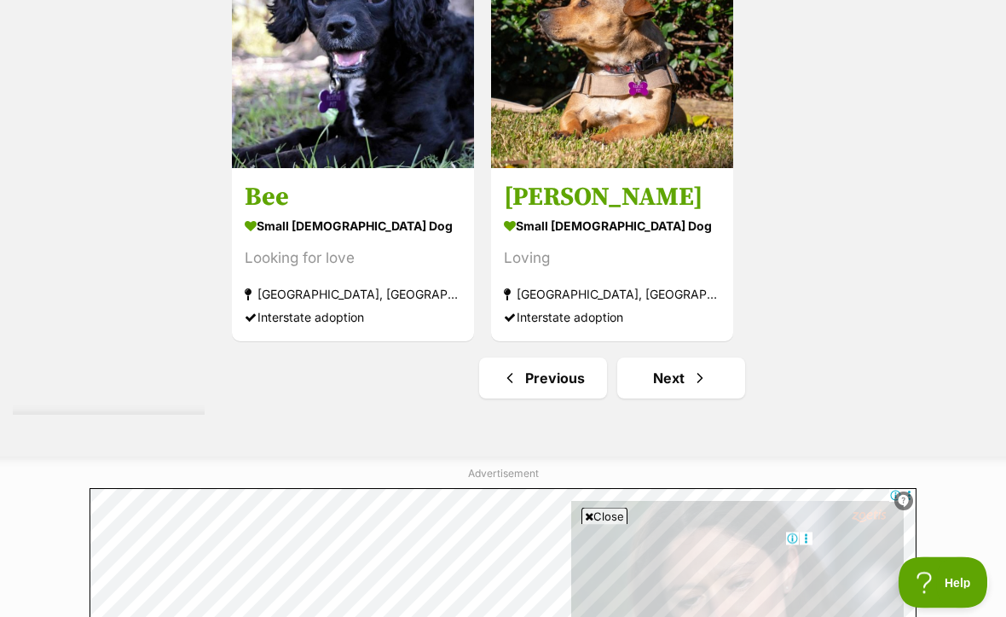
scroll to position [3960, 0]
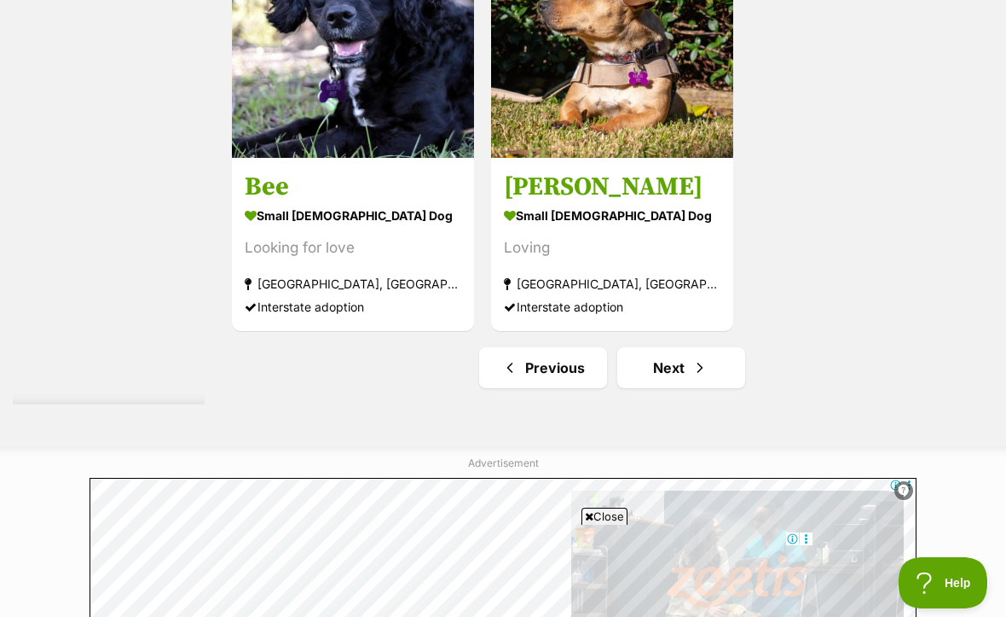
click at [692, 378] on span "Next page" at bounding box center [700, 367] width 17 height 20
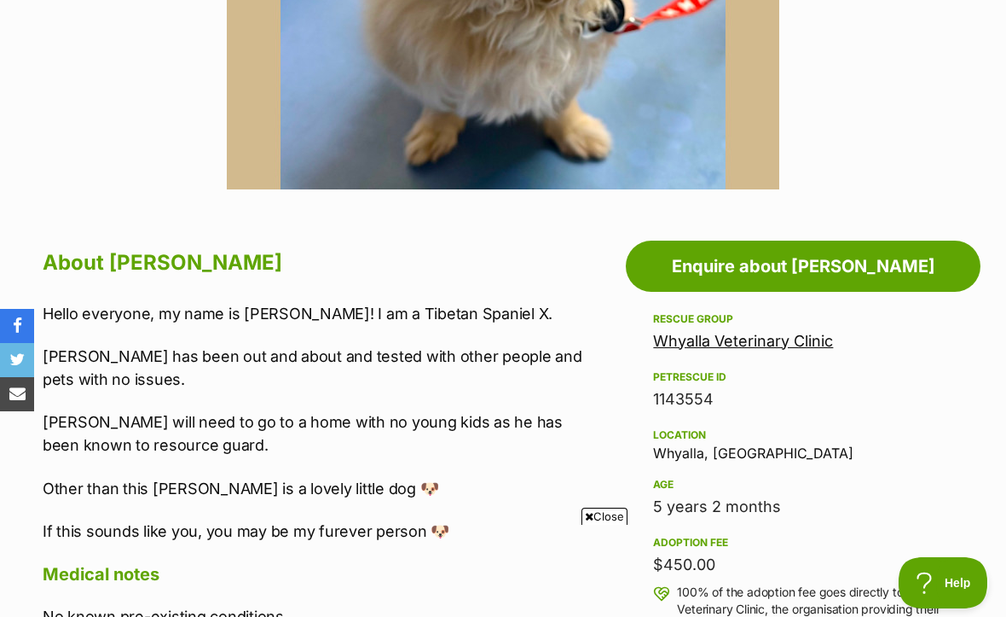
scroll to position [717, 0]
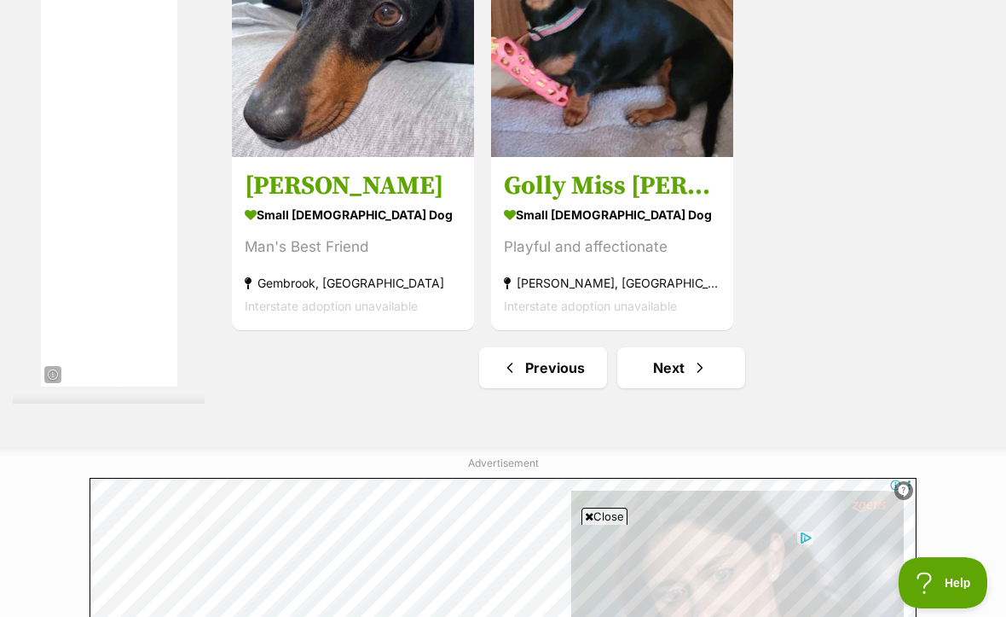
click at [692, 378] on span "Next page" at bounding box center [700, 367] width 17 height 20
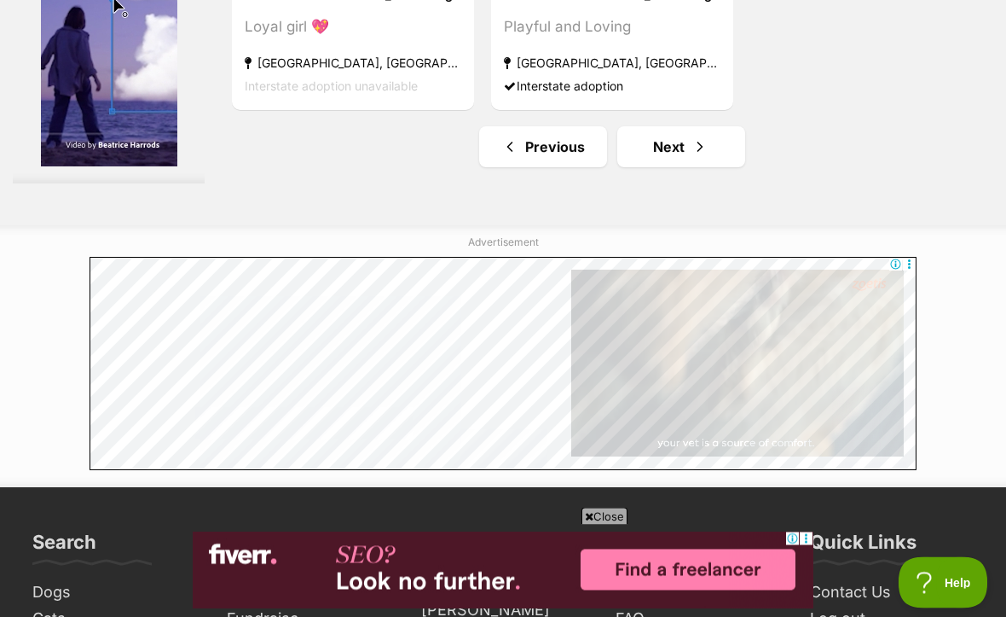
scroll to position [3976, 0]
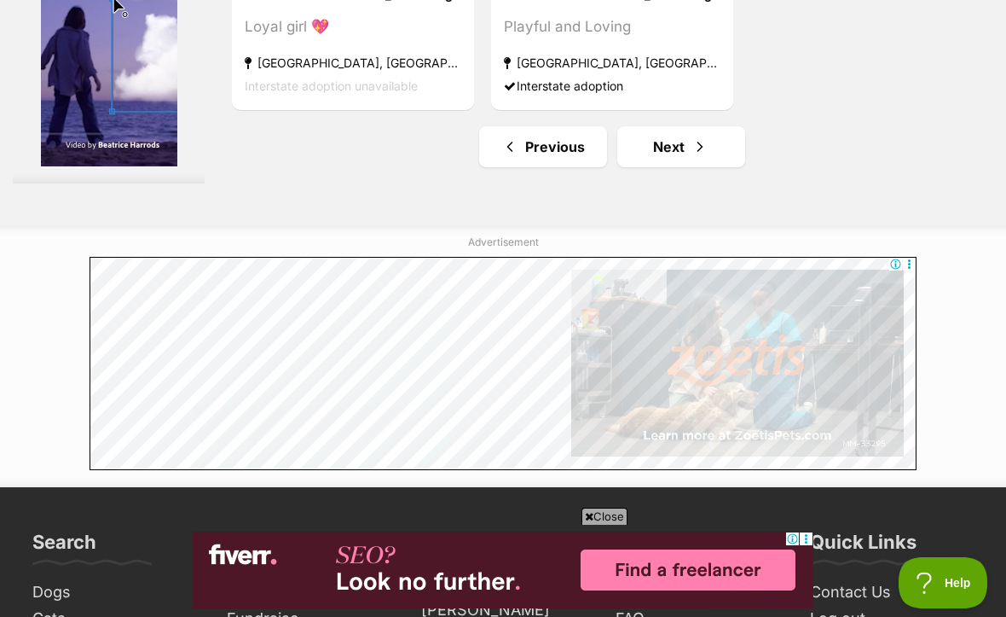
click at [659, 167] on link "Next" at bounding box center [682, 146] width 128 height 41
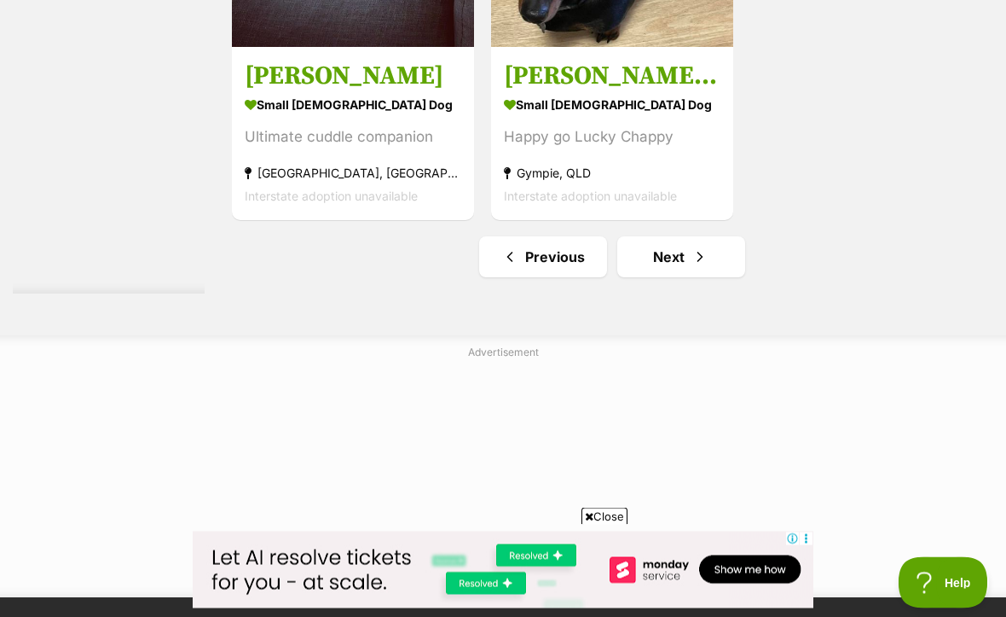
scroll to position [3866, 0]
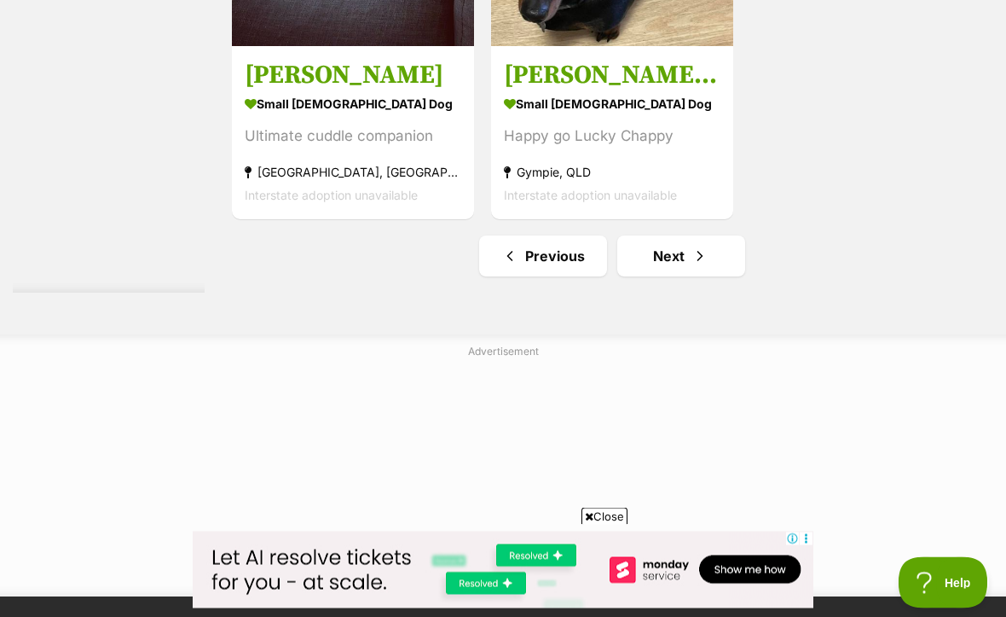
click at [692, 267] on span "Next page" at bounding box center [700, 257] width 17 height 20
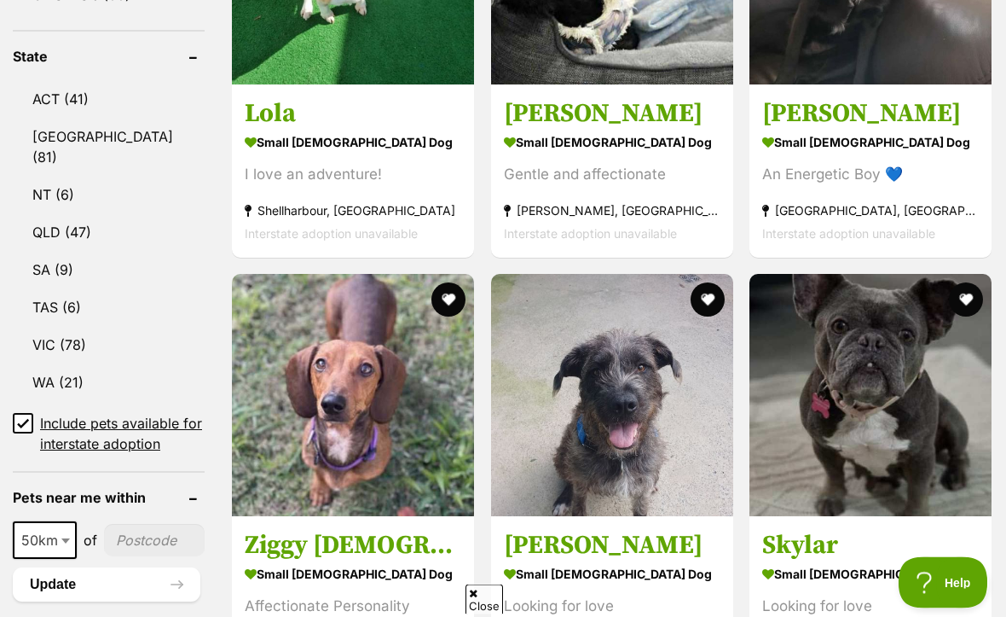
scroll to position [966, 0]
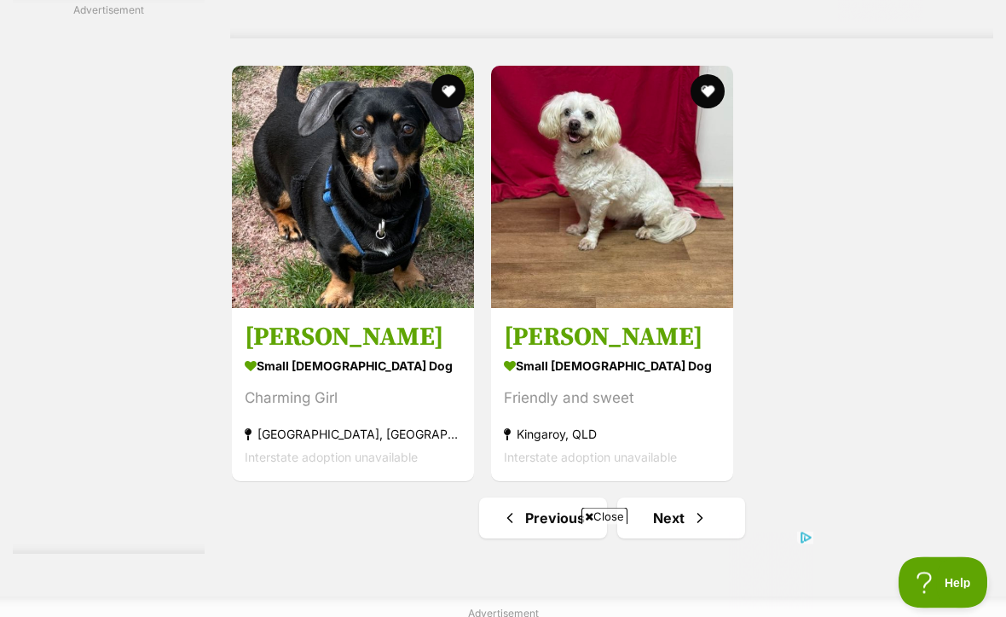
scroll to position [3764, 0]
click at [626, 272] on img at bounding box center [612, 187] width 242 height 242
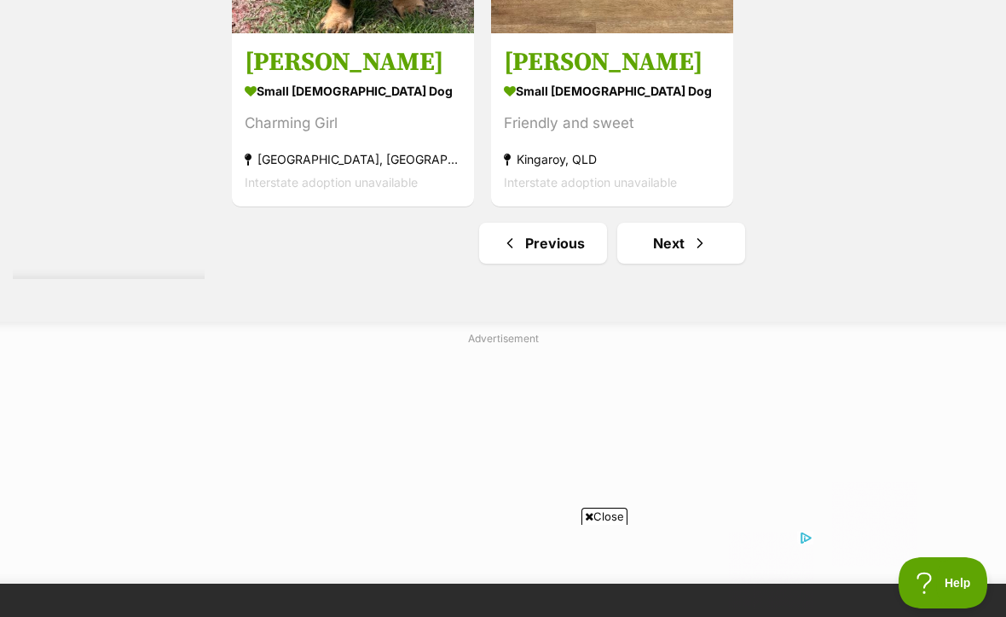
scroll to position [4041, 0]
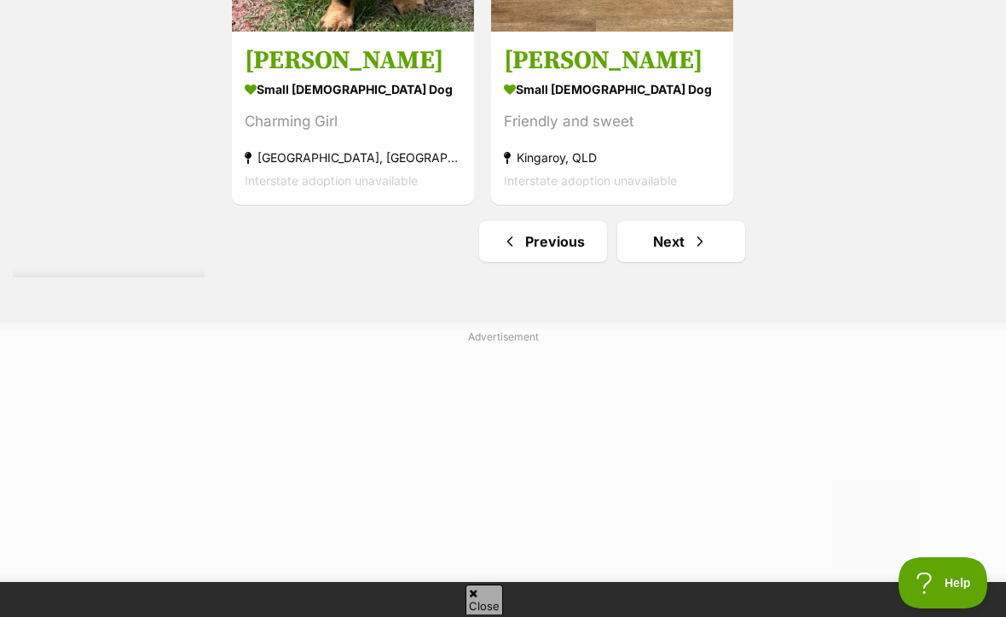
click at [692, 252] on span "Next page" at bounding box center [700, 241] width 17 height 20
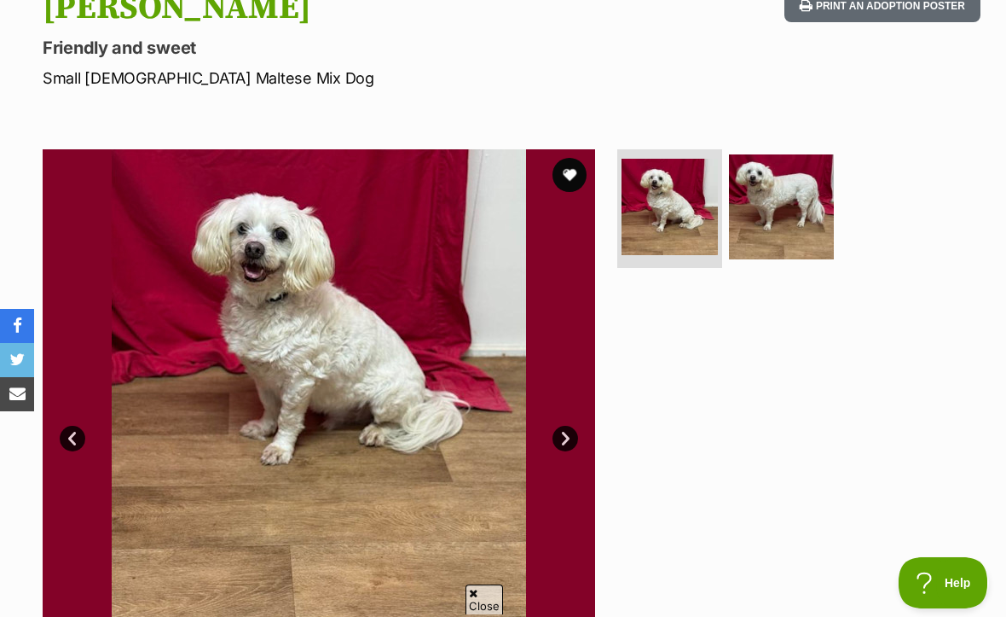
scroll to position [165, 0]
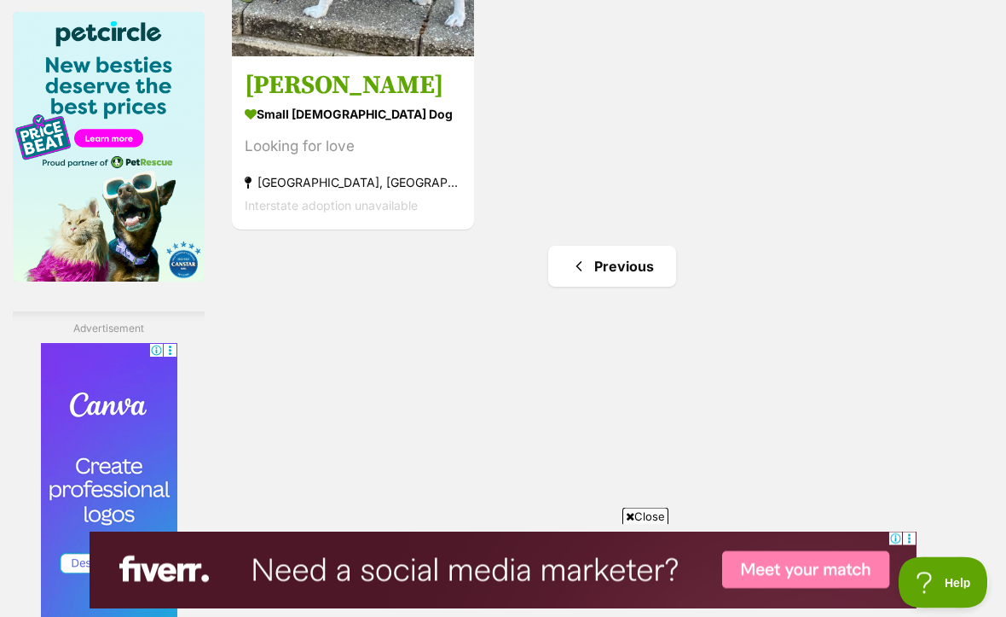
scroll to position [2825, 0]
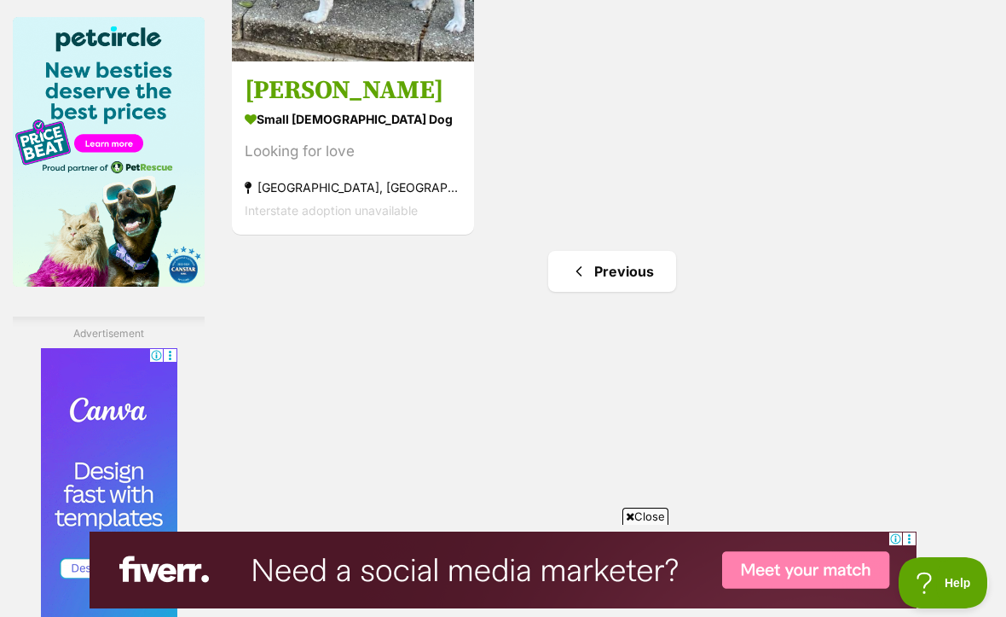
click at [591, 292] on link "Previous" at bounding box center [612, 271] width 128 height 41
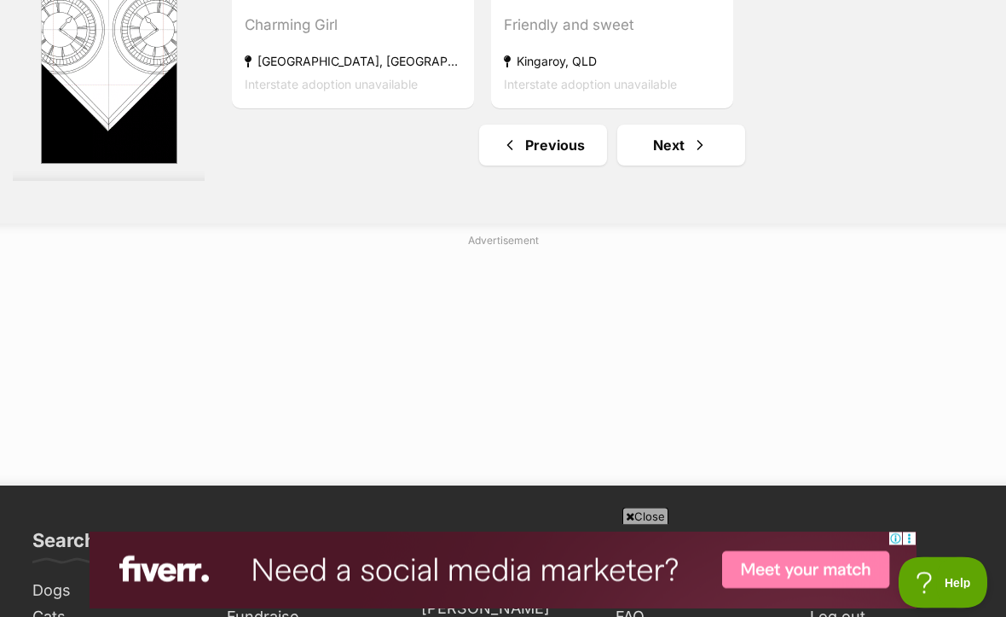
scroll to position [4137, 0]
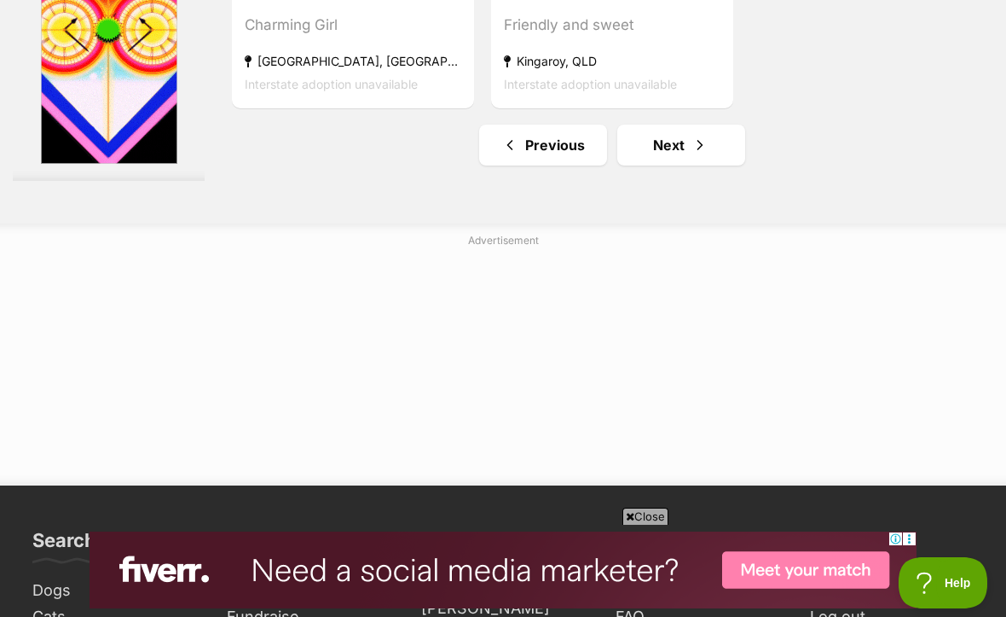
click at [513, 165] on link "Previous" at bounding box center [543, 145] width 128 height 41
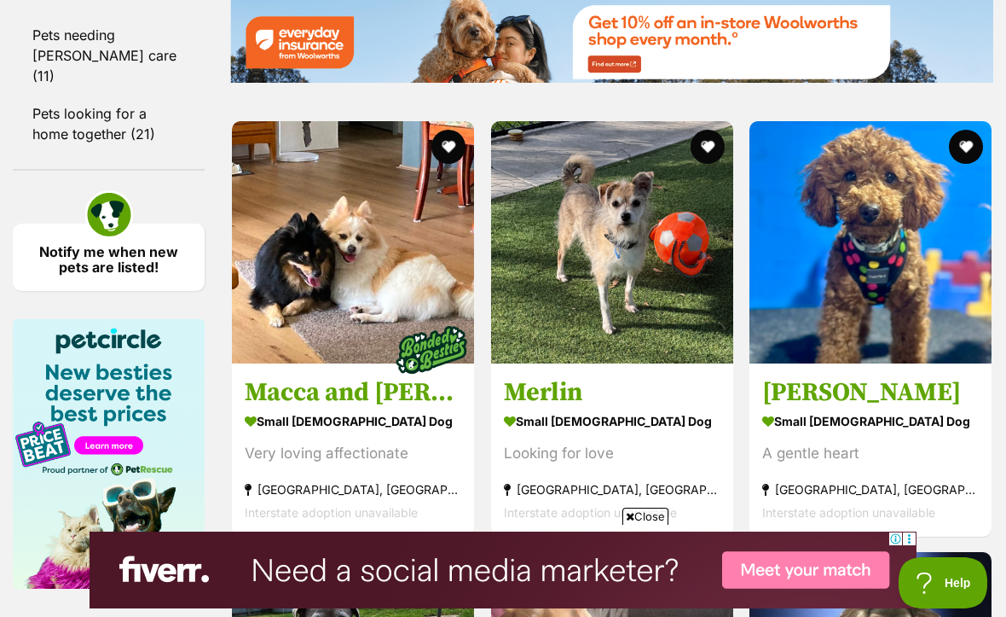
click at [885, 334] on img at bounding box center [871, 242] width 242 height 242
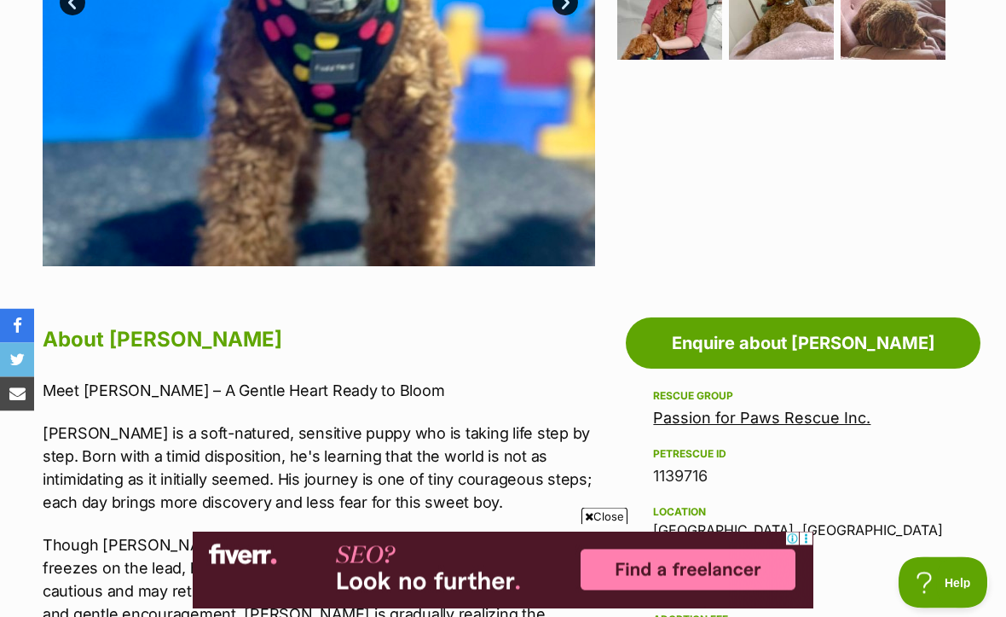
scroll to position [642, 0]
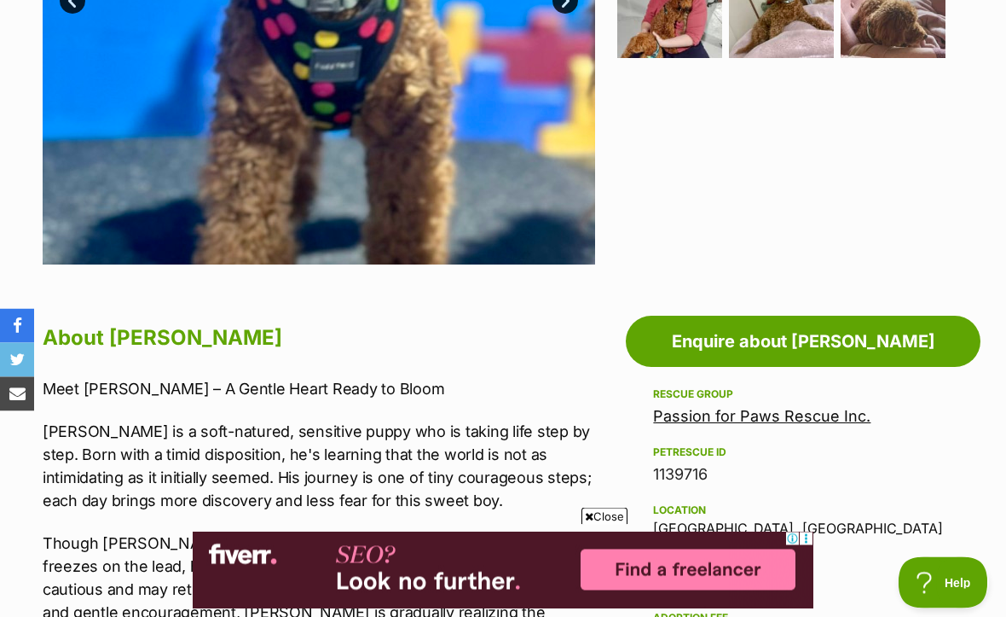
click at [826, 418] on link "Passion for Paws Rescue Inc." at bounding box center [762, 417] width 218 height 18
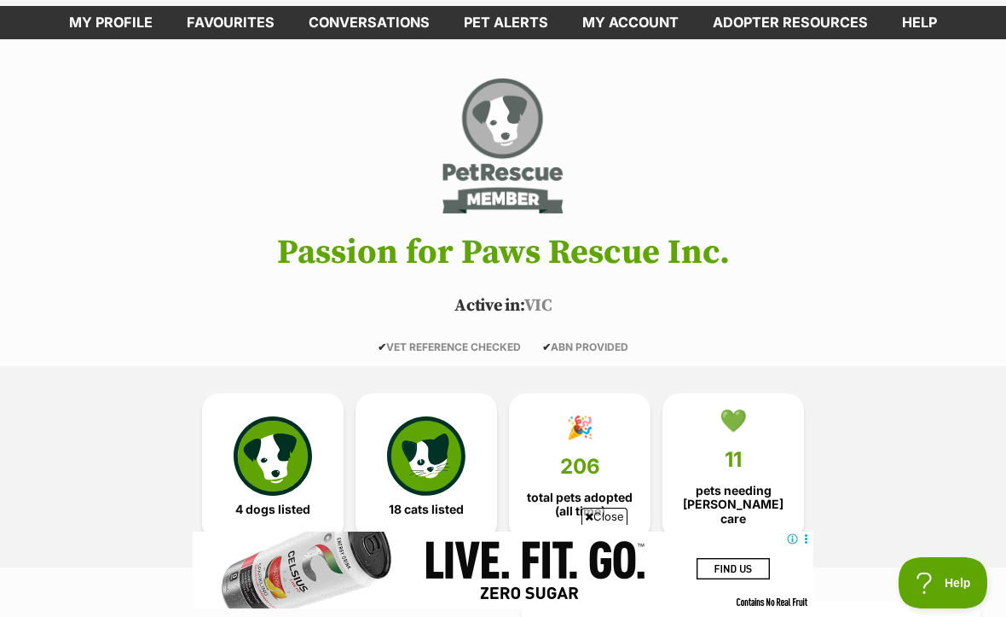
click at [595, 455] on span "206" at bounding box center [580, 467] width 40 height 24
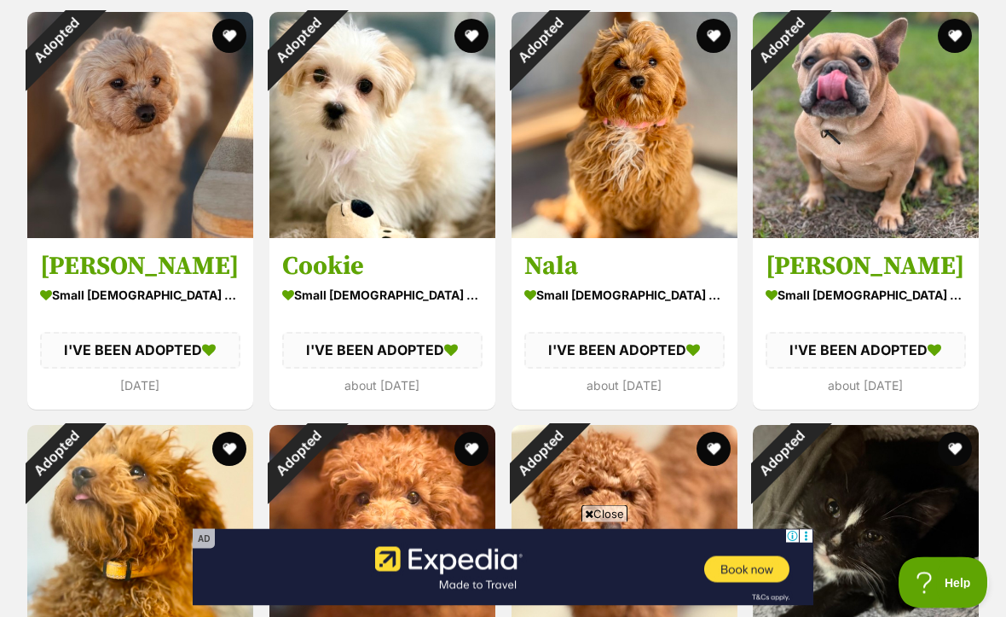
scroll to position [2008, 0]
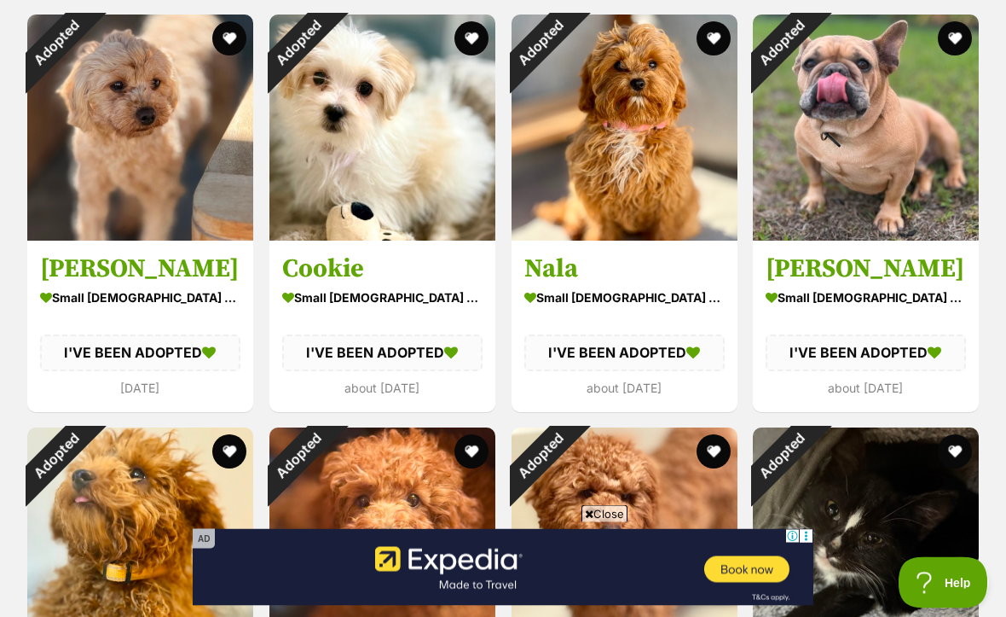
click at [84, 73] on div "Adopted" at bounding box center [55, 43] width 57 height 57
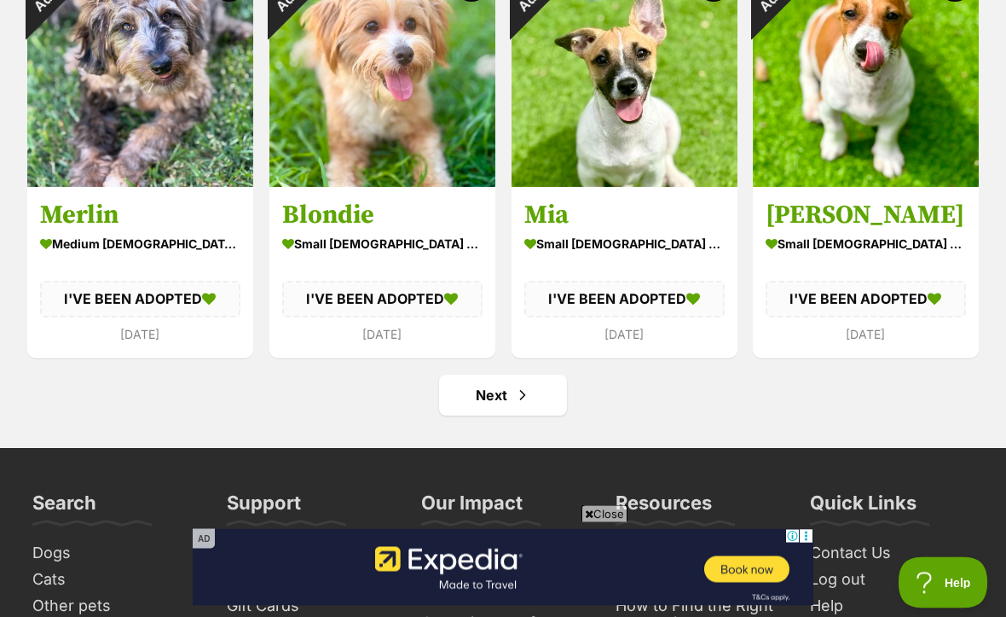
scroll to position [7435, 0]
click at [527, 397] on span "Next page" at bounding box center [522, 395] width 17 height 20
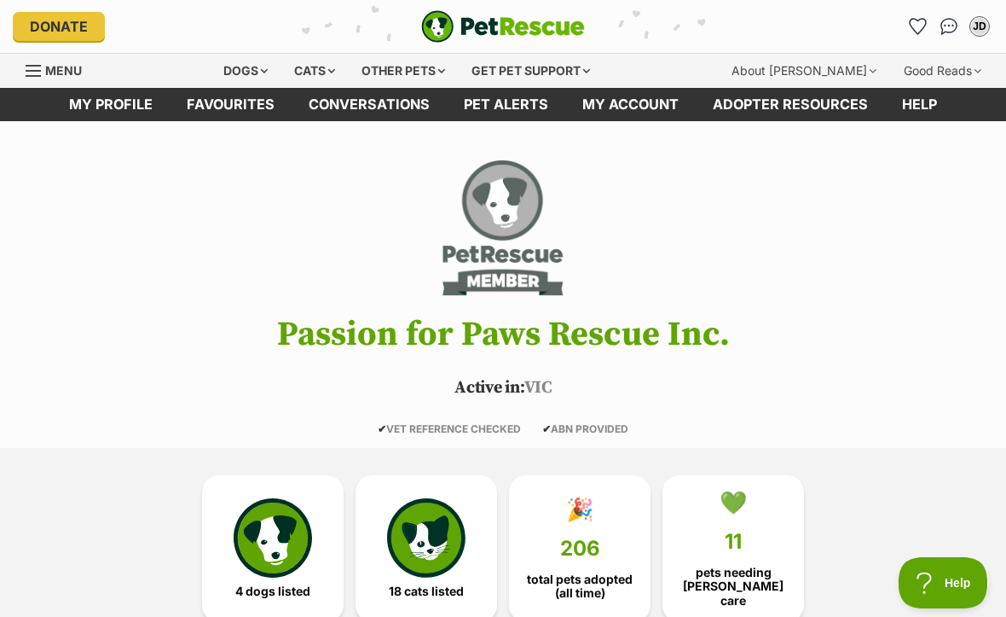
click at [282, 547] on img at bounding box center [273, 537] width 78 height 78
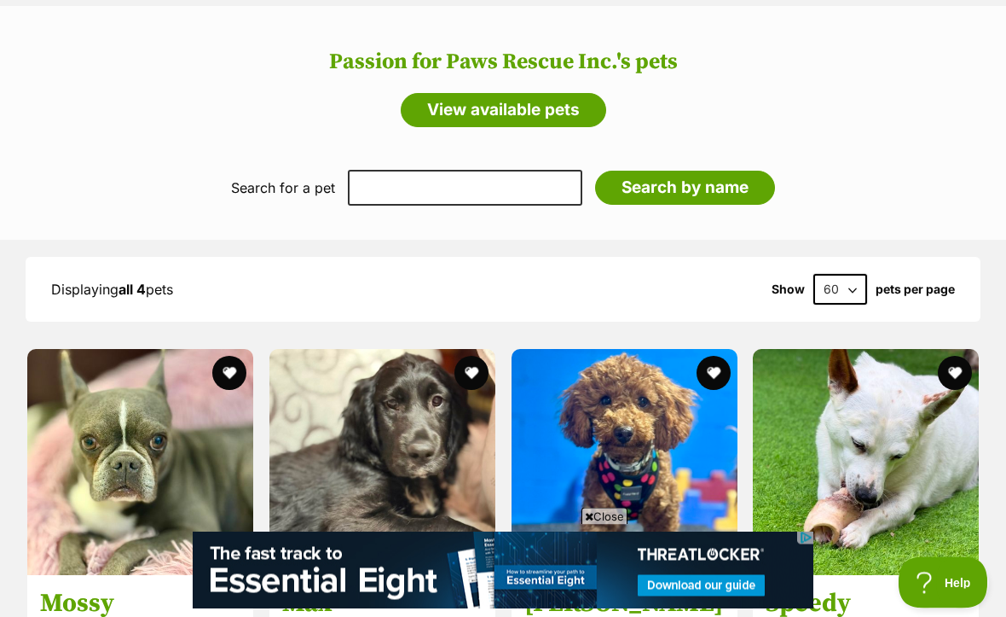
scroll to position [1261, 0]
click at [686, 445] on img at bounding box center [625, 462] width 226 height 226
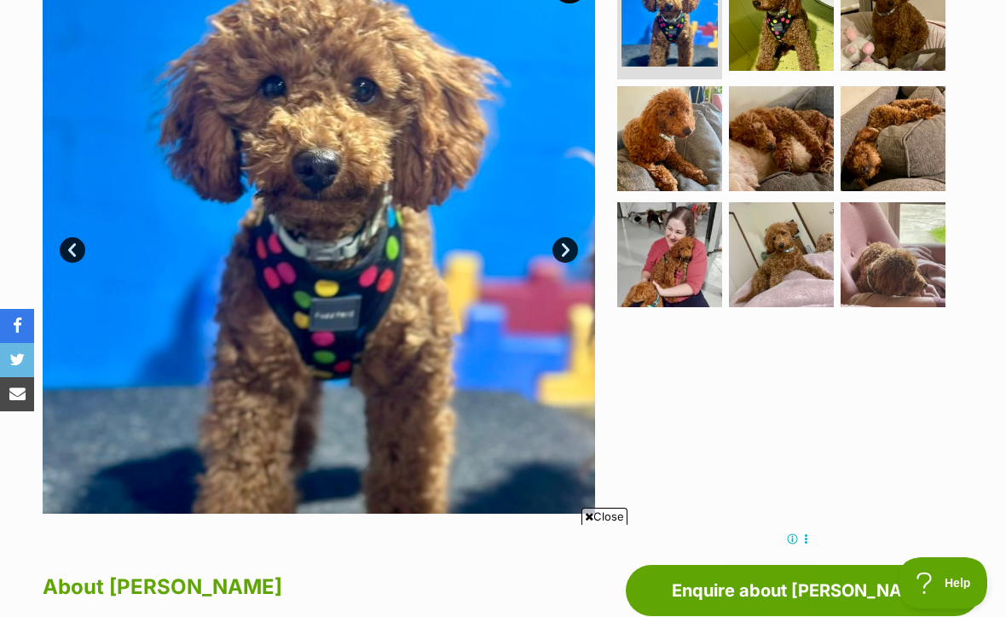
scroll to position [753, 0]
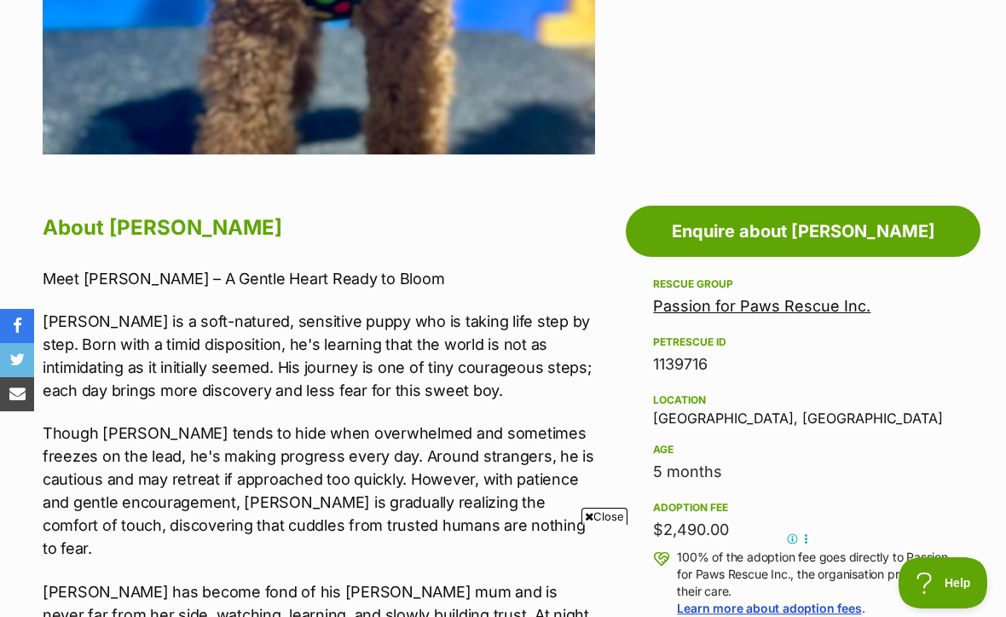
click at [849, 232] on link "Enquire about [PERSON_NAME]" at bounding box center [803, 231] width 355 height 51
